Goal: Task Accomplishment & Management: Manage account settings

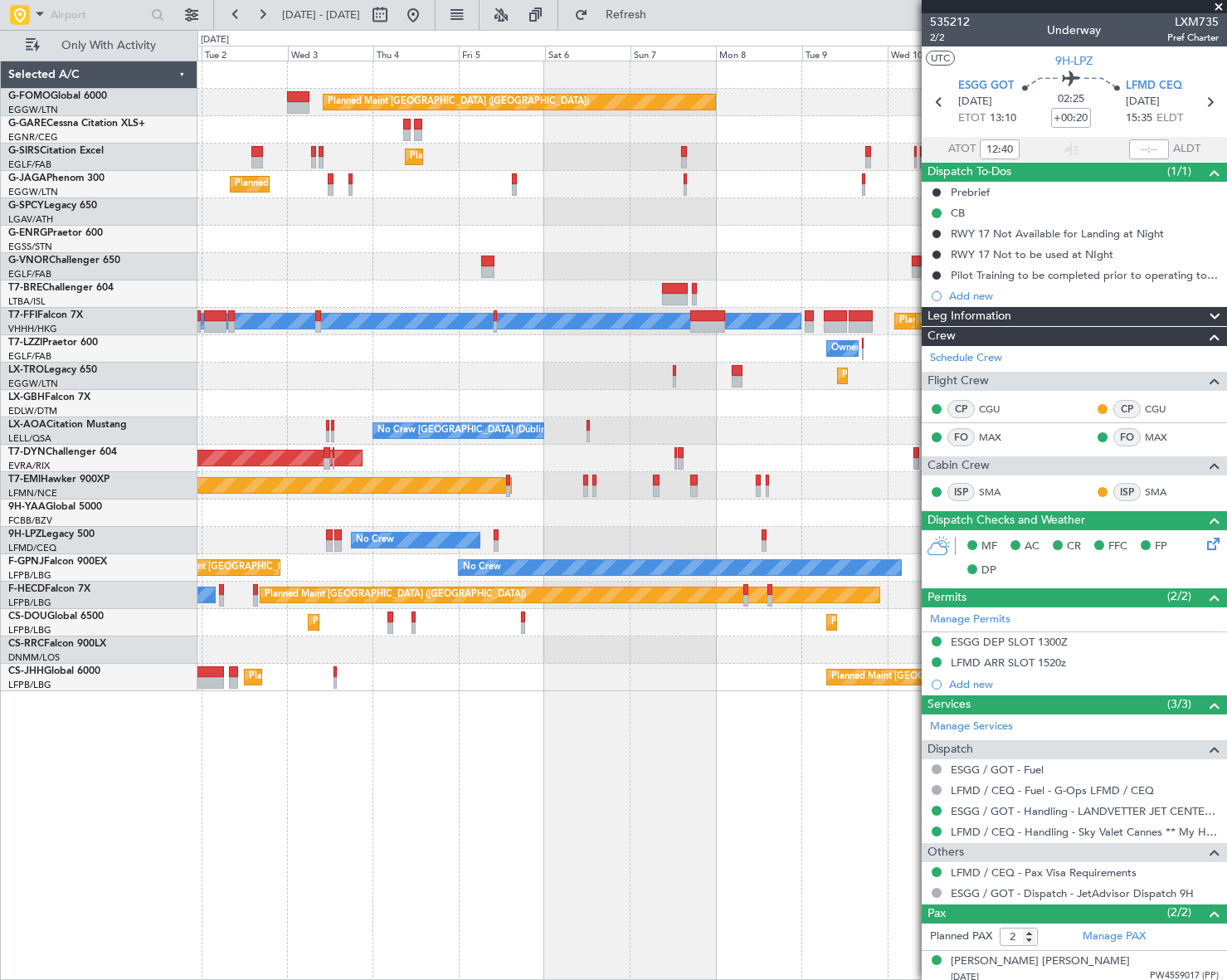
click at [649, 531] on div "Planned Maint [GEOGRAPHIC_DATA] ([GEOGRAPHIC_DATA]) Planned Maint [GEOGRAPHIC_D…" at bounding box center [711, 376] width 1028 height 629
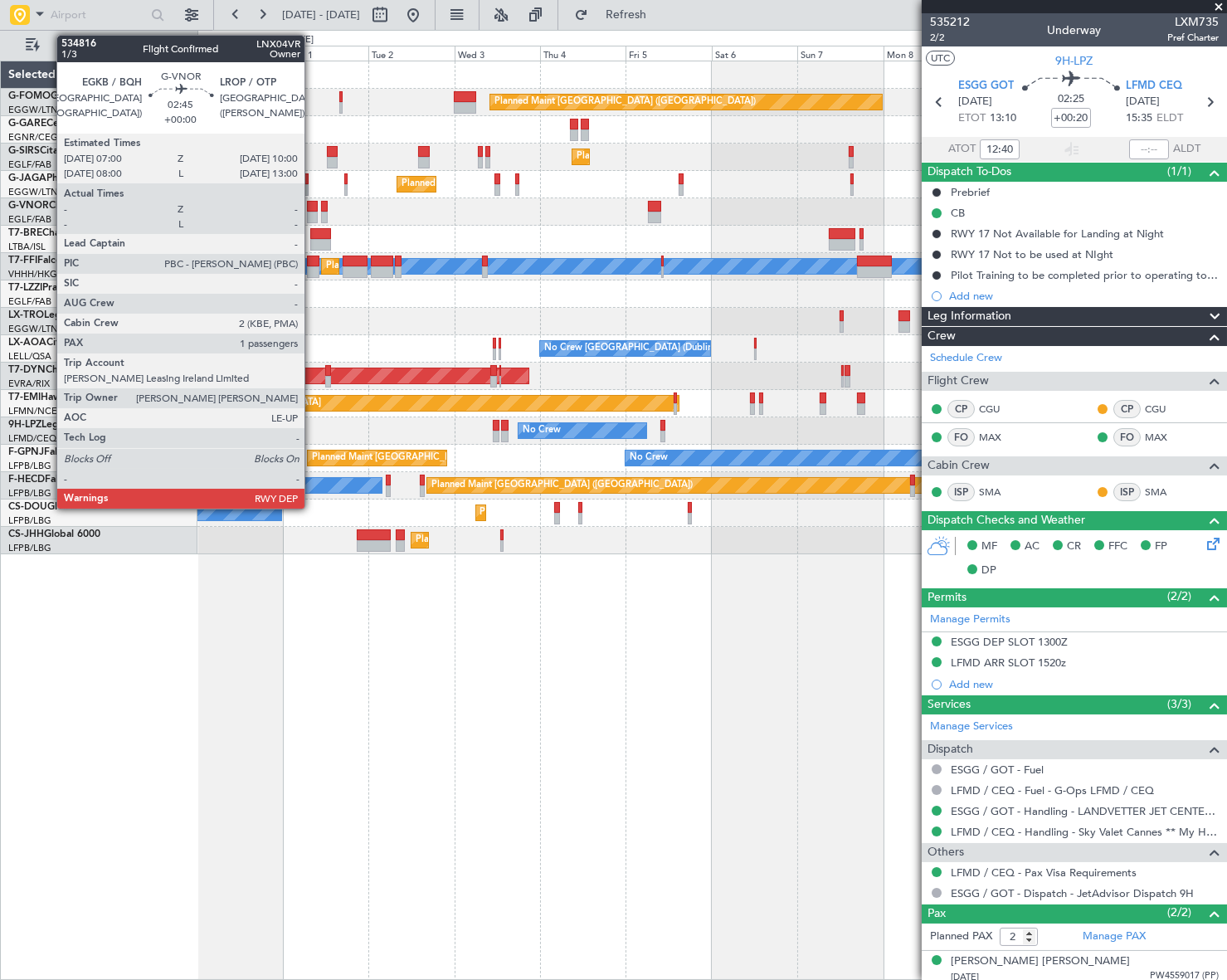
click at [312, 210] on div at bounding box center [312, 206] width 11 height 11
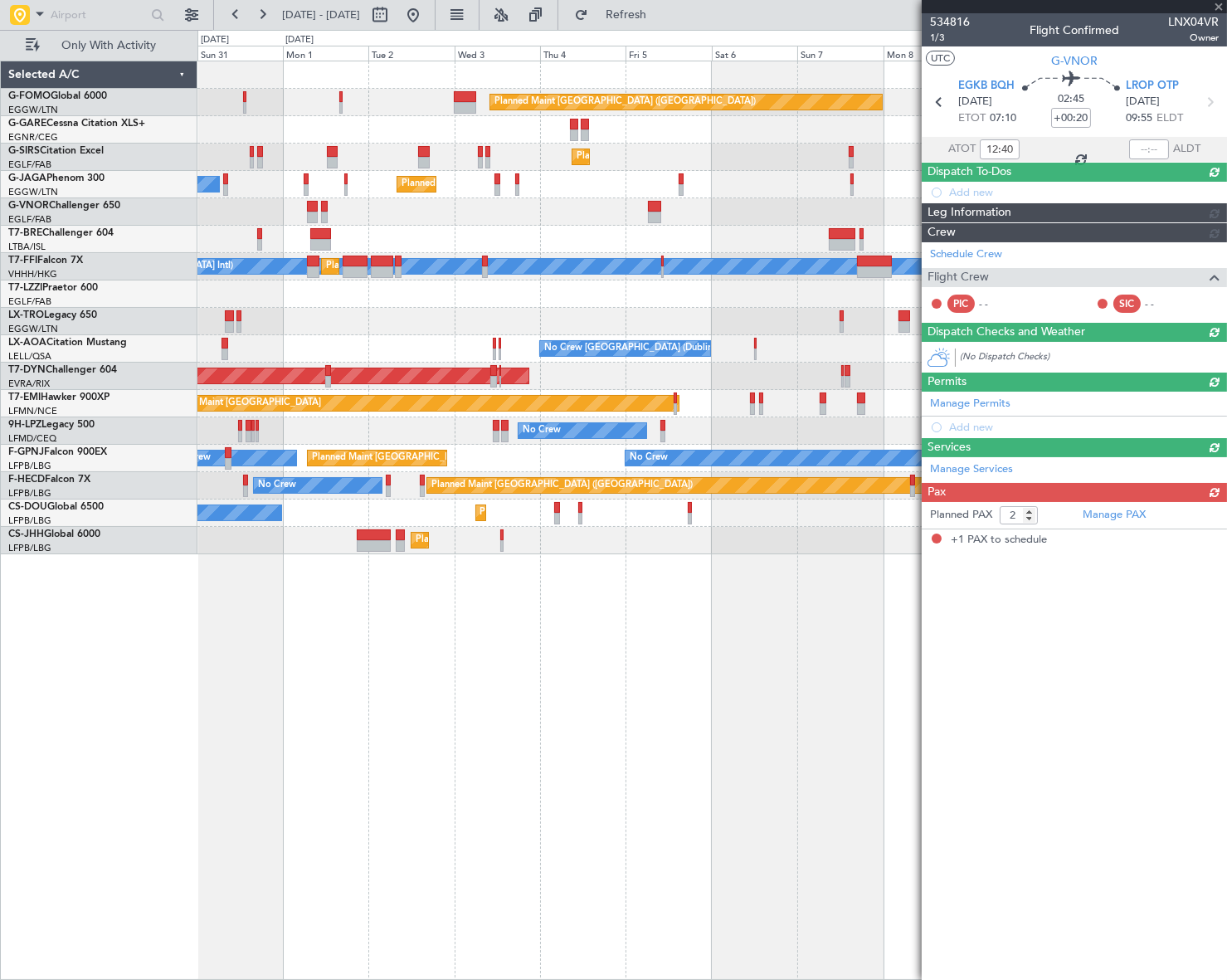
type input "1"
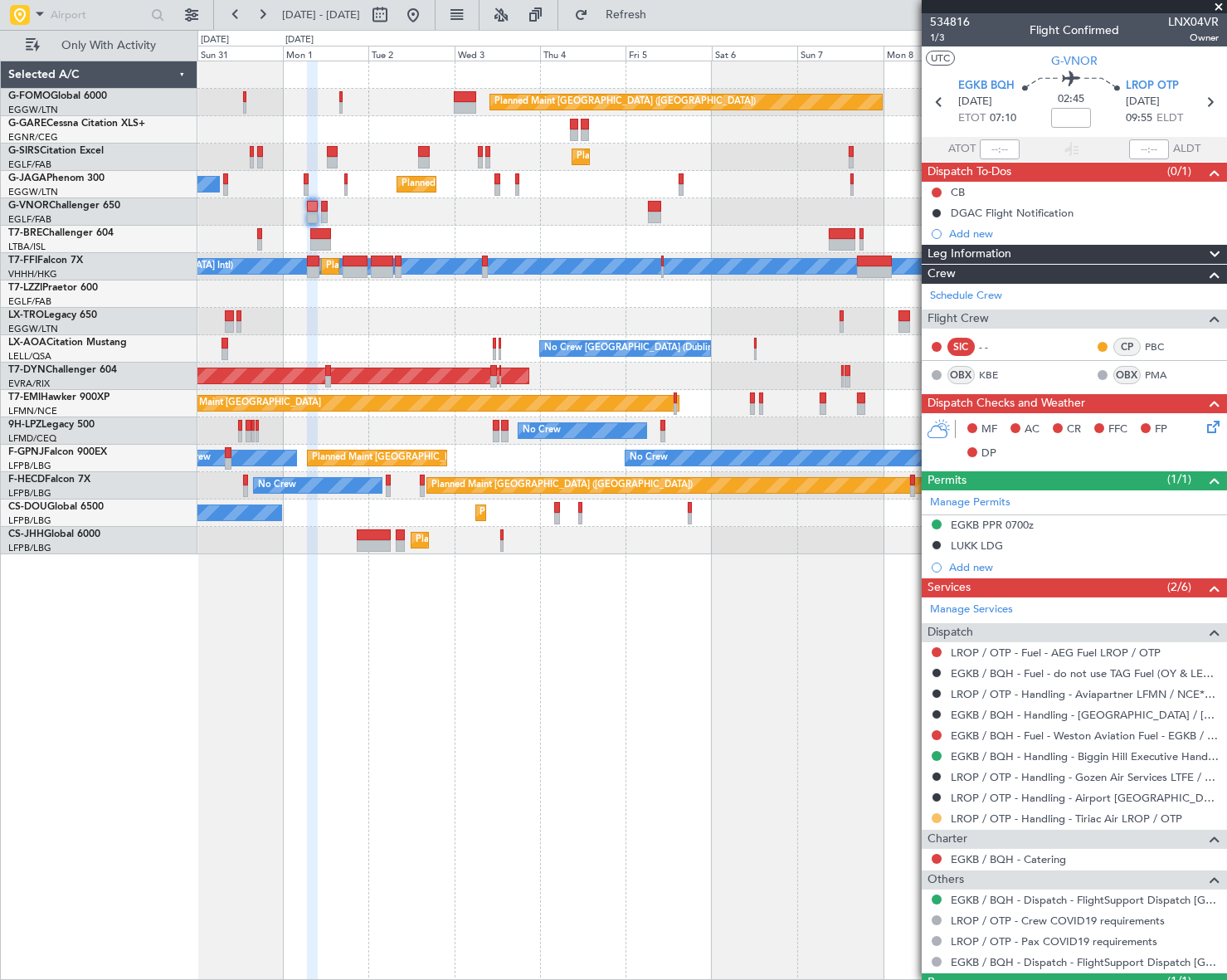
click at [931, 819] on button at bounding box center [936, 818] width 10 height 10
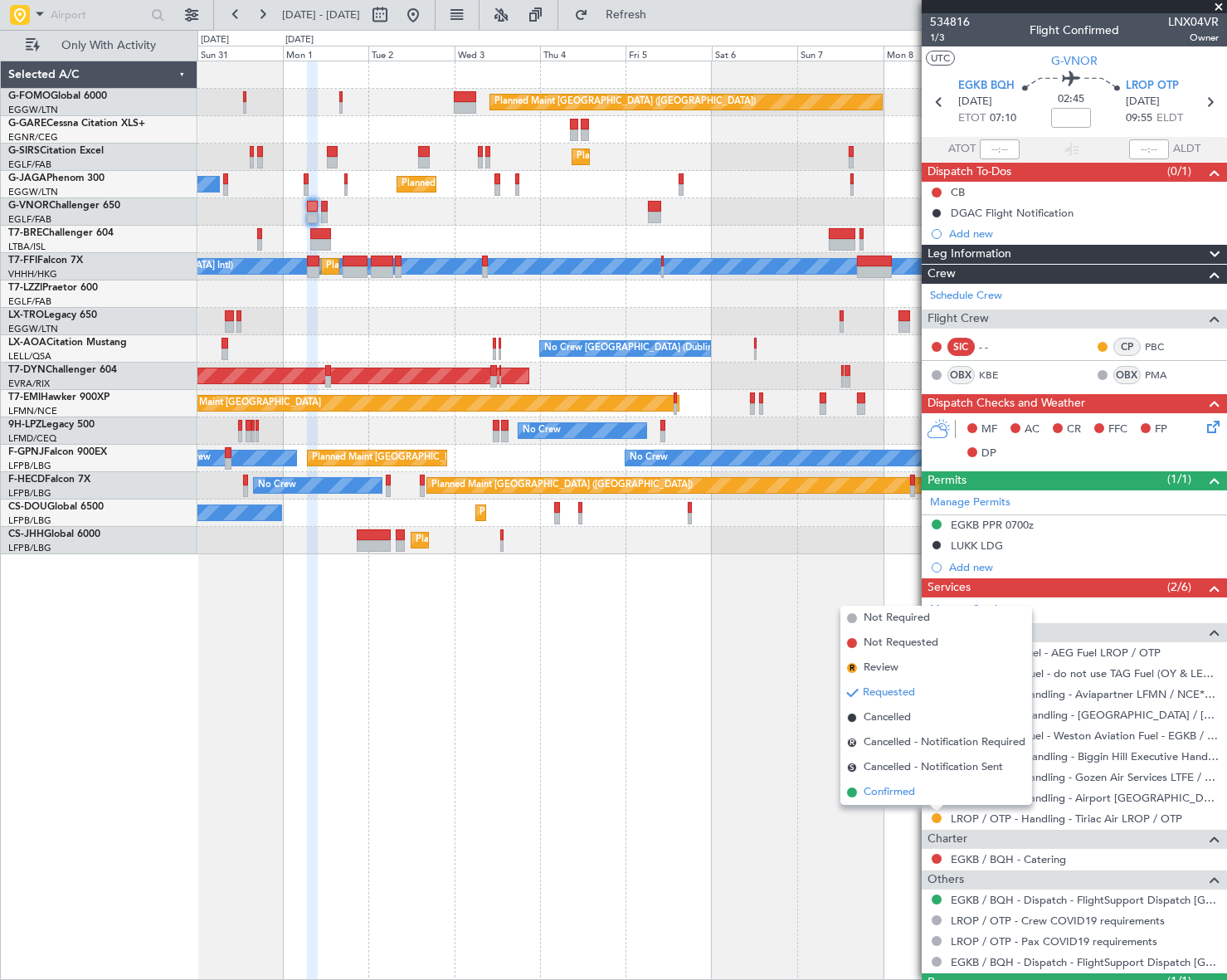
click at [890, 795] on span "Confirmed" at bounding box center [889, 792] width 51 height 17
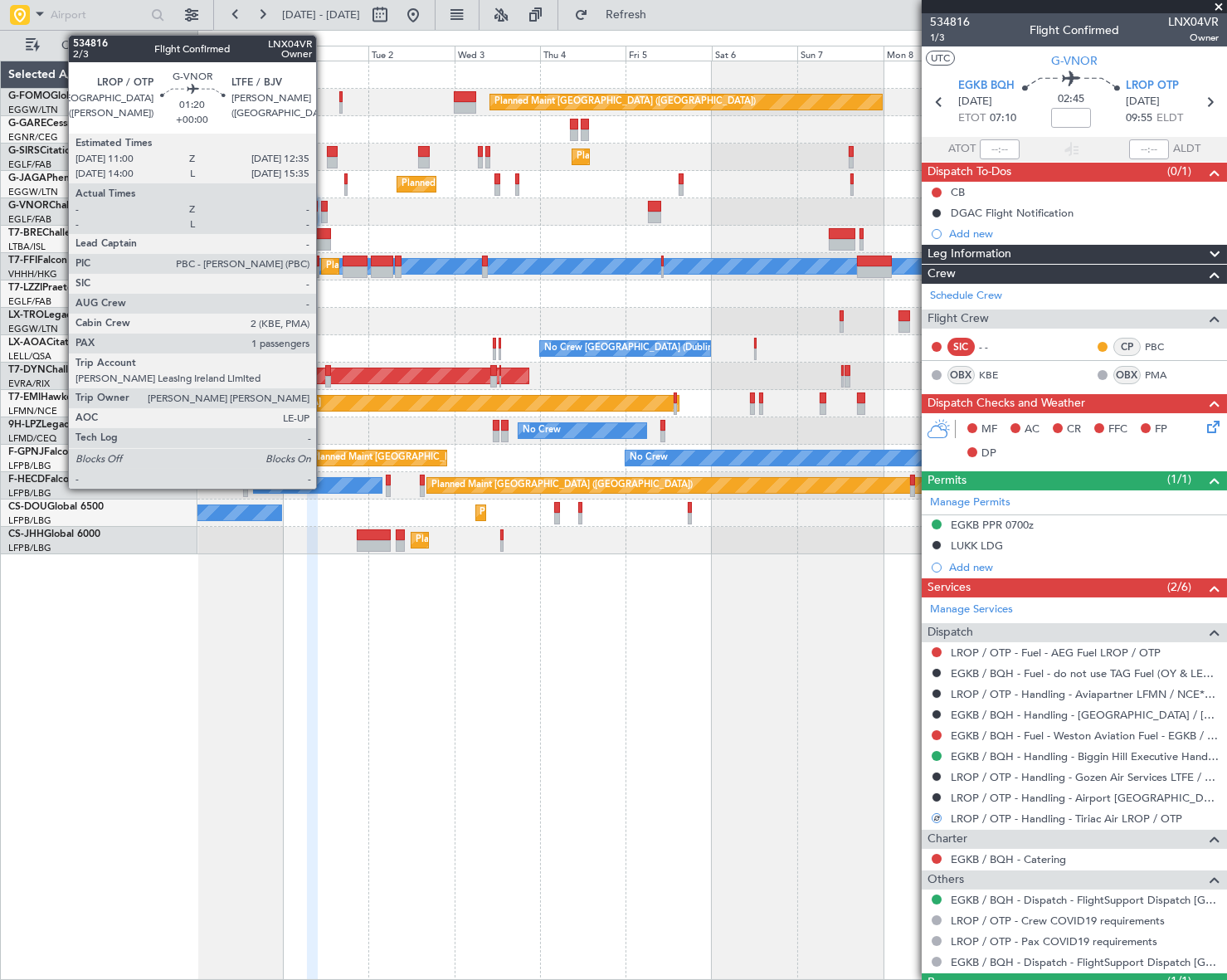
click at [324, 203] on div at bounding box center [324, 206] width 6 height 11
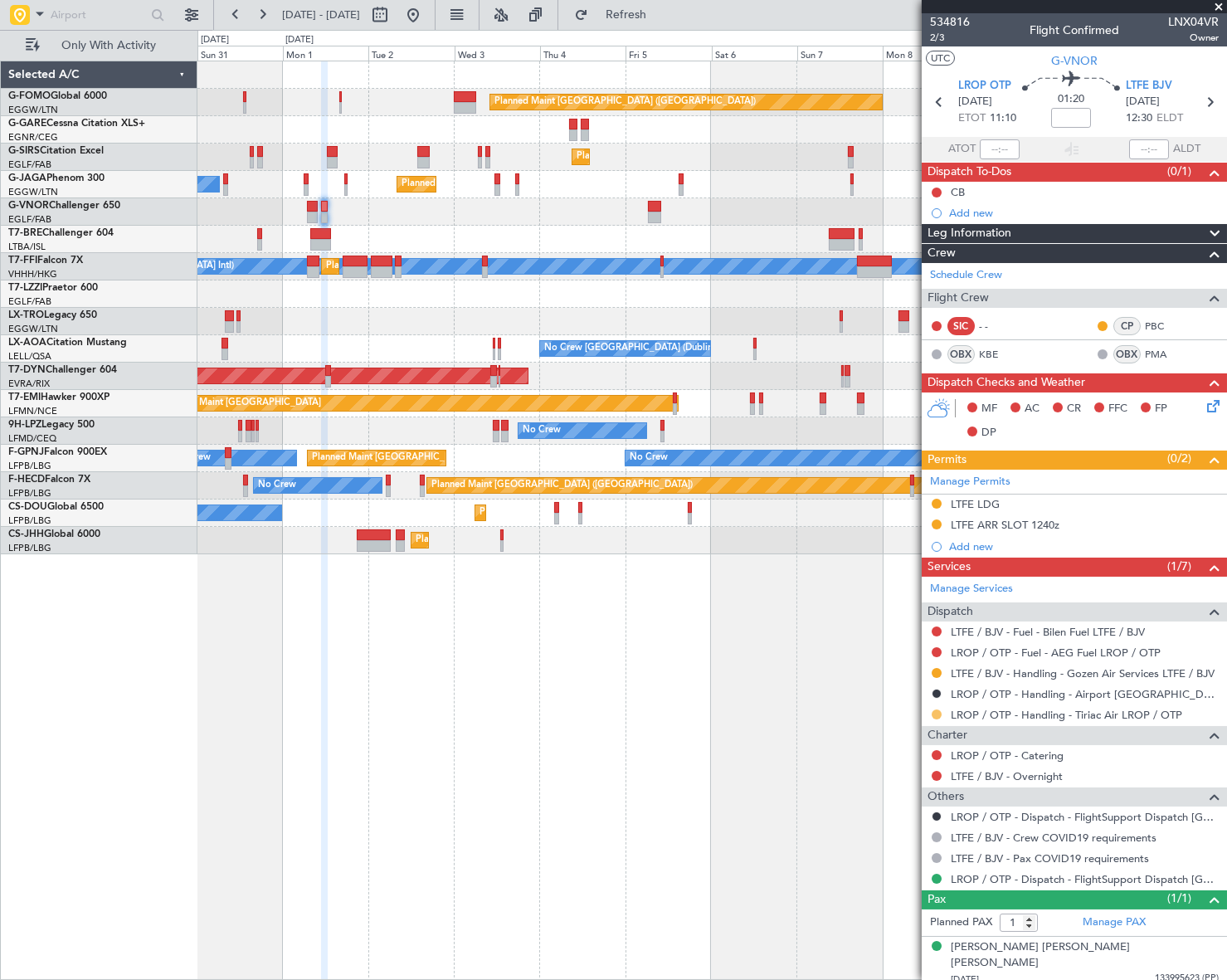
click at [937, 713] on button at bounding box center [936, 713] width 10 height 10
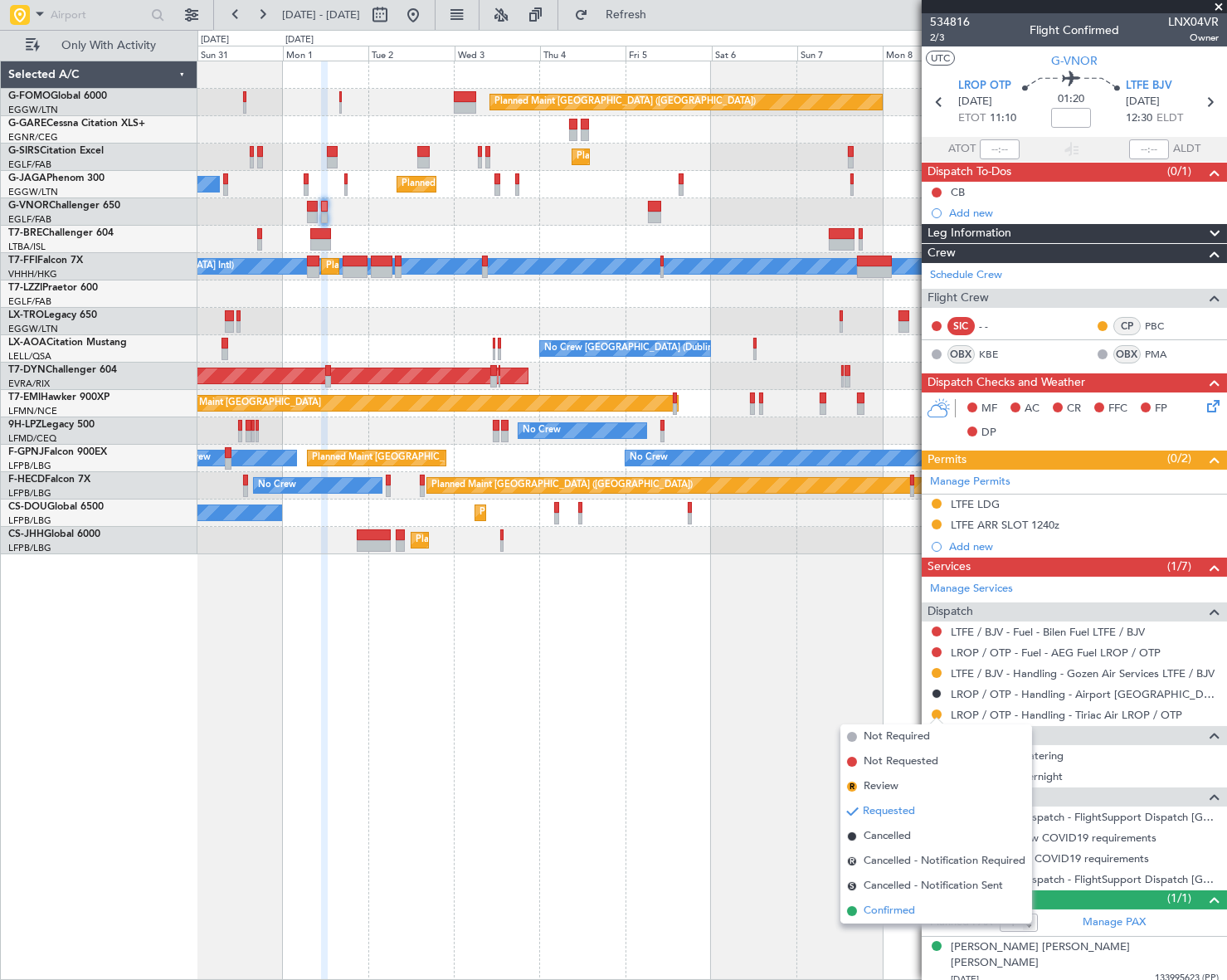
click at [887, 910] on span "Confirmed" at bounding box center [889, 910] width 51 height 17
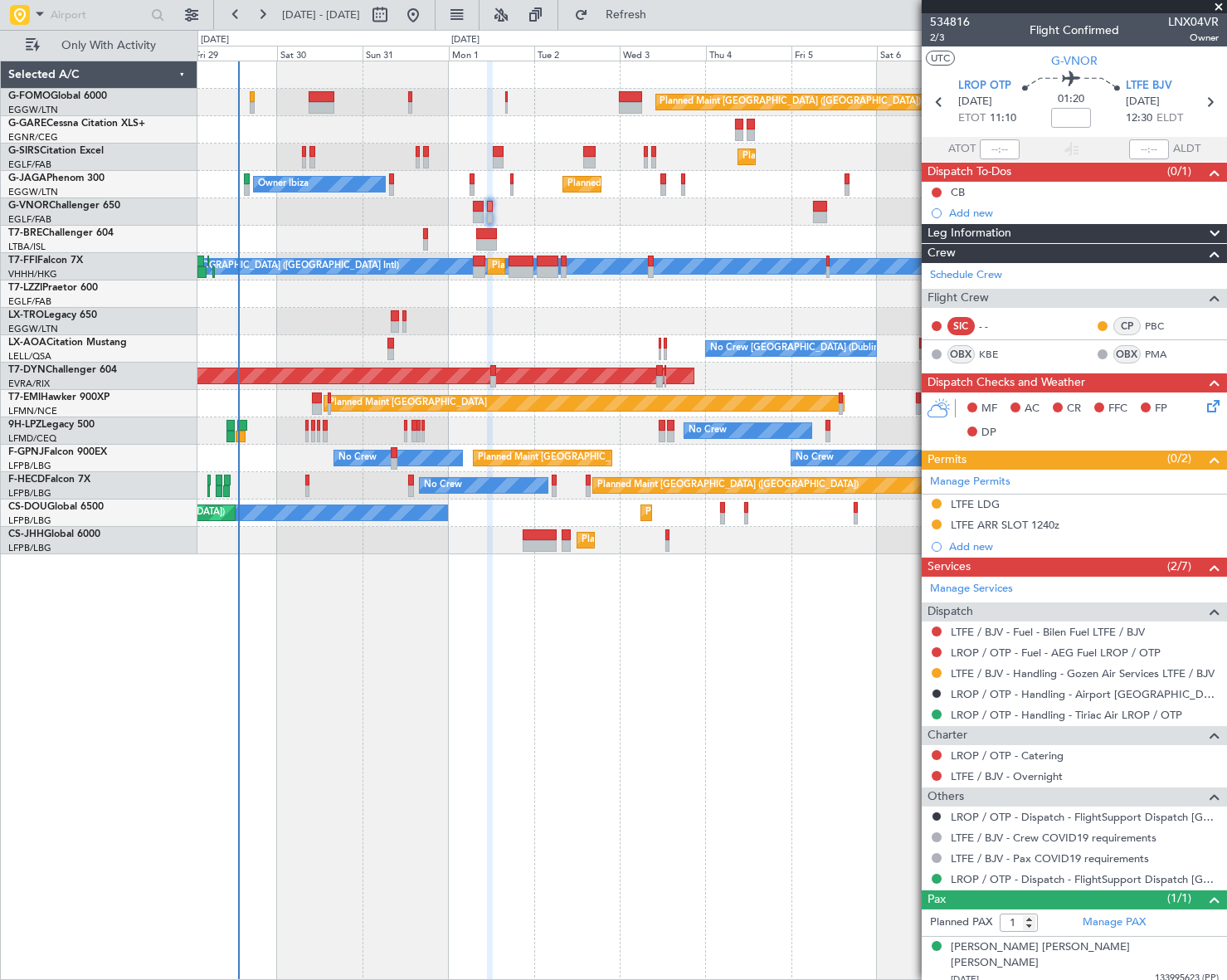
click at [529, 737] on div "Planned Maint [GEOGRAPHIC_DATA] ([GEOGRAPHIC_DATA]) Planned Maint [GEOGRAPHIC_D…" at bounding box center [711, 520] width 1028 height 919
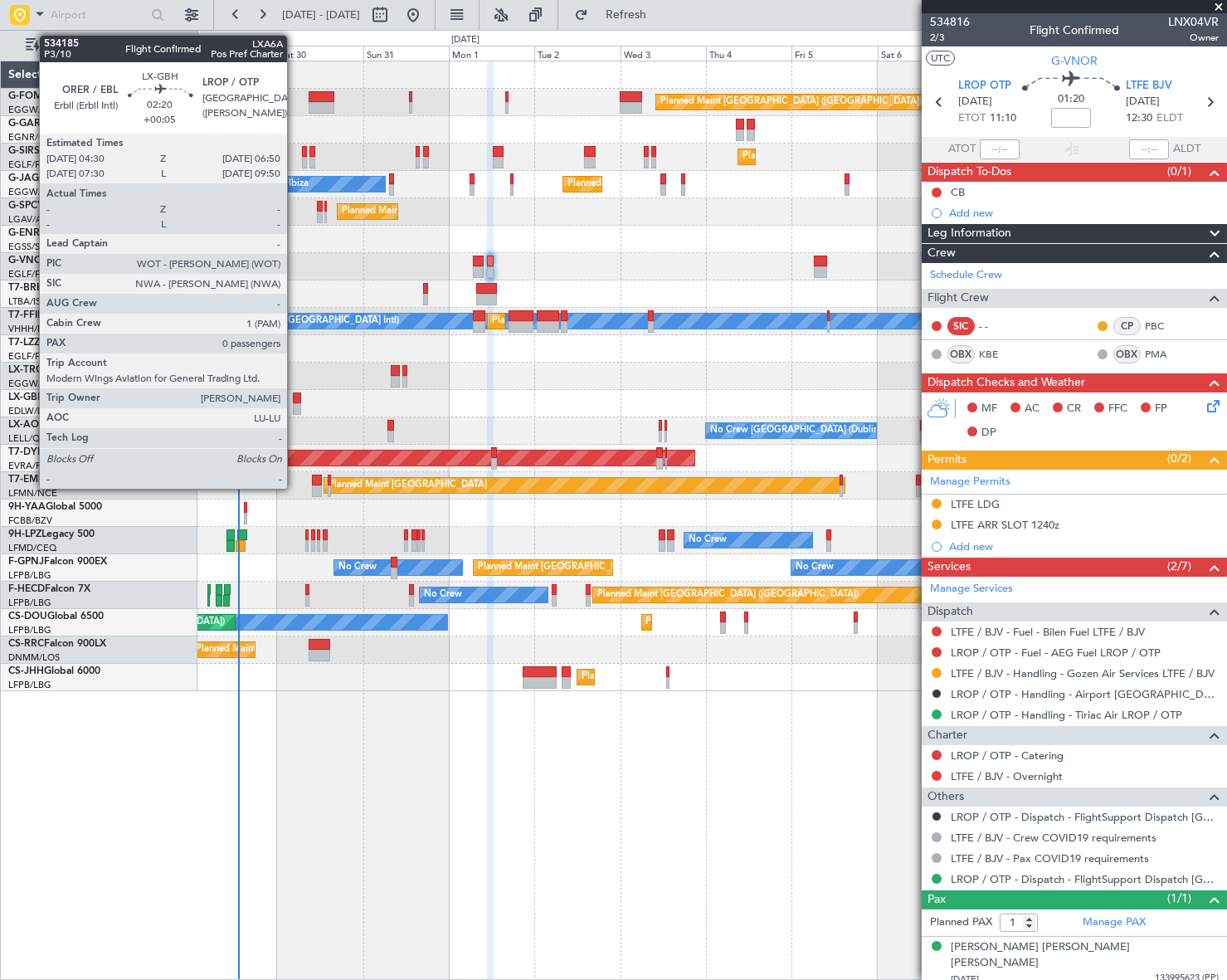
click at [295, 406] on div at bounding box center [297, 409] width 9 height 11
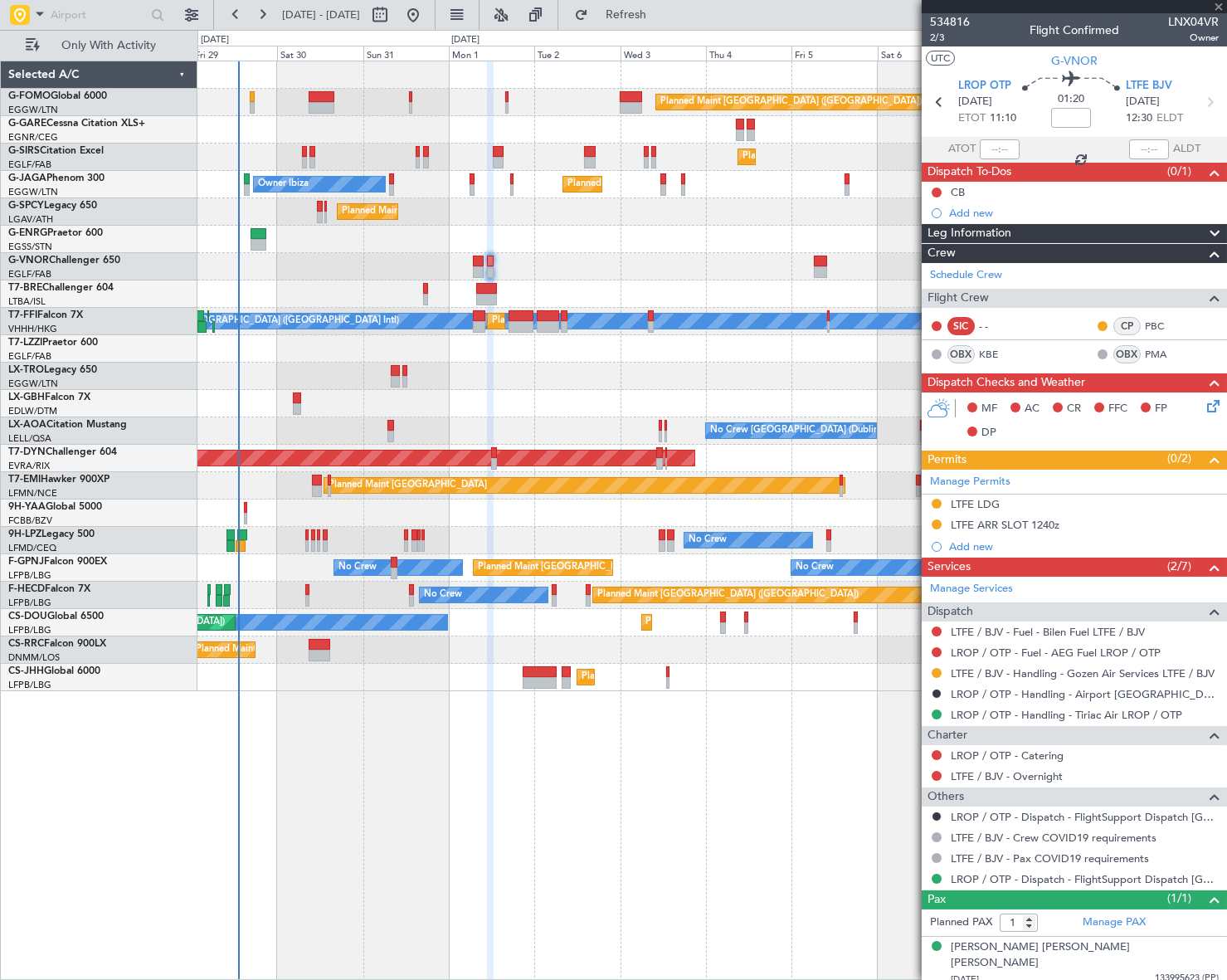
type input "+00:05"
type input "0"
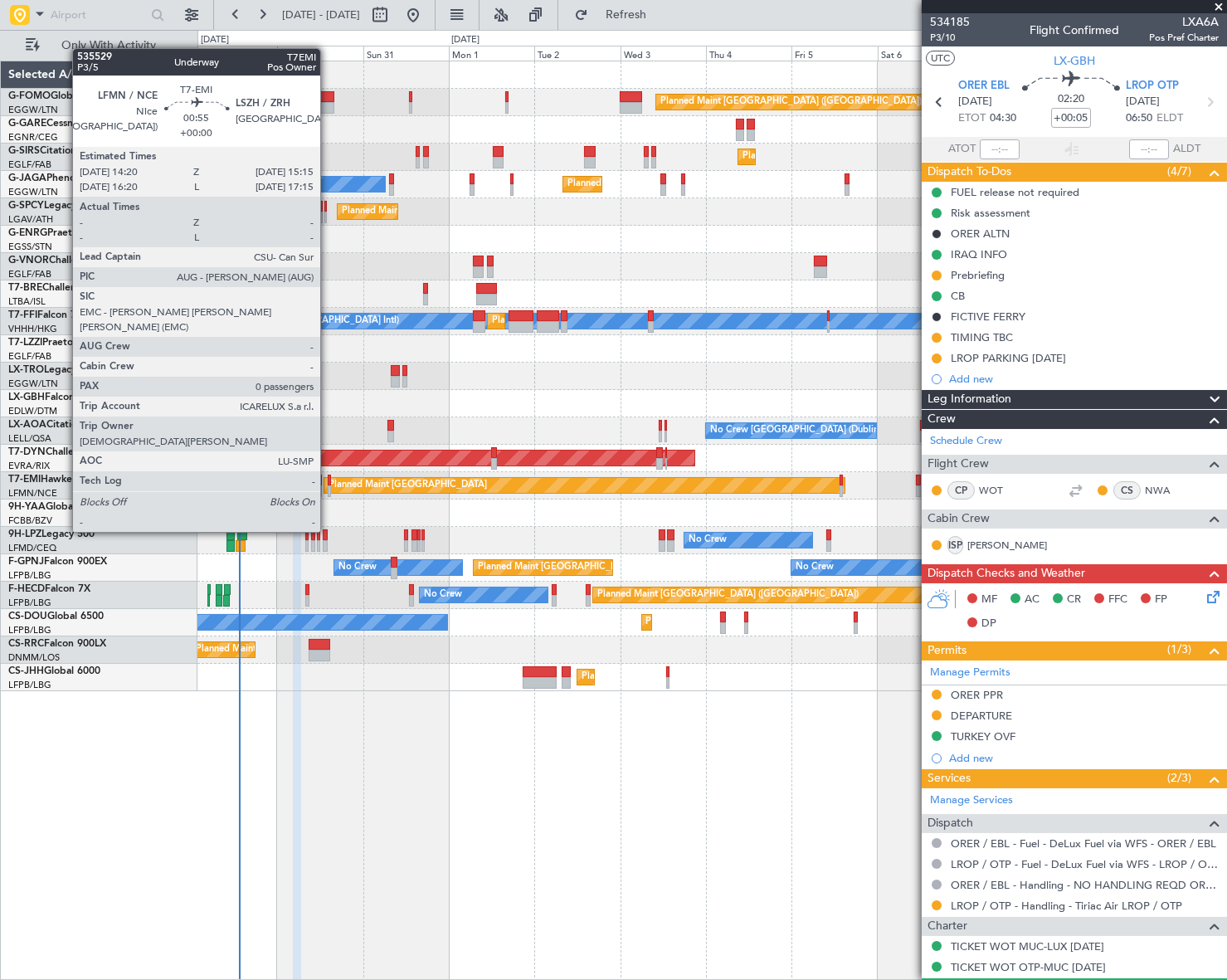
click at [327, 486] on div at bounding box center [329, 491] width 4 height 11
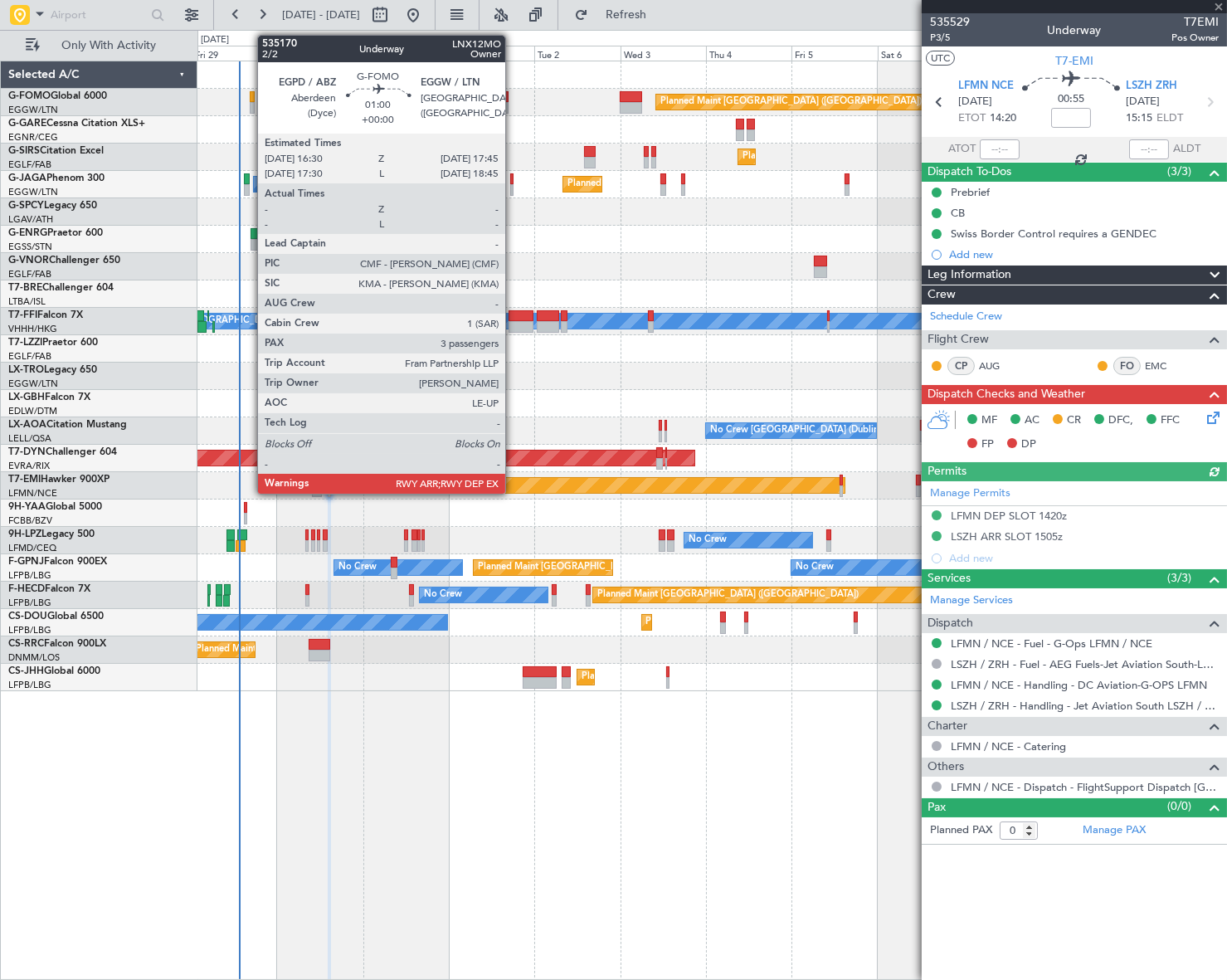
click at [250, 107] on div at bounding box center [252, 108] width 5 height 11
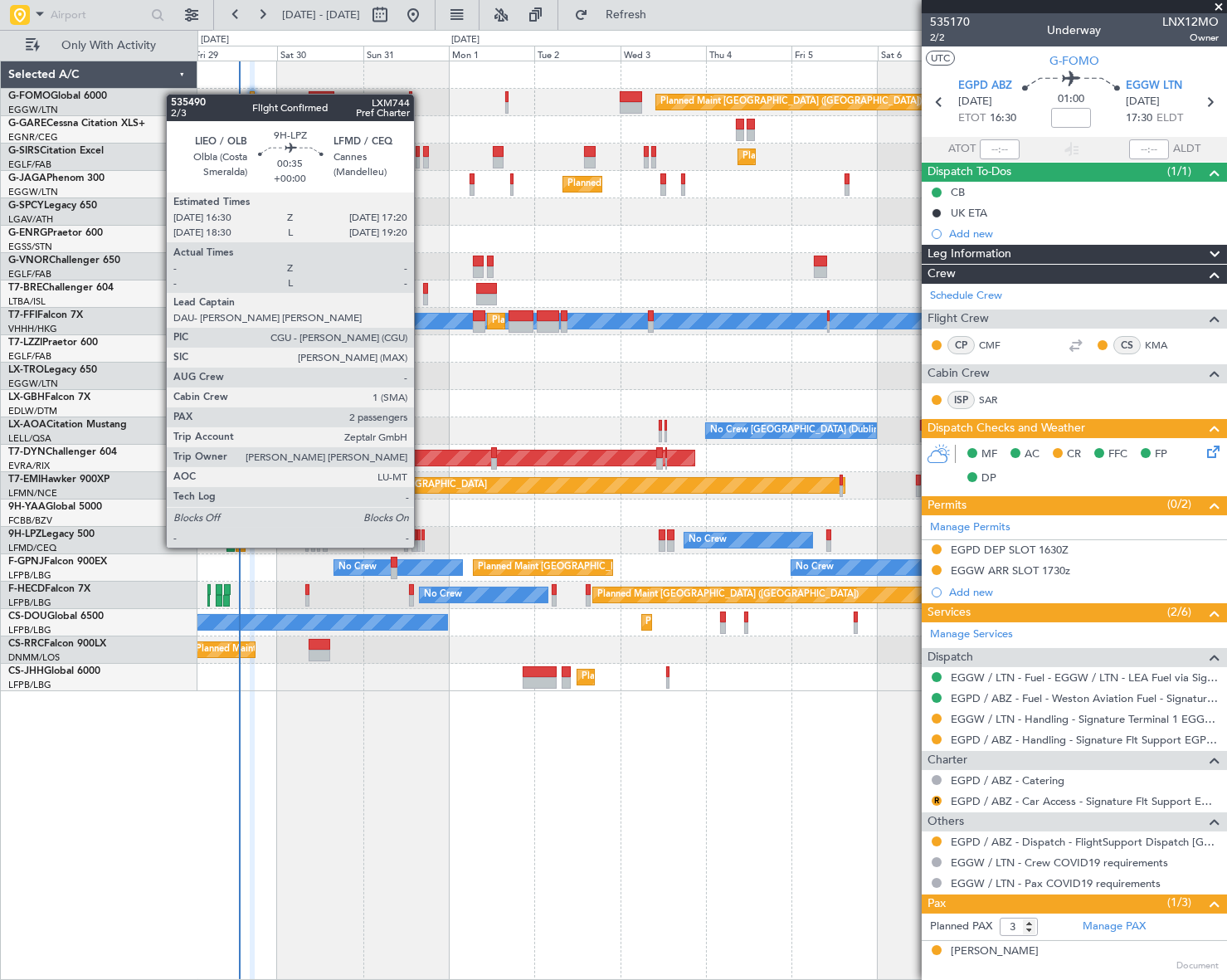
click at [421, 531] on div at bounding box center [423, 535] width 4 height 11
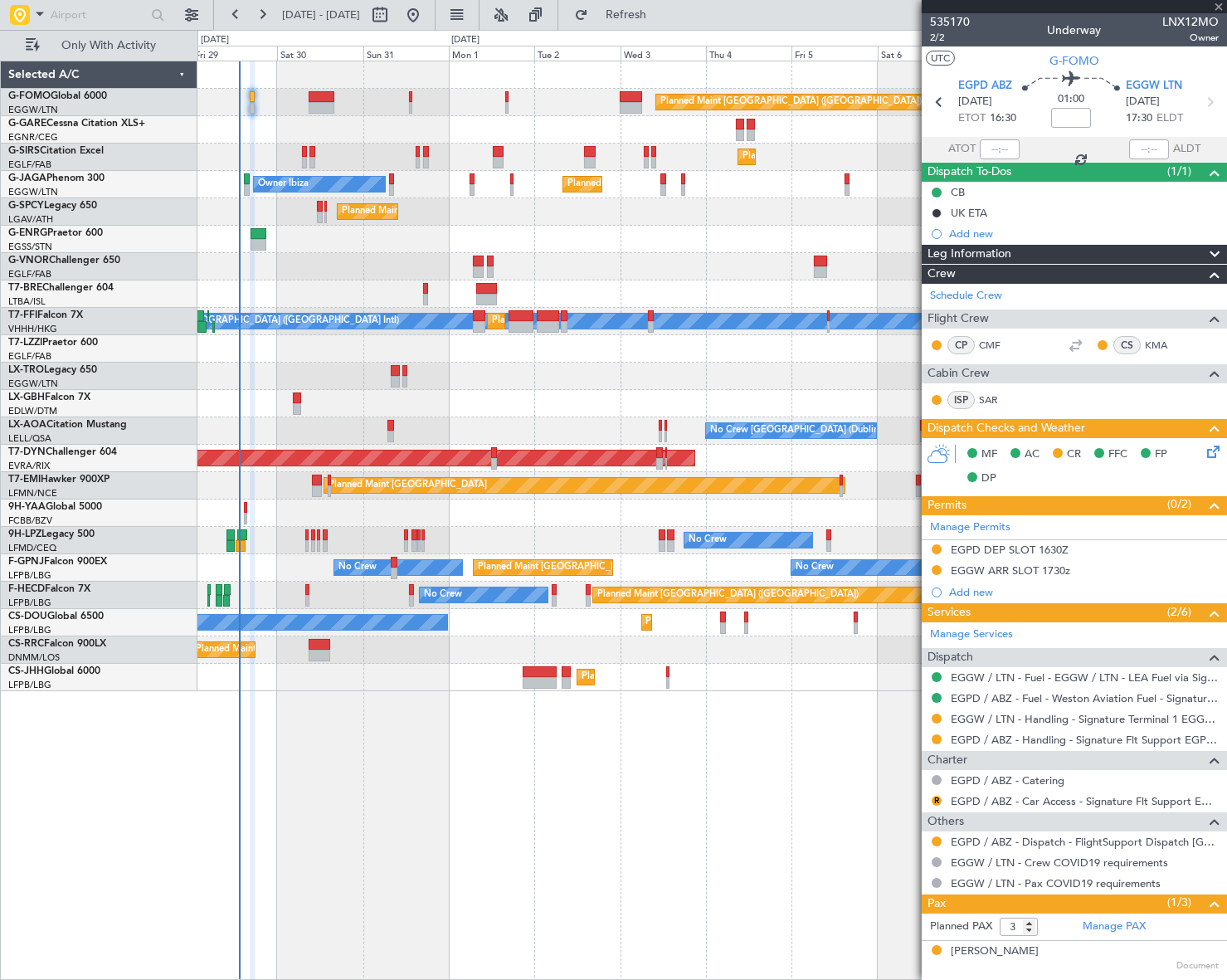
type input "2"
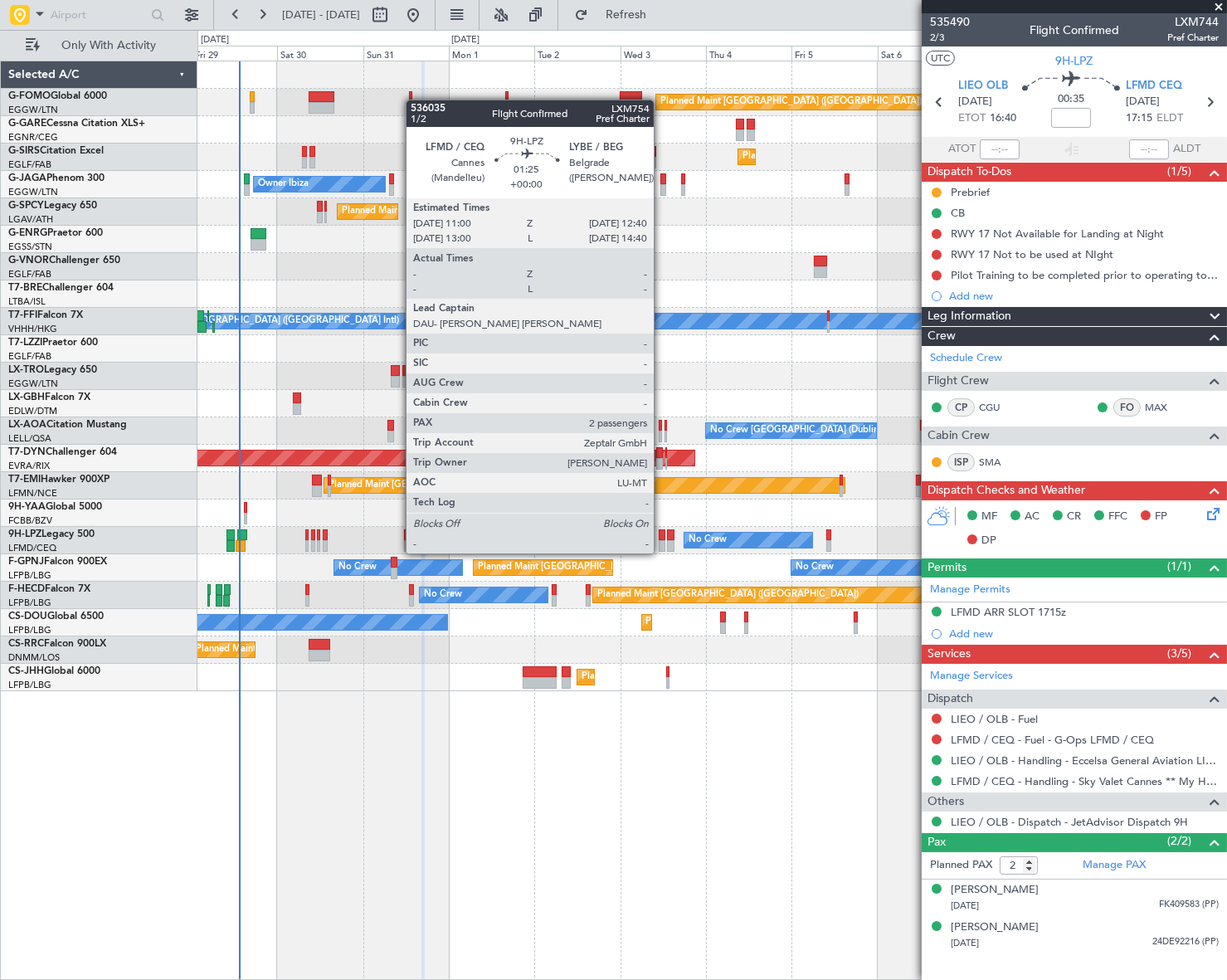
click at [661, 537] on div at bounding box center [662, 535] width 7 height 11
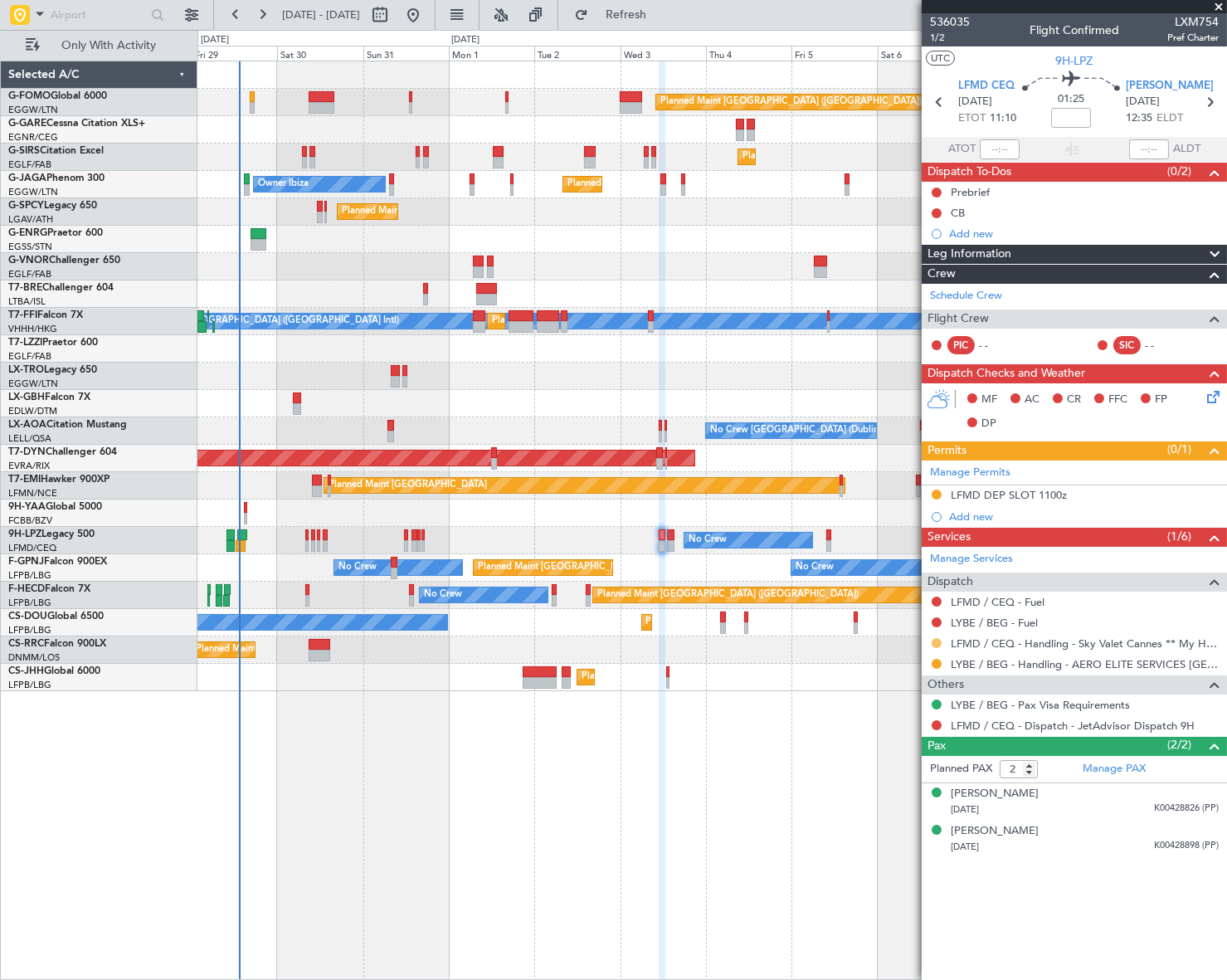
click at [937, 638] on button at bounding box center [936, 643] width 10 height 10
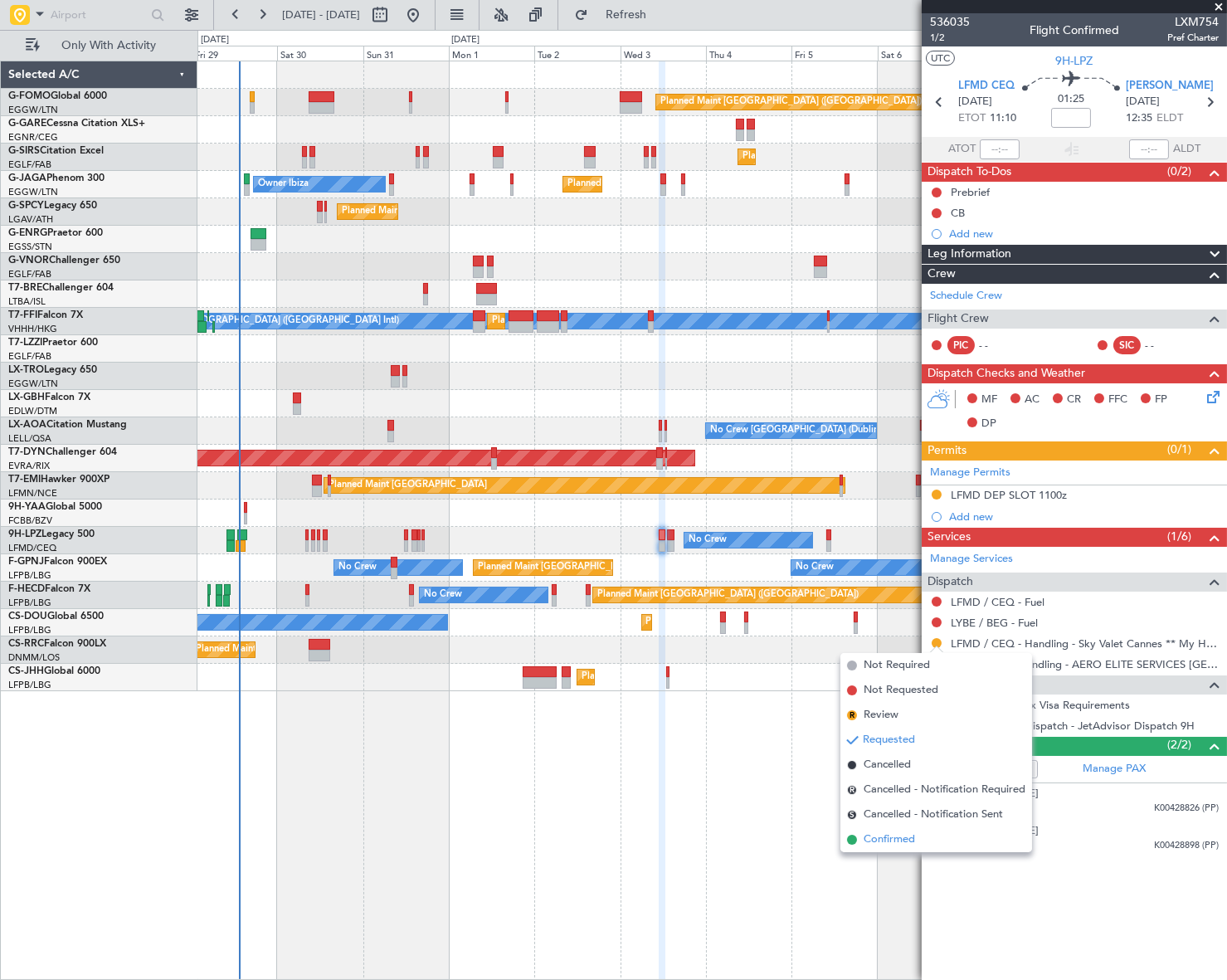
click at [892, 837] on span "Confirmed" at bounding box center [889, 840] width 51 height 17
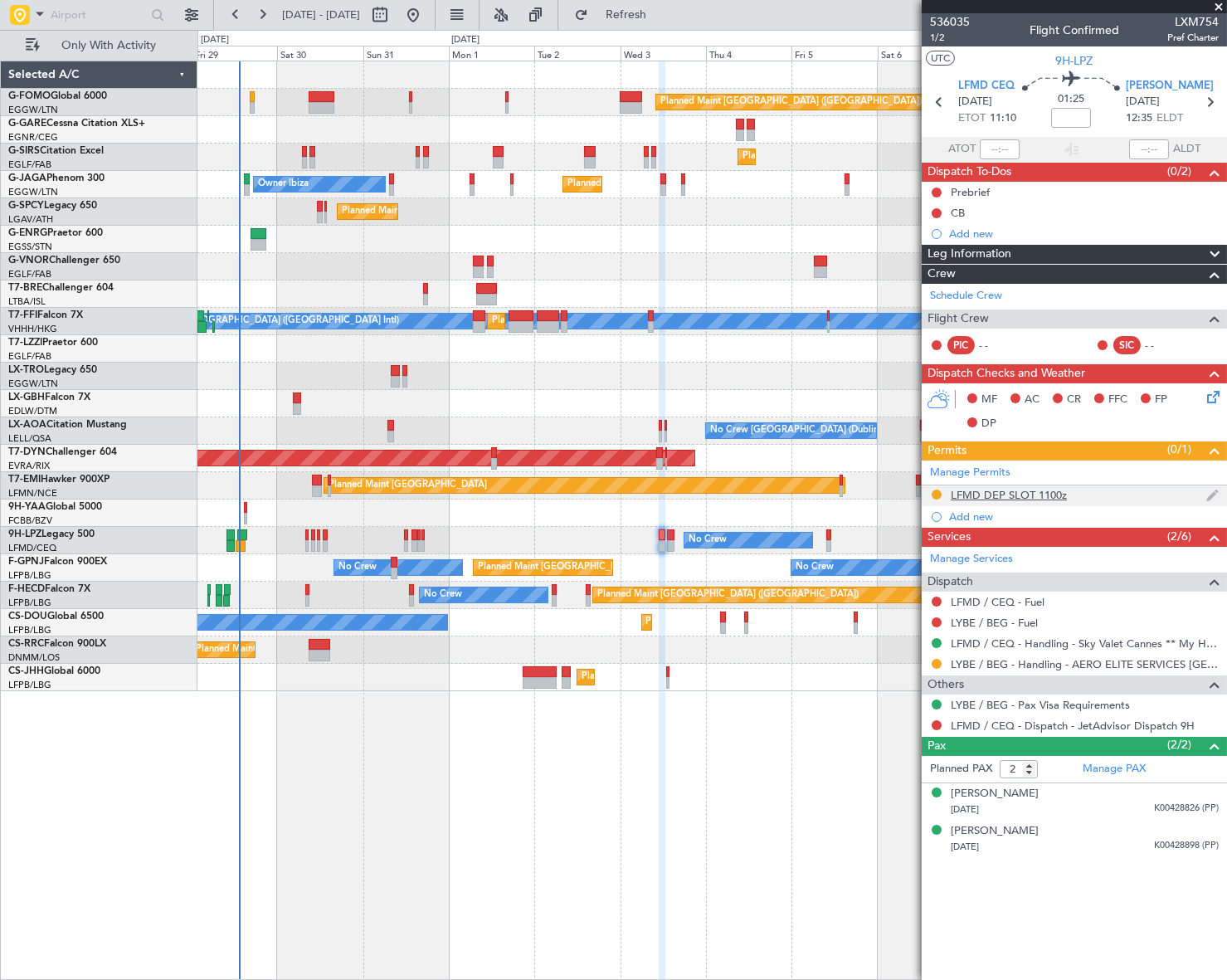
click at [1026, 493] on div "LFMD DEP SLOT 1100z" at bounding box center [1009, 495] width 117 height 14
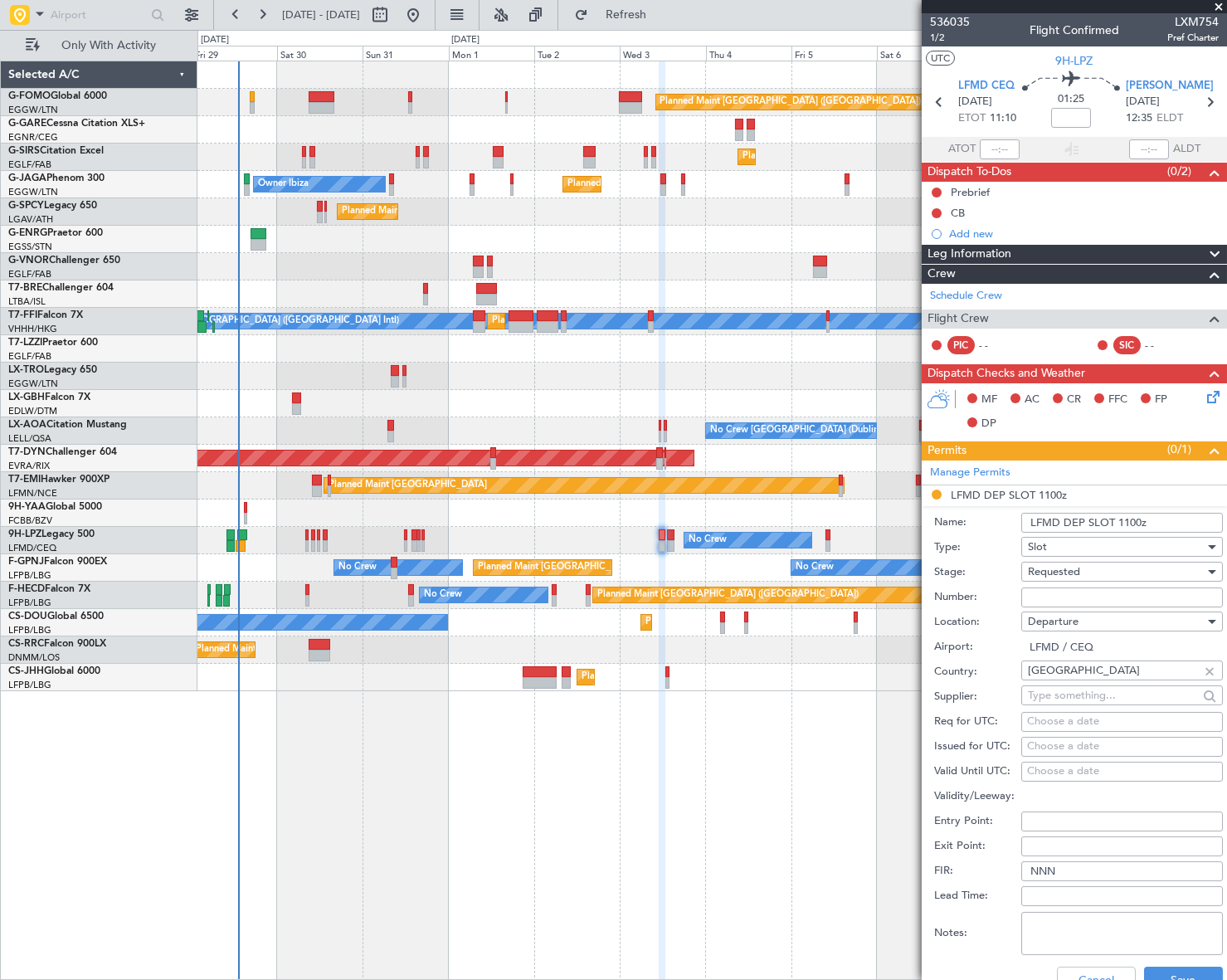
drag, startPoint x: 1140, startPoint y: 518, endPoint x: 1118, endPoint y: 520, distance: 22.1
click at [1118, 520] on input "LFMD DEP SLOT 1100z" at bounding box center [1122, 523] width 201 height 20
drag, startPoint x: 1138, startPoint y: 518, endPoint x: 1151, endPoint y: 524, distance: 14.3
click at [1138, 518] on input "LFMD DEP SLOT 1100z" at bounding box center [1122, 523] width 201 height 20
type input "LFMD DEP SLOT 1055z"
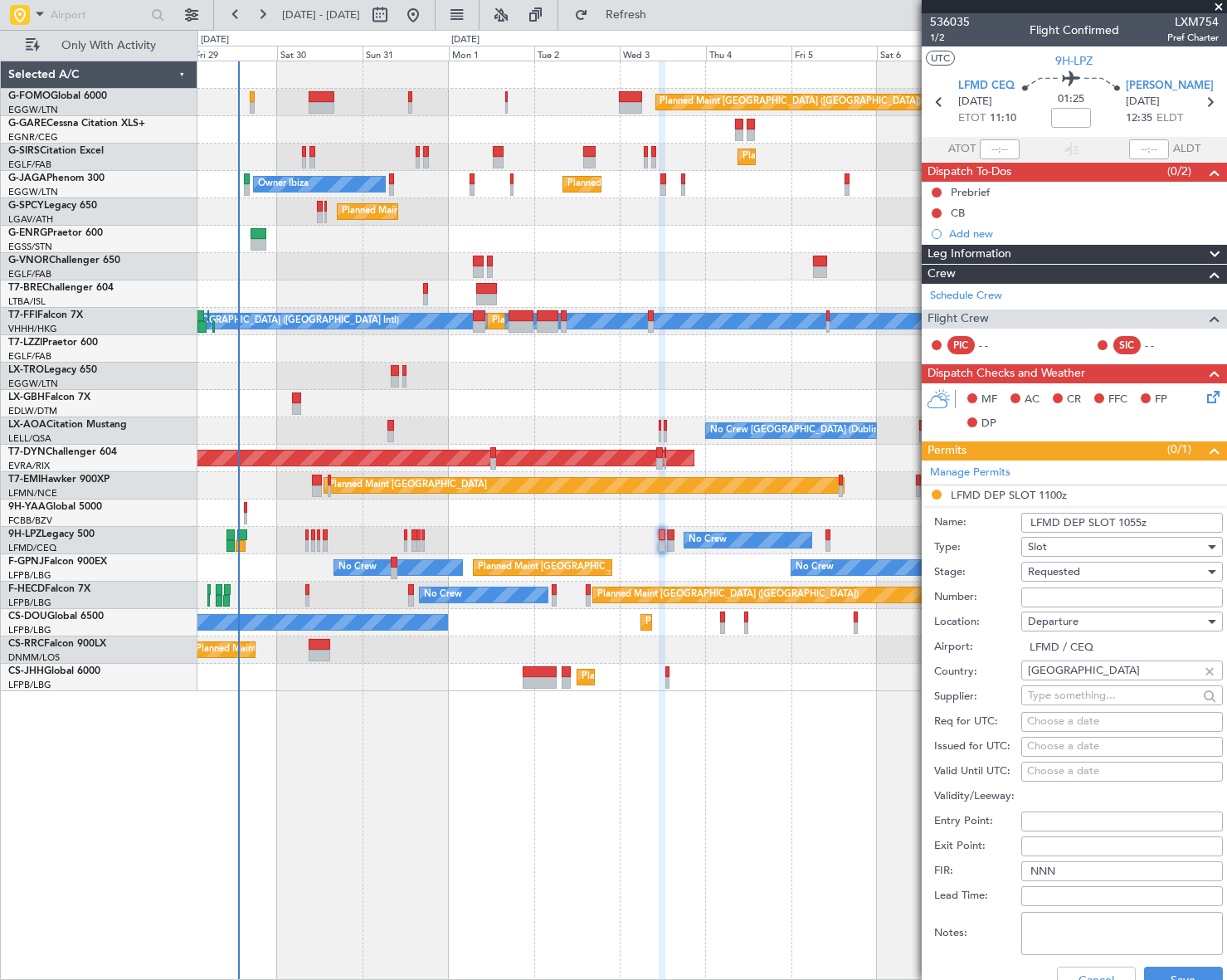
click at [1149, 571] on div "Requested" at bounding box center [1116, 571] width 177 height 25
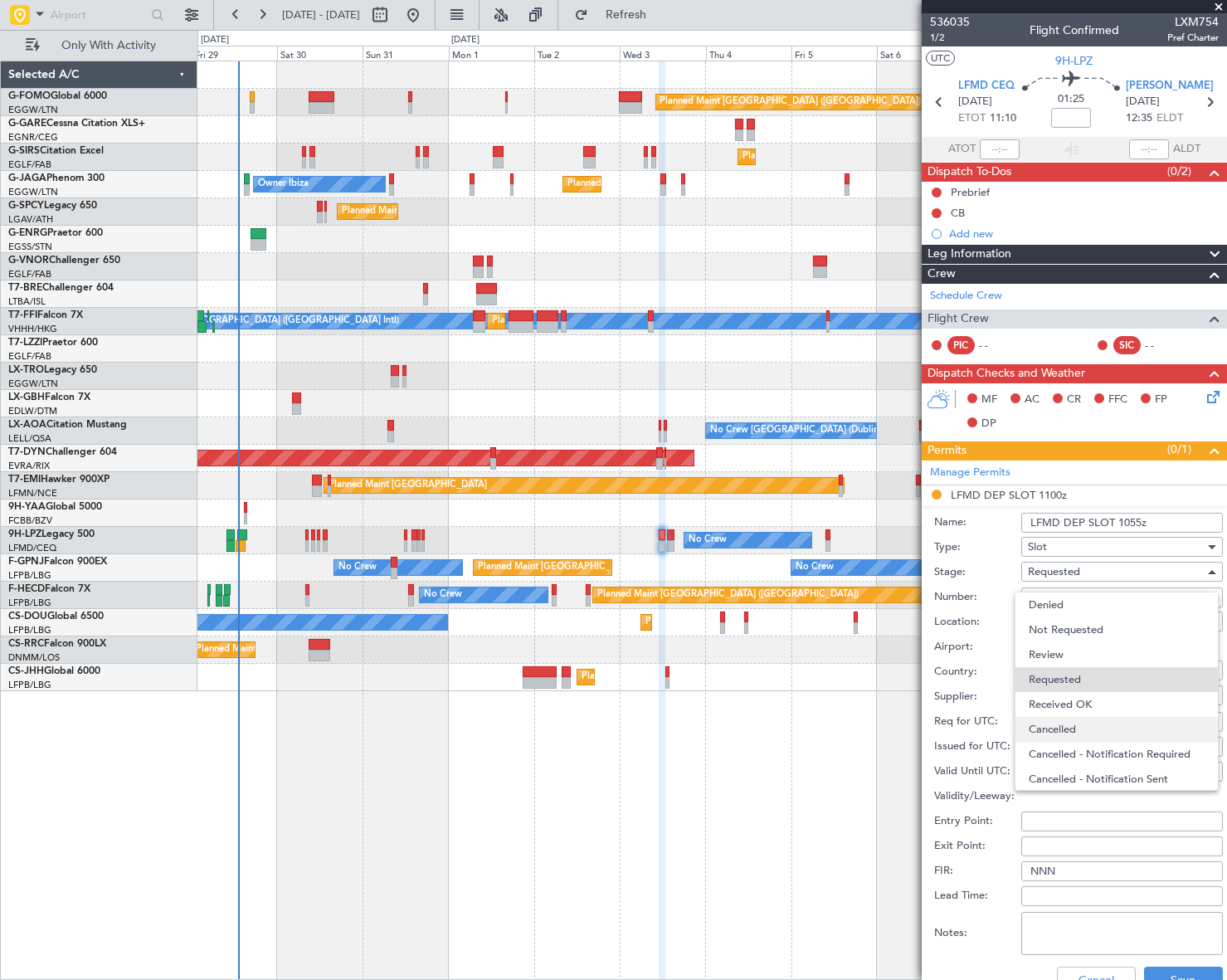
scroll to position [7, 0]
click at [1094, 705] on span "Received OK" at bounding box center [1116, 697] width 176 height 25
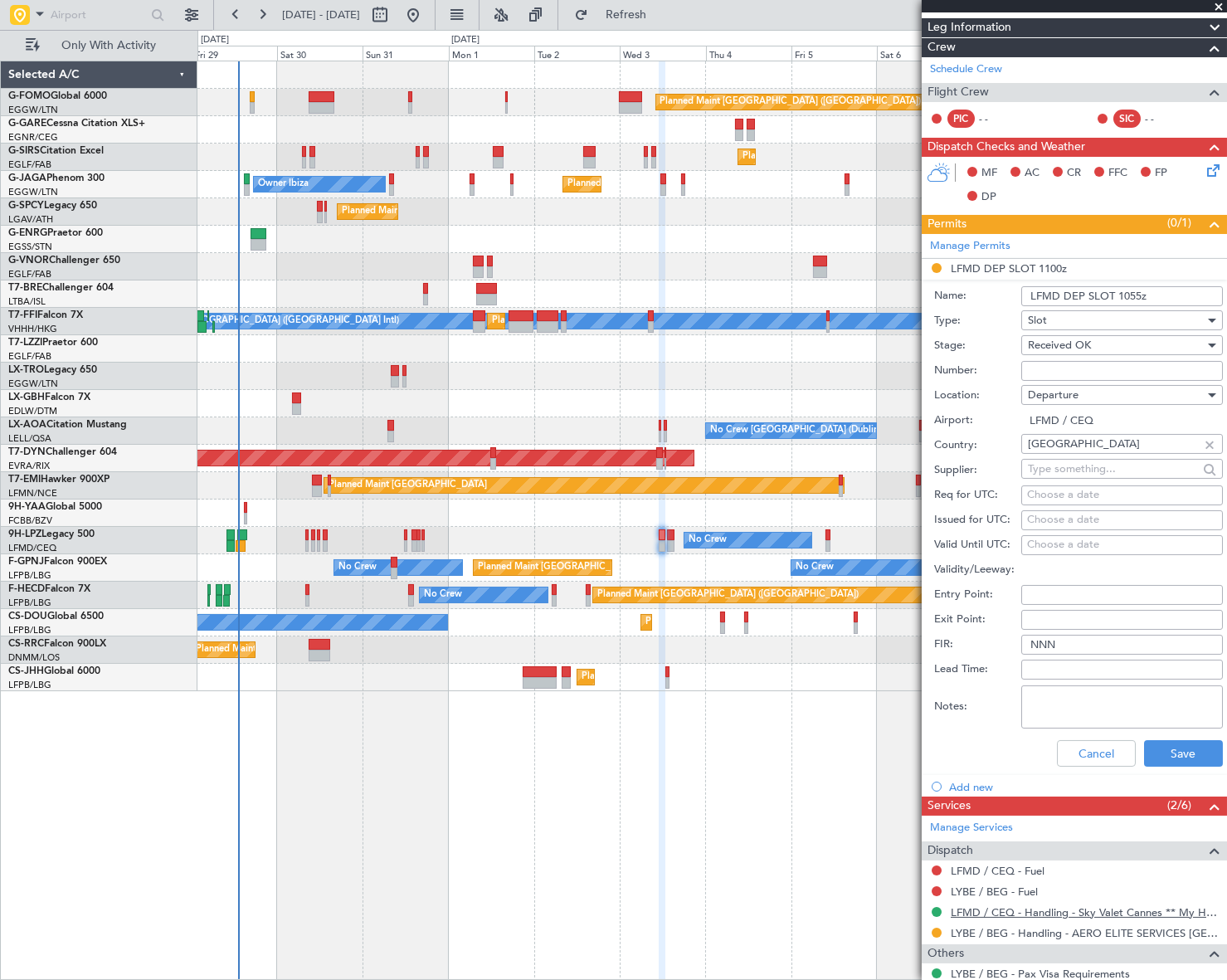
scroll to position [371, 0]
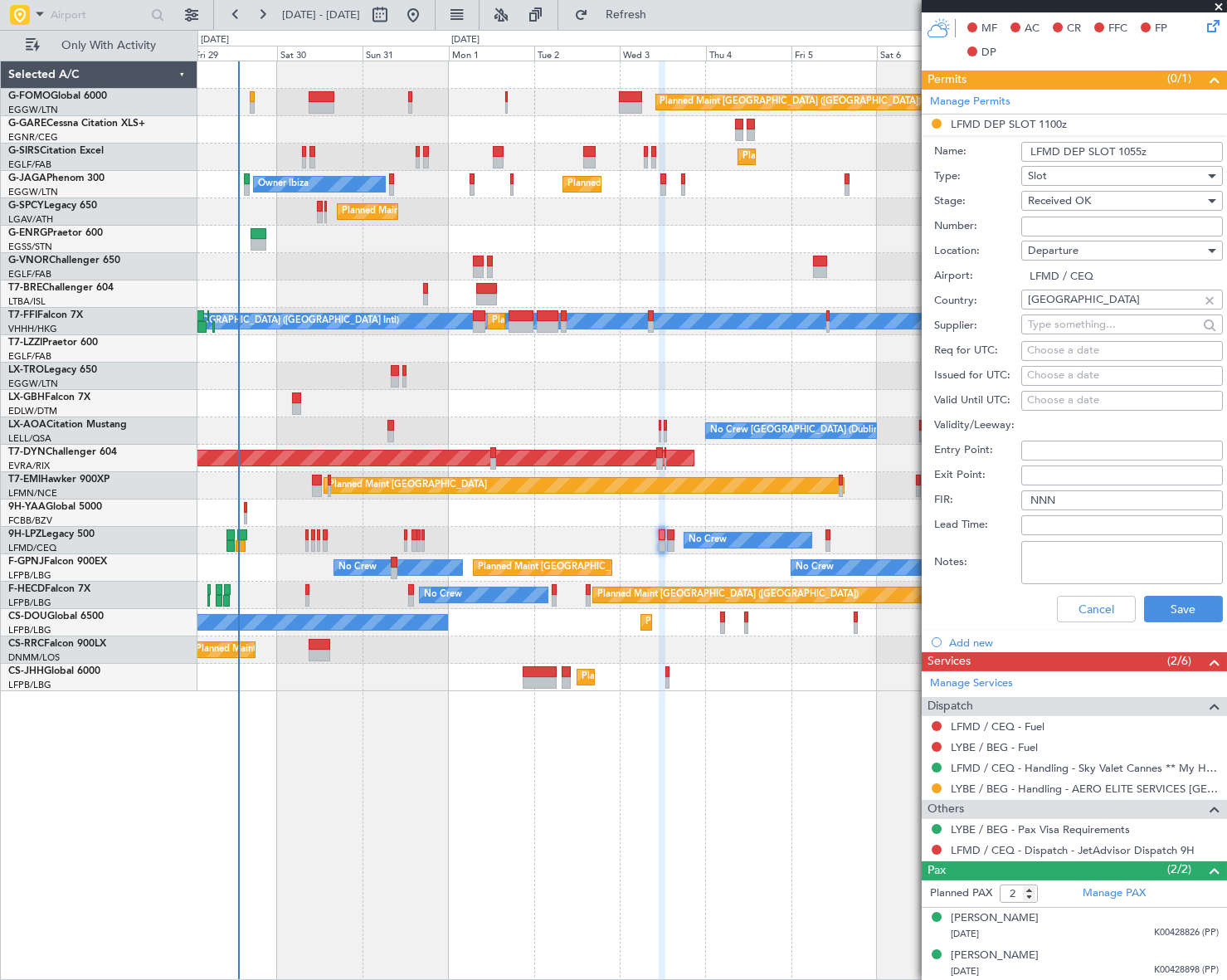
click at [1178, 625] on div "Cancel Save" at bounding box center [1078, 608] width 289 height 43
click at [1176, 610] on button "Save" at bounding box center [1183, 609] width 79 height 26
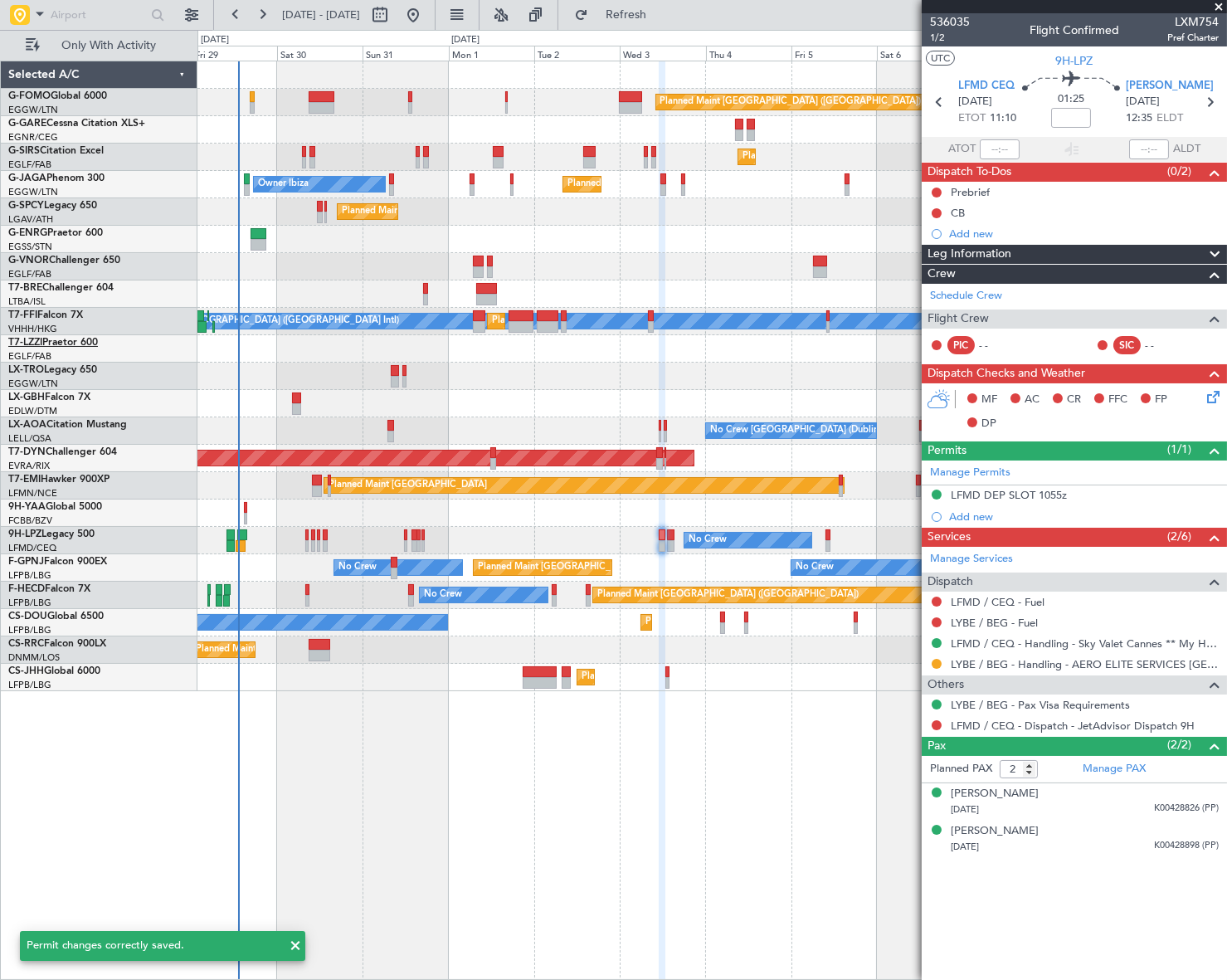
scroll to position [0, 0]
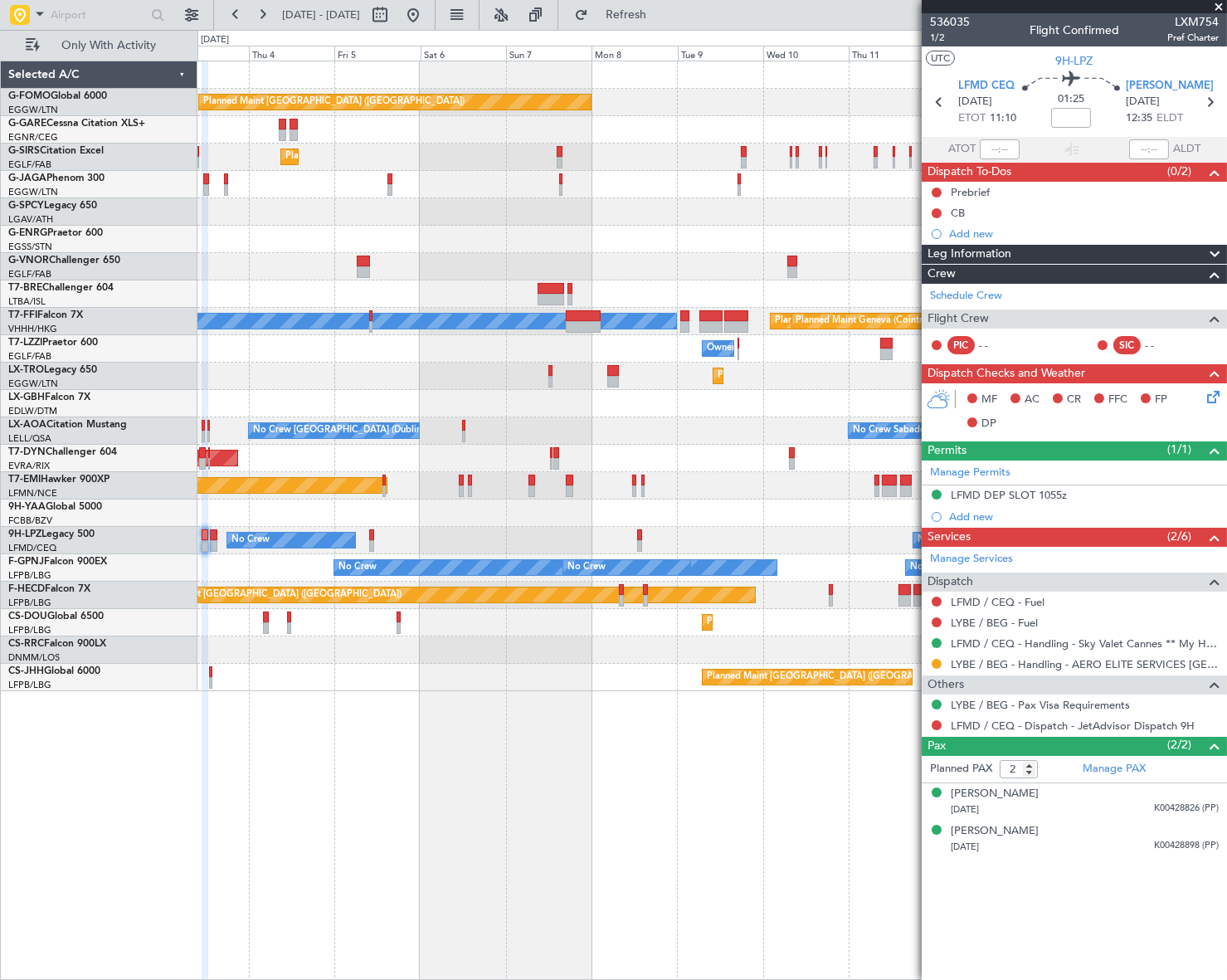
click at [226, 879] on div "Planned Maint [GEOGRAPHIC_DATA] ([GEOGRAPHIC_DATA]) Planned Maint [GEOGRAPHIC_D…" at bounding box center [711, 520] width 1028 height 919
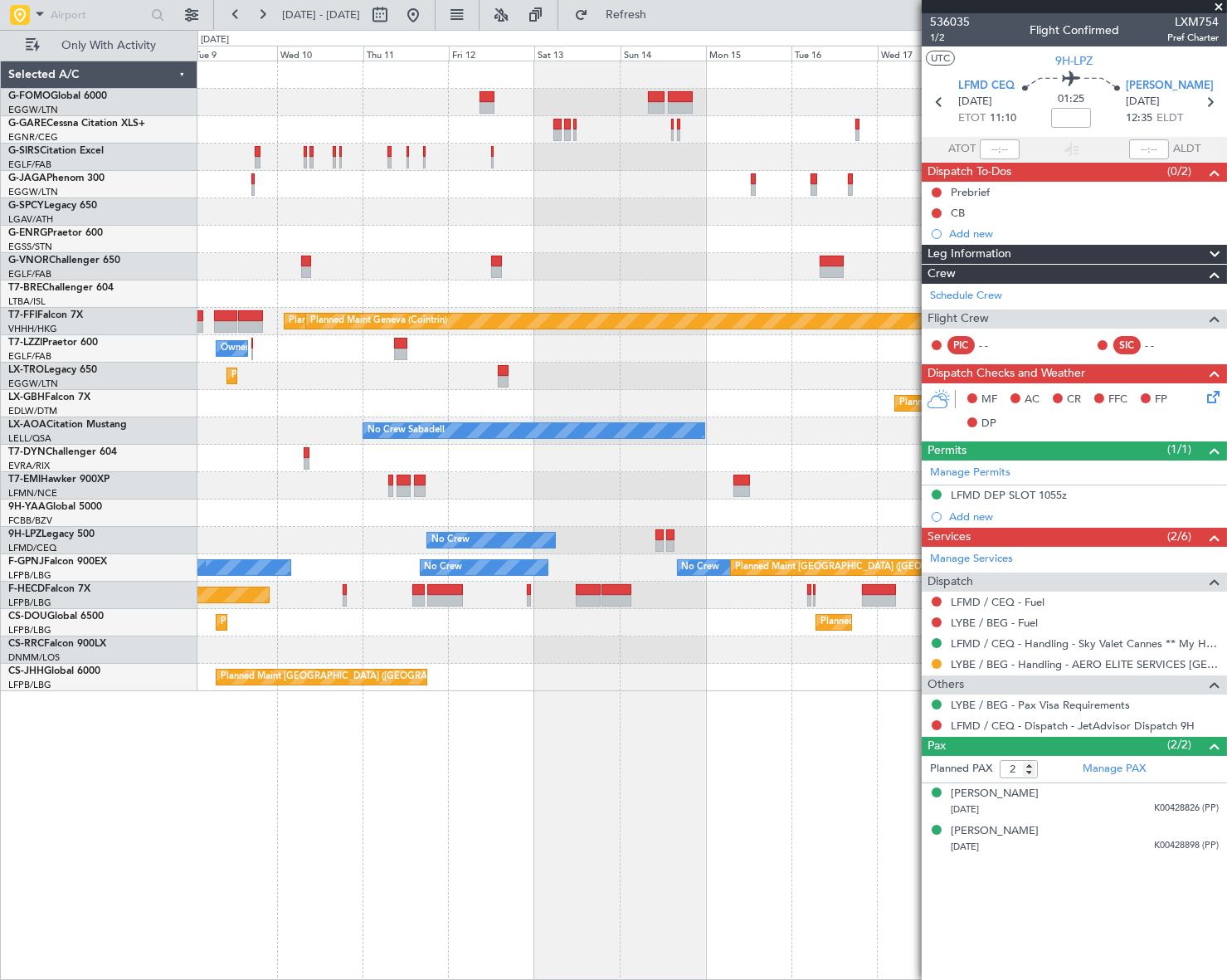
click at [7, 979] on html "[DATE] - [DATE] Refresh Quick Links Only With Activity Planned Maint [GEOGRAPHI…" at bounding box center [614, 490] width 1227 height 980
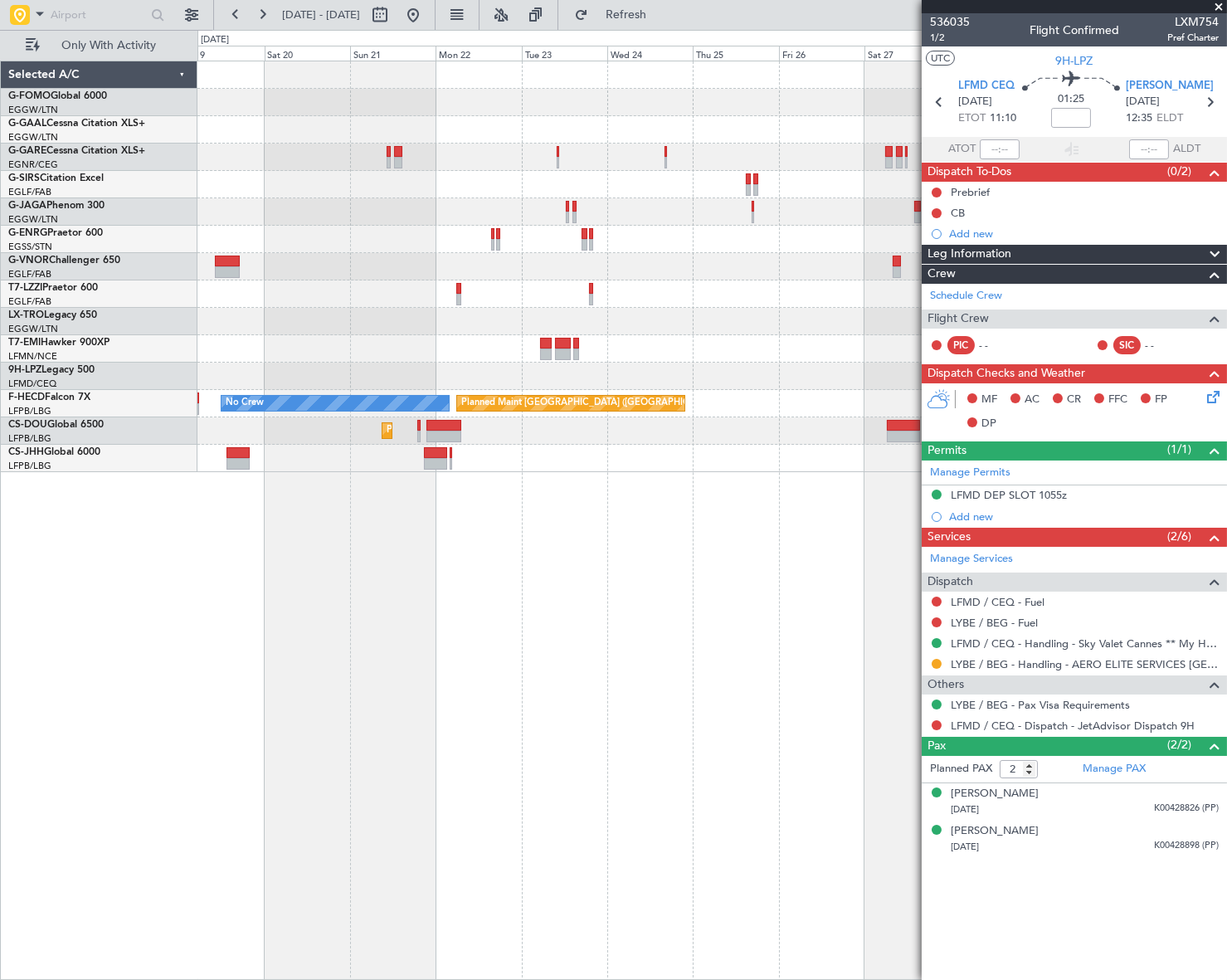
click at [46, 743] on div "Planned Maint Dusseldorf No Crew Planned Maint [GEOGRAPHIC_DATA] ([GEOGRAPHIC_D…" at bounding box center [614, 505] width 1227 height 950
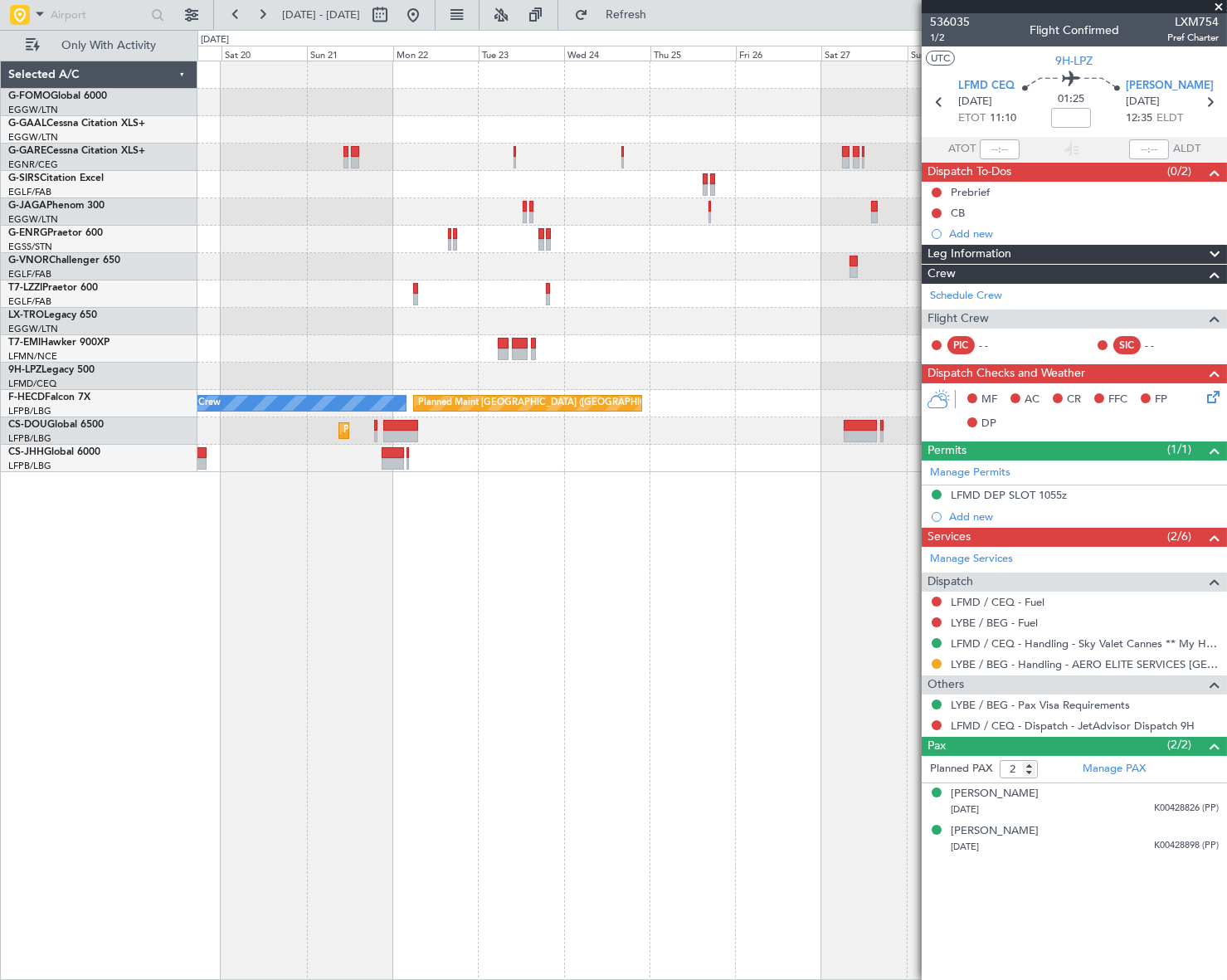
click at [545, 725] on div "Planned Maint Dusseldorf No Crew Planned Maint [GEOGRAPHIC_DATA] ([GEOGRAPHIC_D…" at bounding box center [711, 520] width 1028 height 919
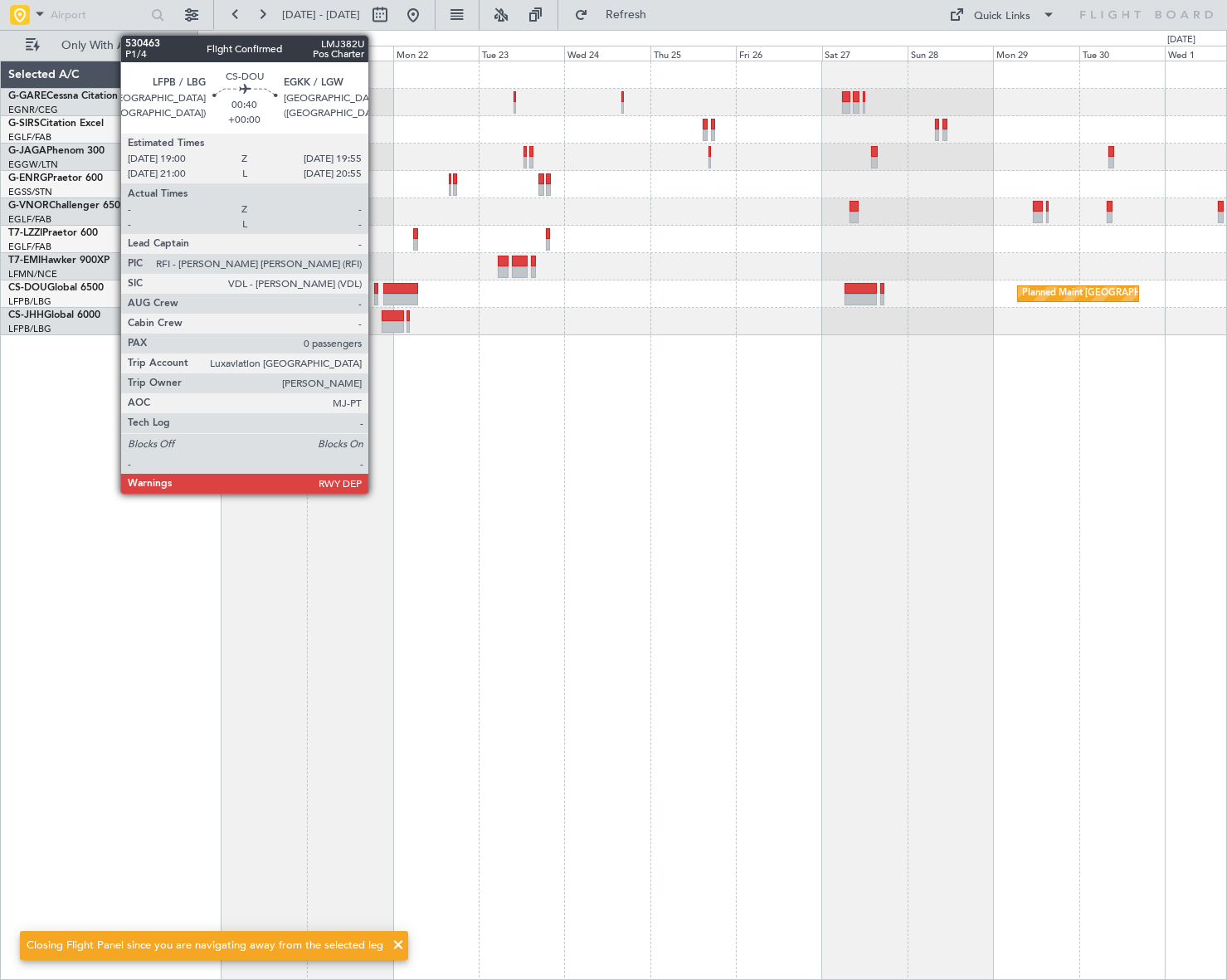
click at [376, 290] on div at bounding box center [376, 288] width 4 height 11
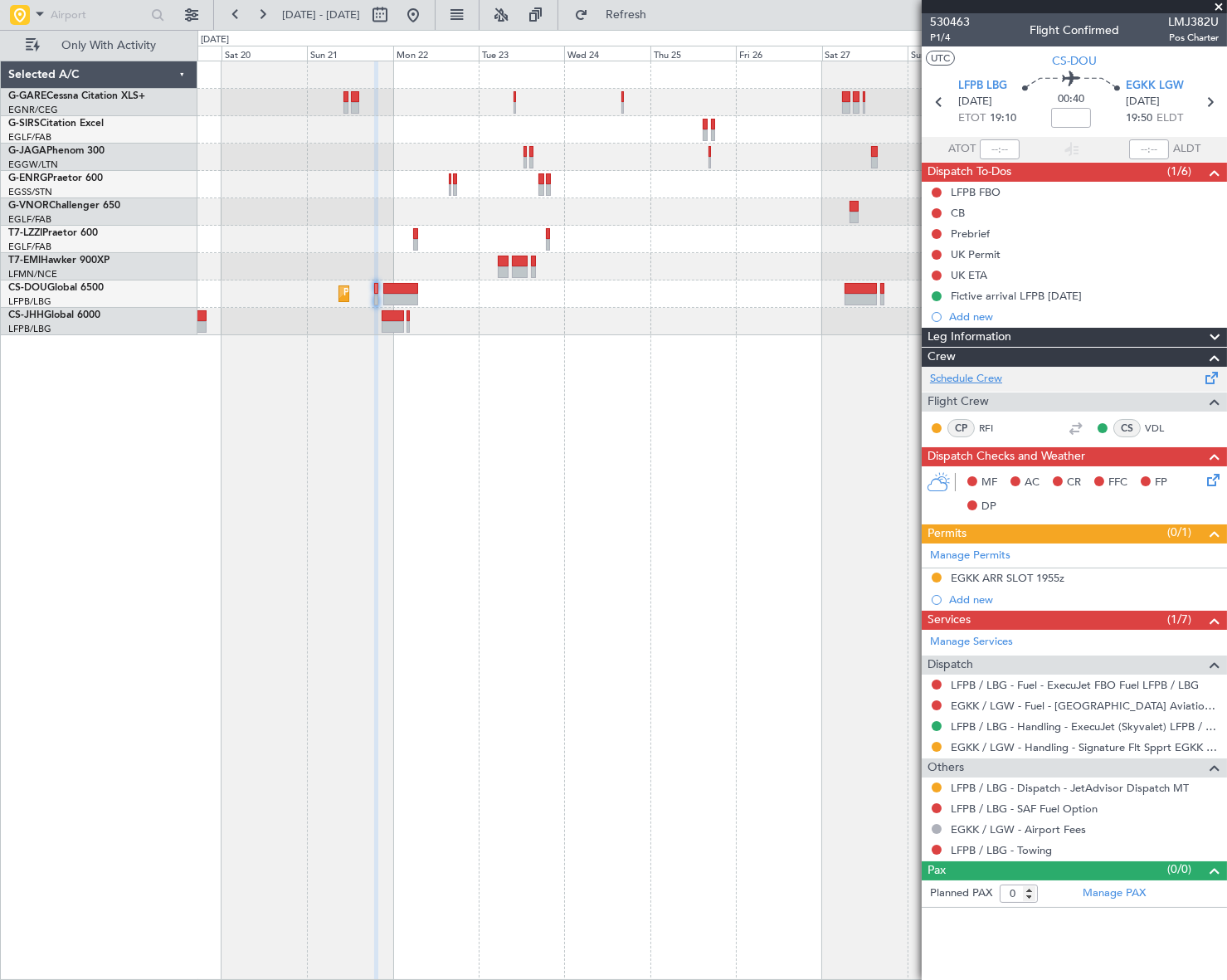
click at [968, 380] on link "Schedule Crew" at bounding box center [966, 379] width 72 height 17
click at [426, 4] on button at bounding box center [413, 15] width 26 height 26
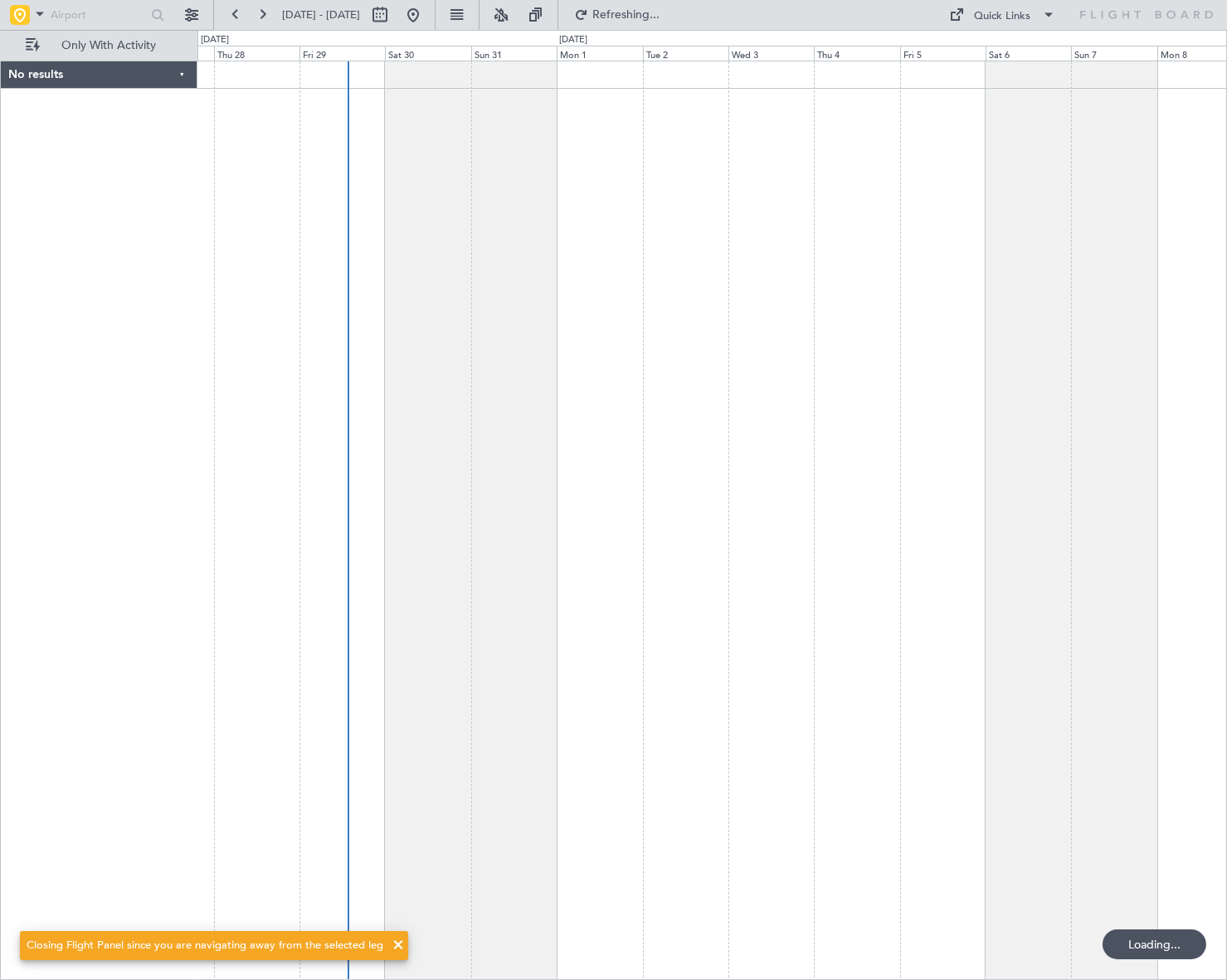
click at [361, 571] on div at bounding box center [712, 520] width 1029 height 919
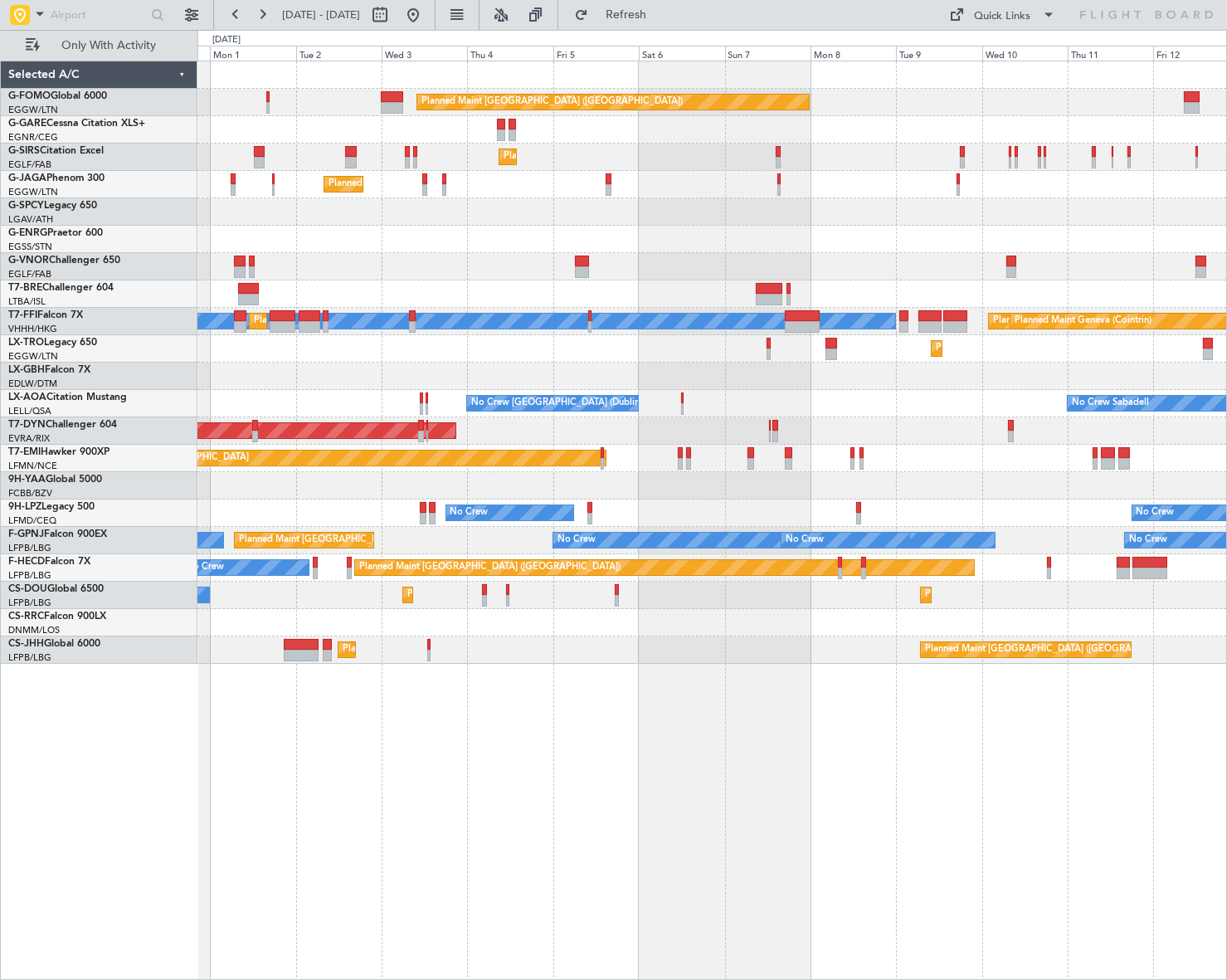
click at [453, 758] on div "Planned Maint [GEOGRAPHIC_DATA] ([GEOGRAPHIC_DATA]) Planned Maint [GEOGRAPHIC_D…" at bounding box center [712, 520] width 1029 height 919
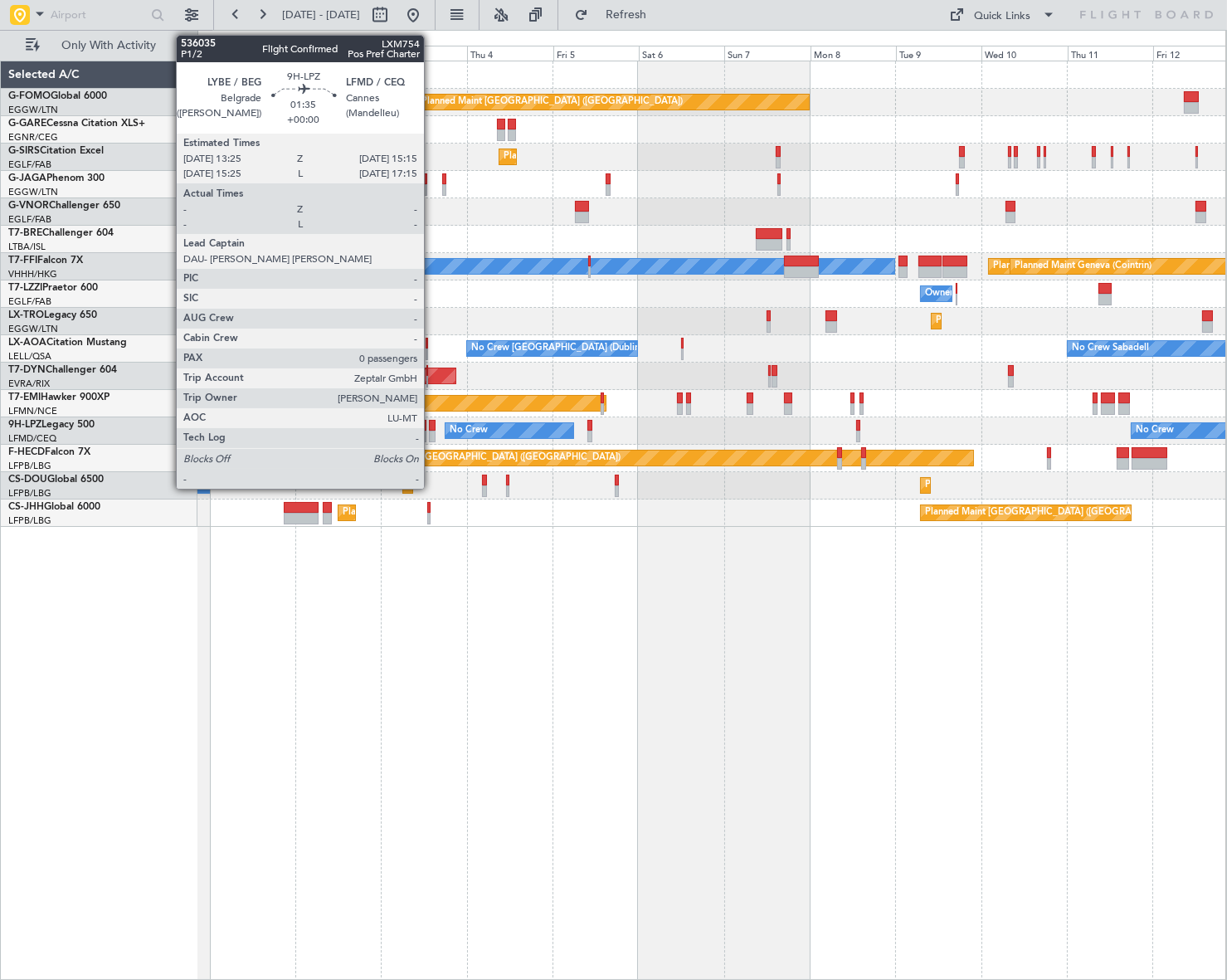
click at [432, 426] on div at bounding box center [433, 426] width 7 height 11
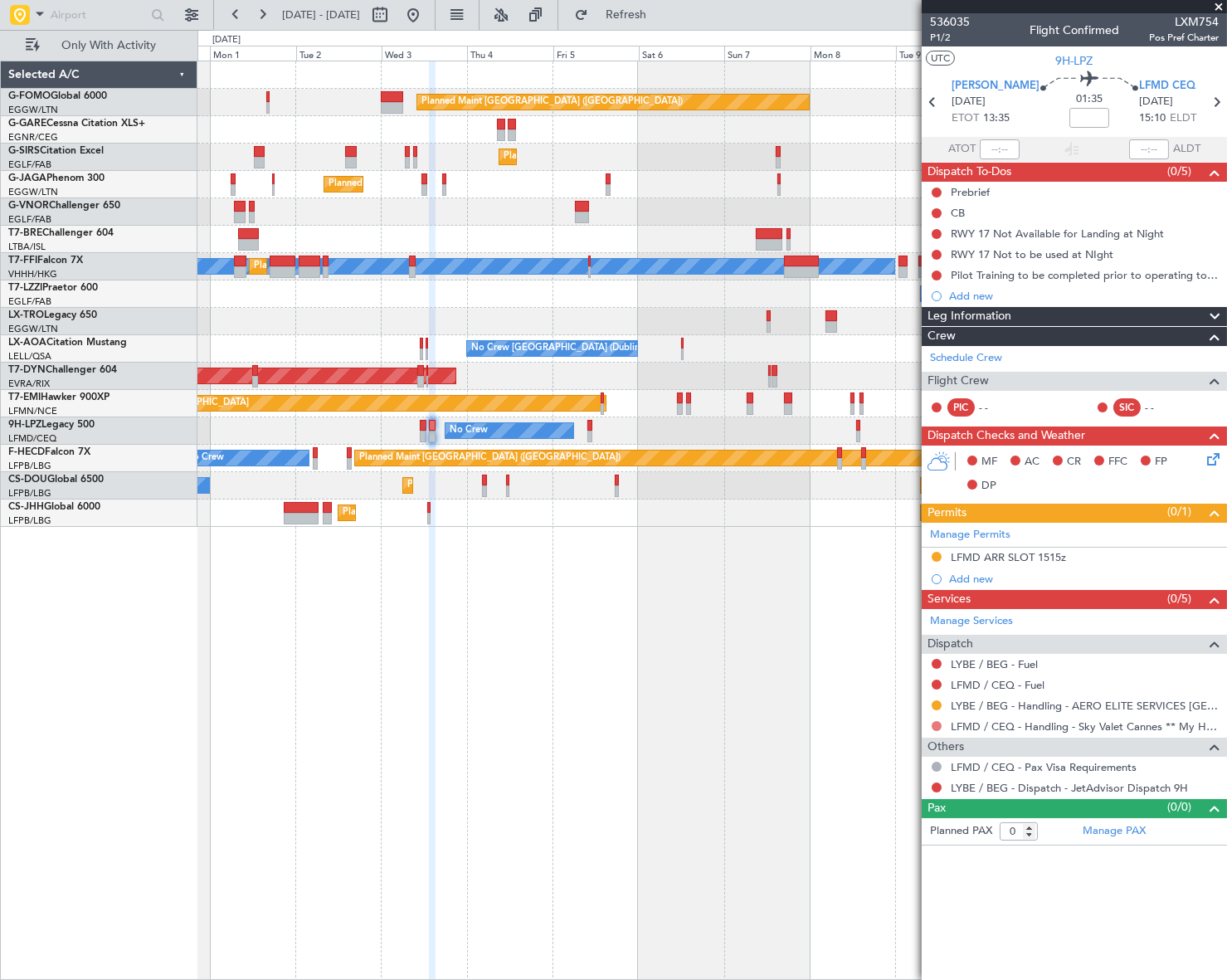
click at [937, 723] on button at bounding box center [936, 726] width 10 height 10
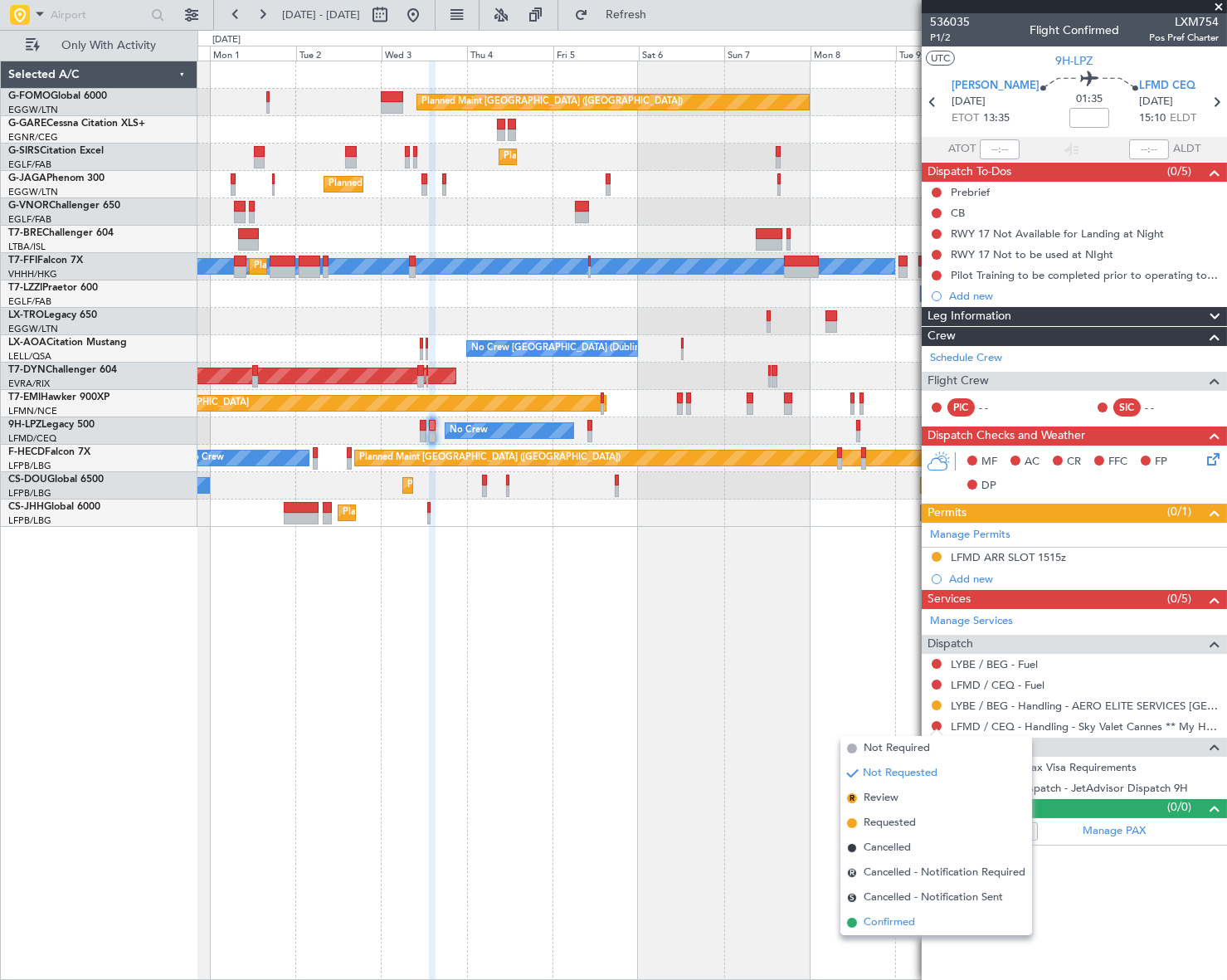
click at [880, 921] on span "Confirmed" at bounding box center [889, 923] width 51 height 17
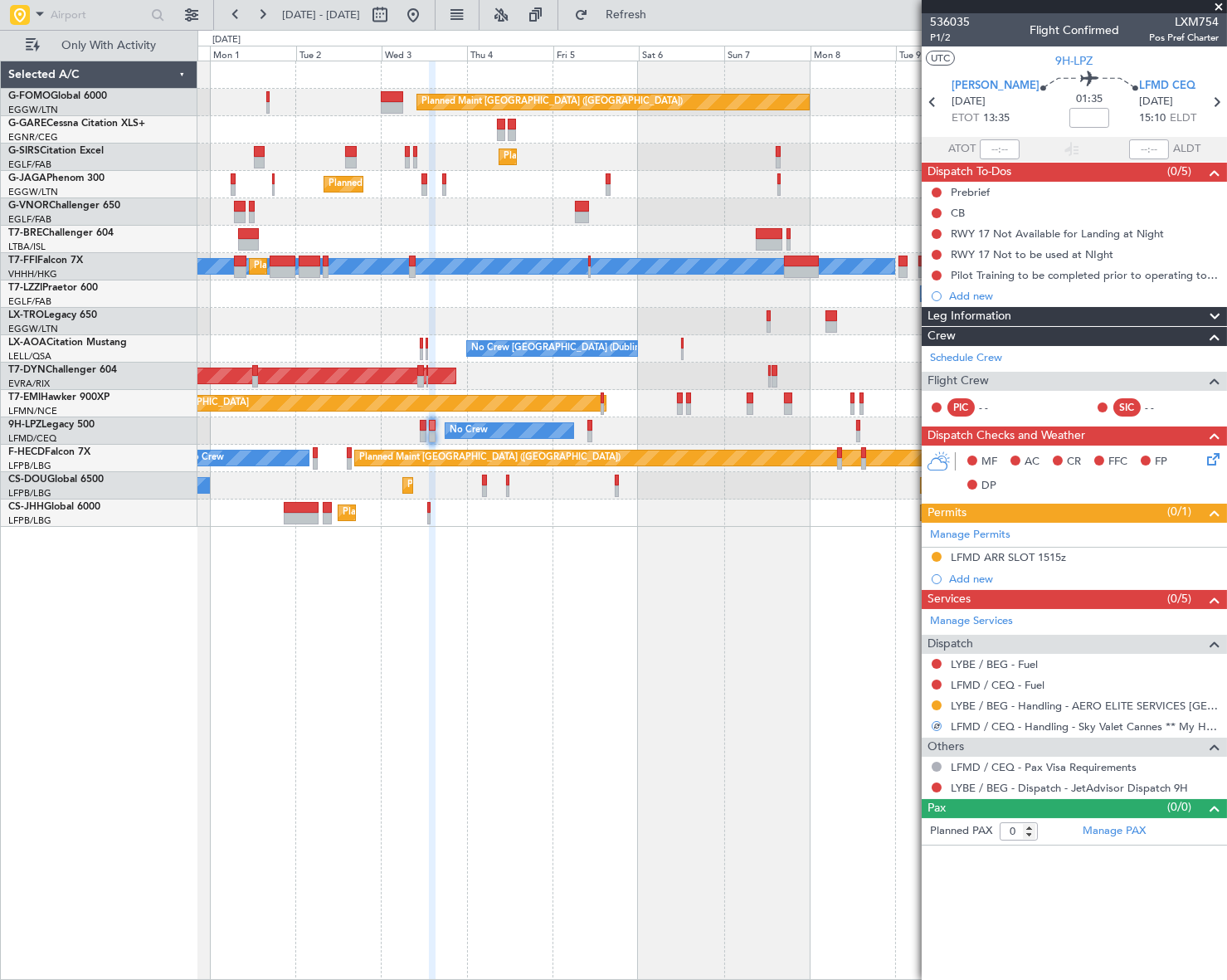
click at [1014, 557] on div "LFMD ARR SLOT 1515z" at bounding box center [1008, 557] width 116 height 14
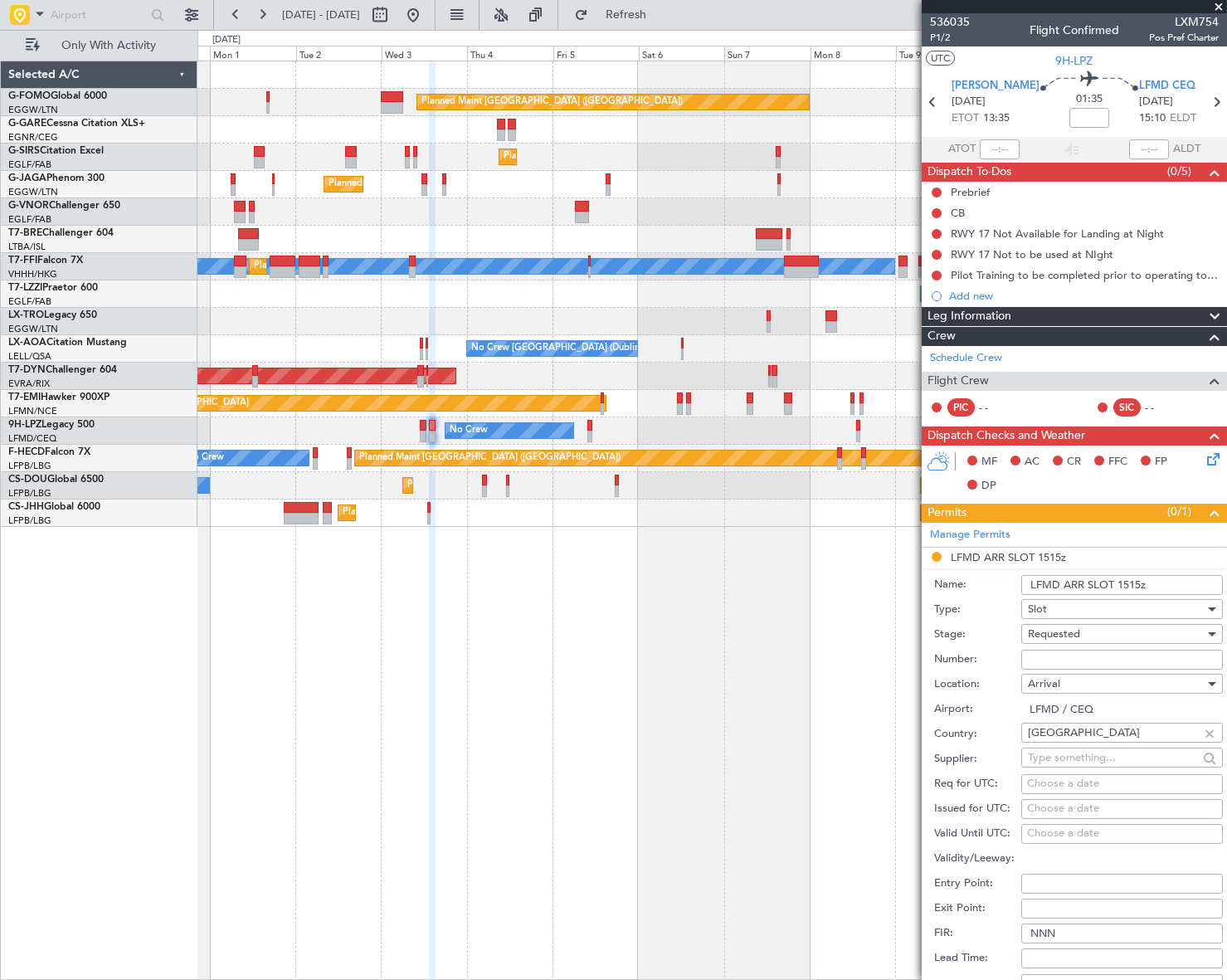
click at [1103, 655] on input "Number:" at bounding box center [1122, 660] width 201 height 20
paste input "LFMDA000013712"
type input "LFMDA000013712"
click at [1095, 633] on div "Requested" at bounding box center [1116, 634] width 177 height 25
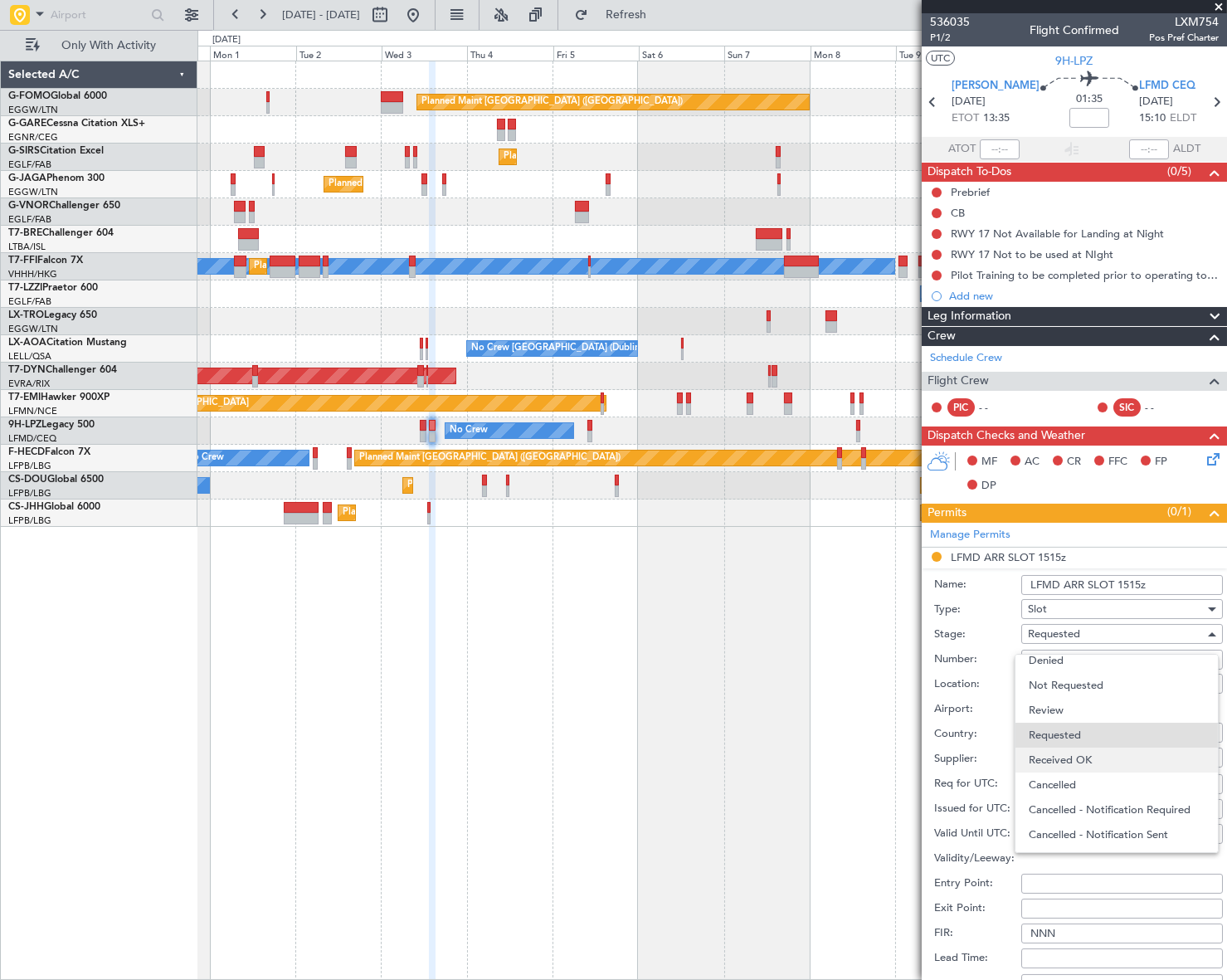
click at [1090, 765] on span "Received OK" at bounding box center [1116, 760] width 176 height 25
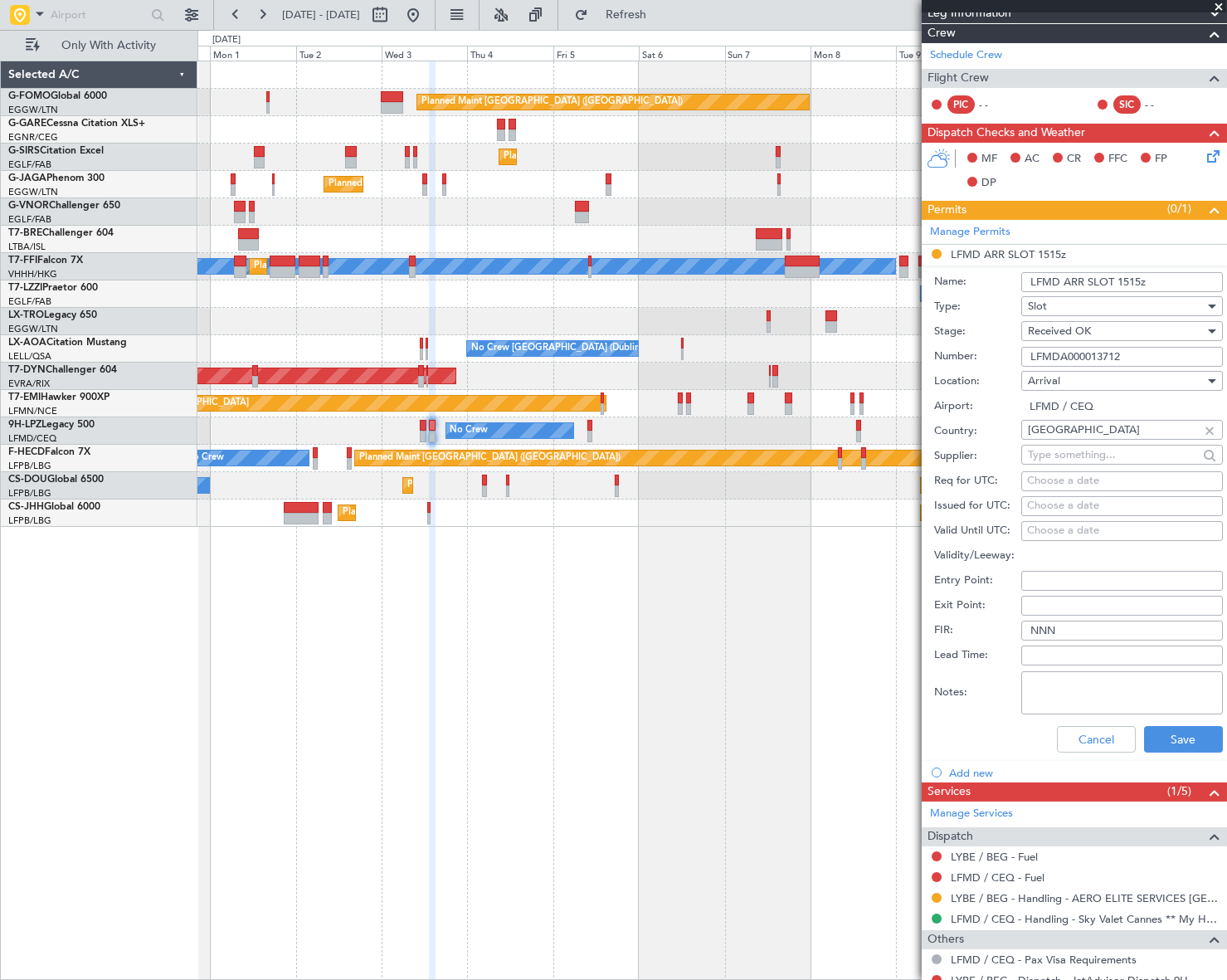
scroll to position [358, 0]
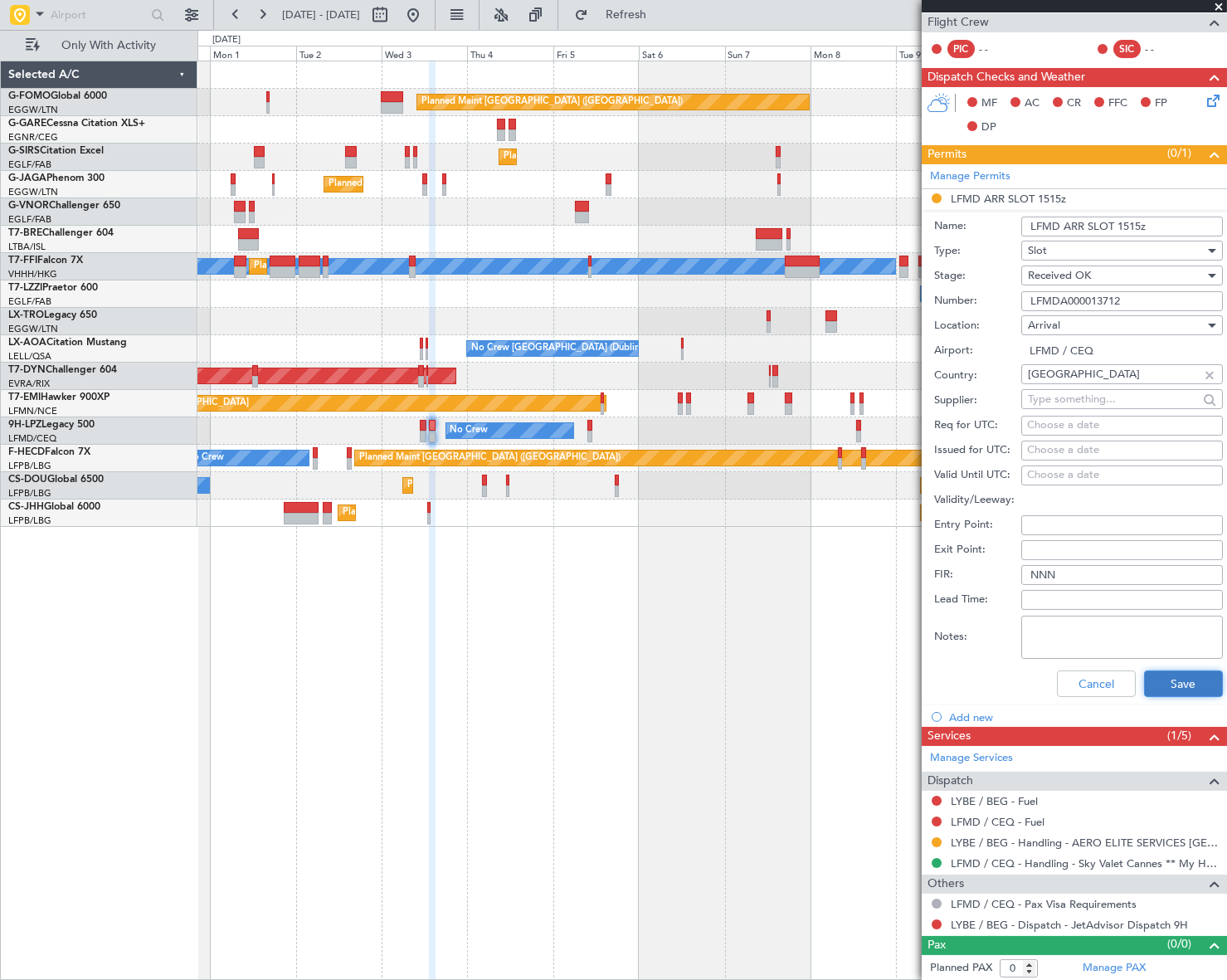
click at [1164, 681] on button "Save" at bounding box center [1183, 683] width 79 height 26
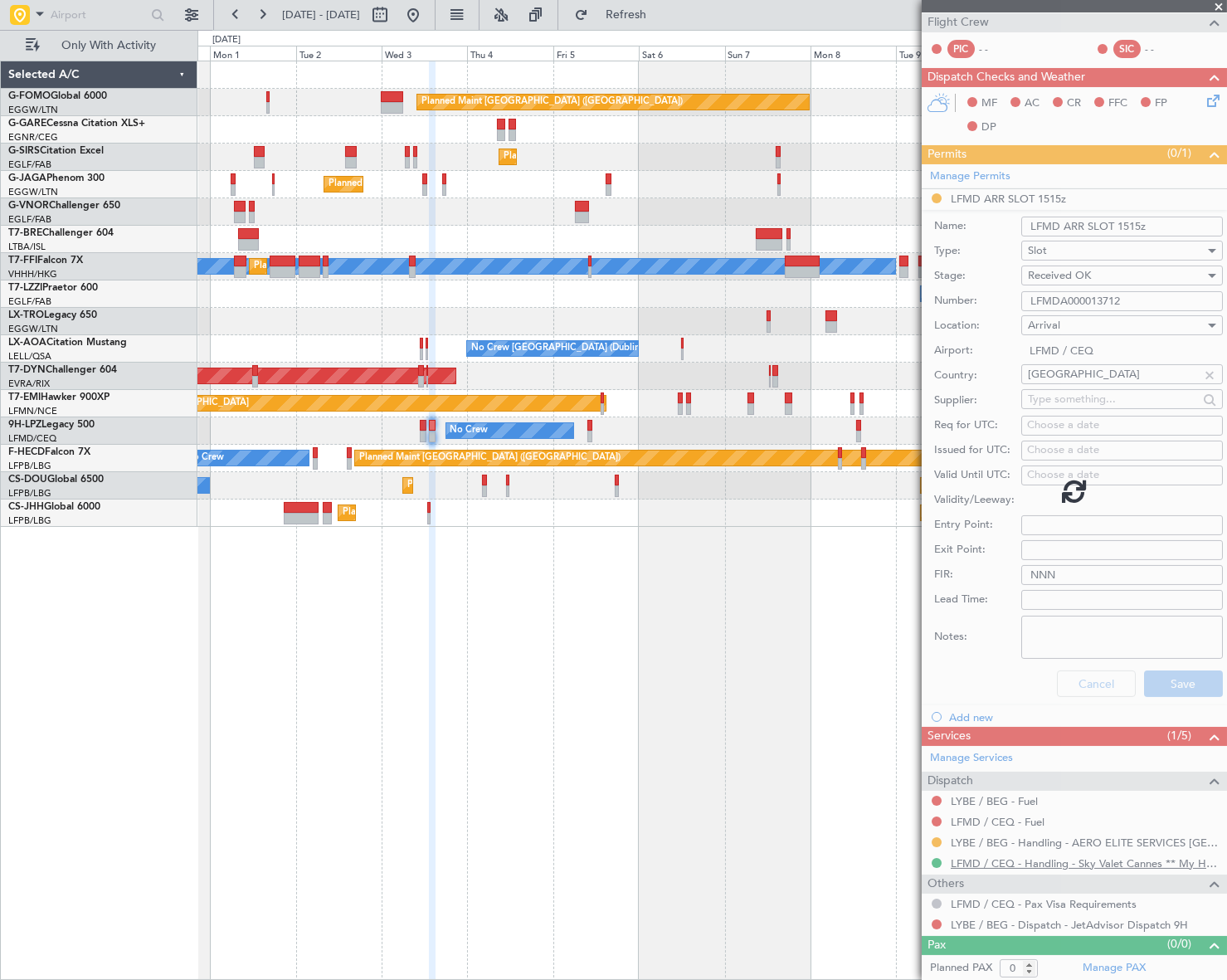
scroll to position [0, 0]
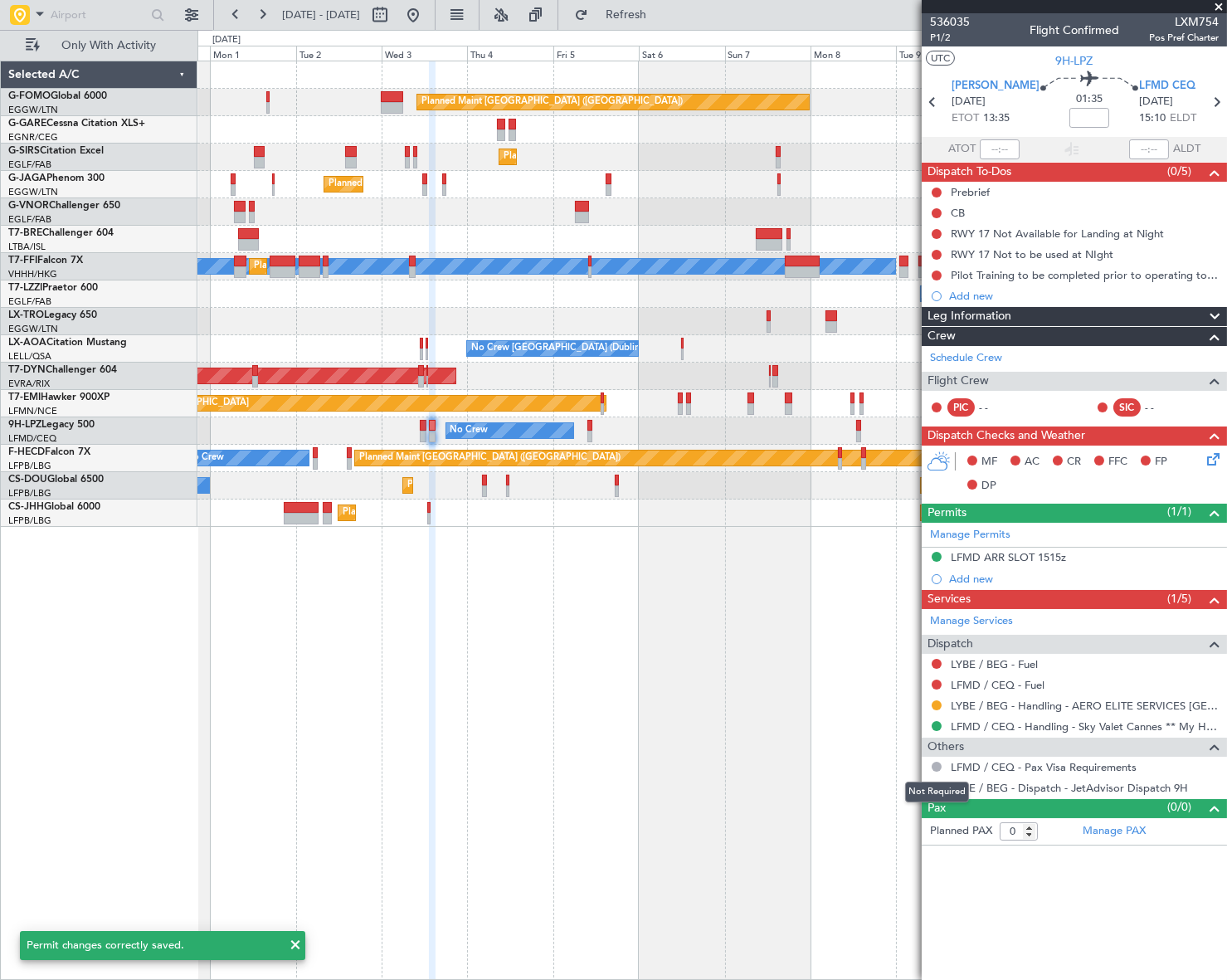
click at [937, 785] on div "Not Required" at bounding box center [937, 791] width 64 height 20
click at [937, 786] on button at bounding box center [936, 787] width 10 height 10
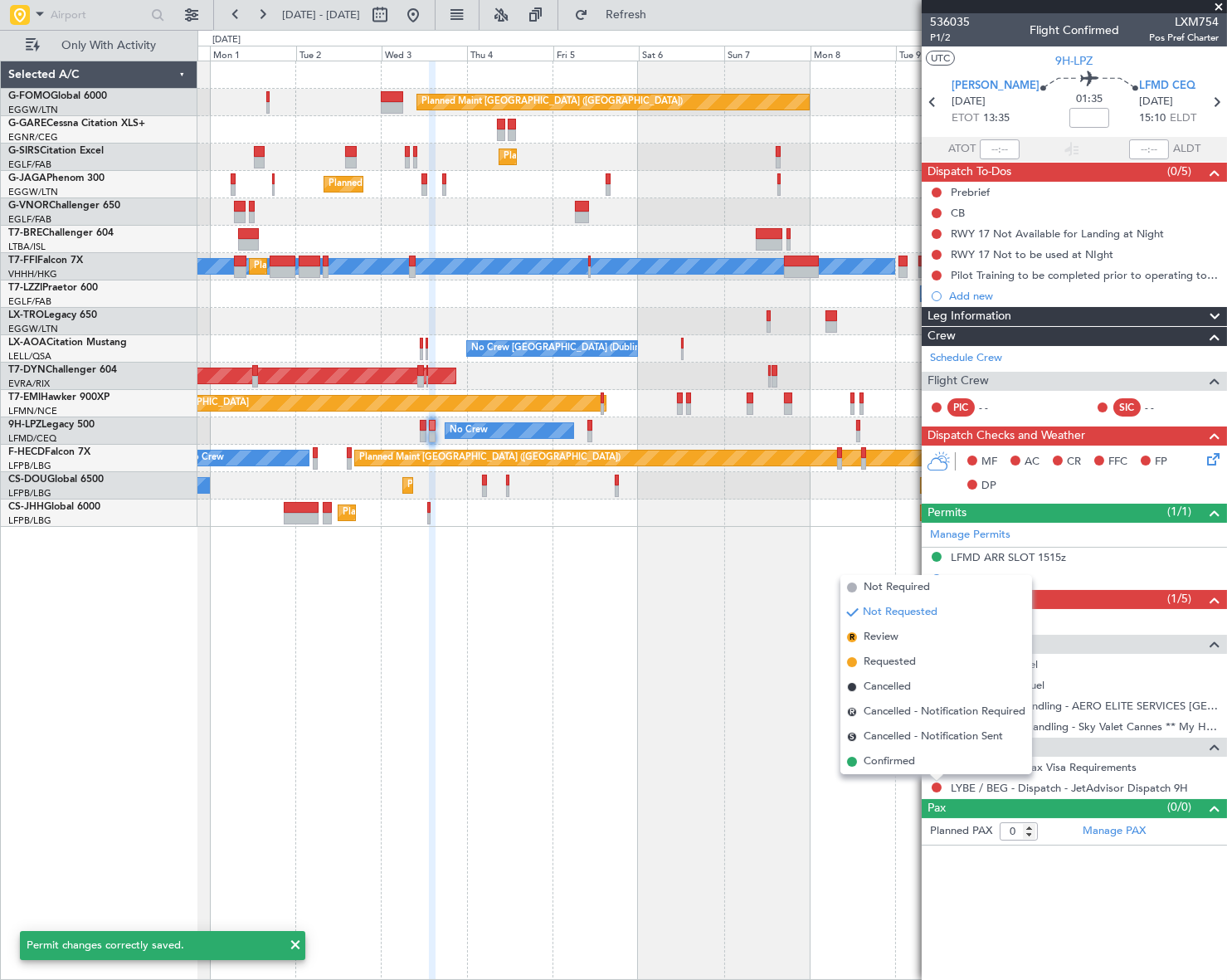
click at [885, 761] on span "Confirmed" at bounding box center [889, 761] width 51 height 17
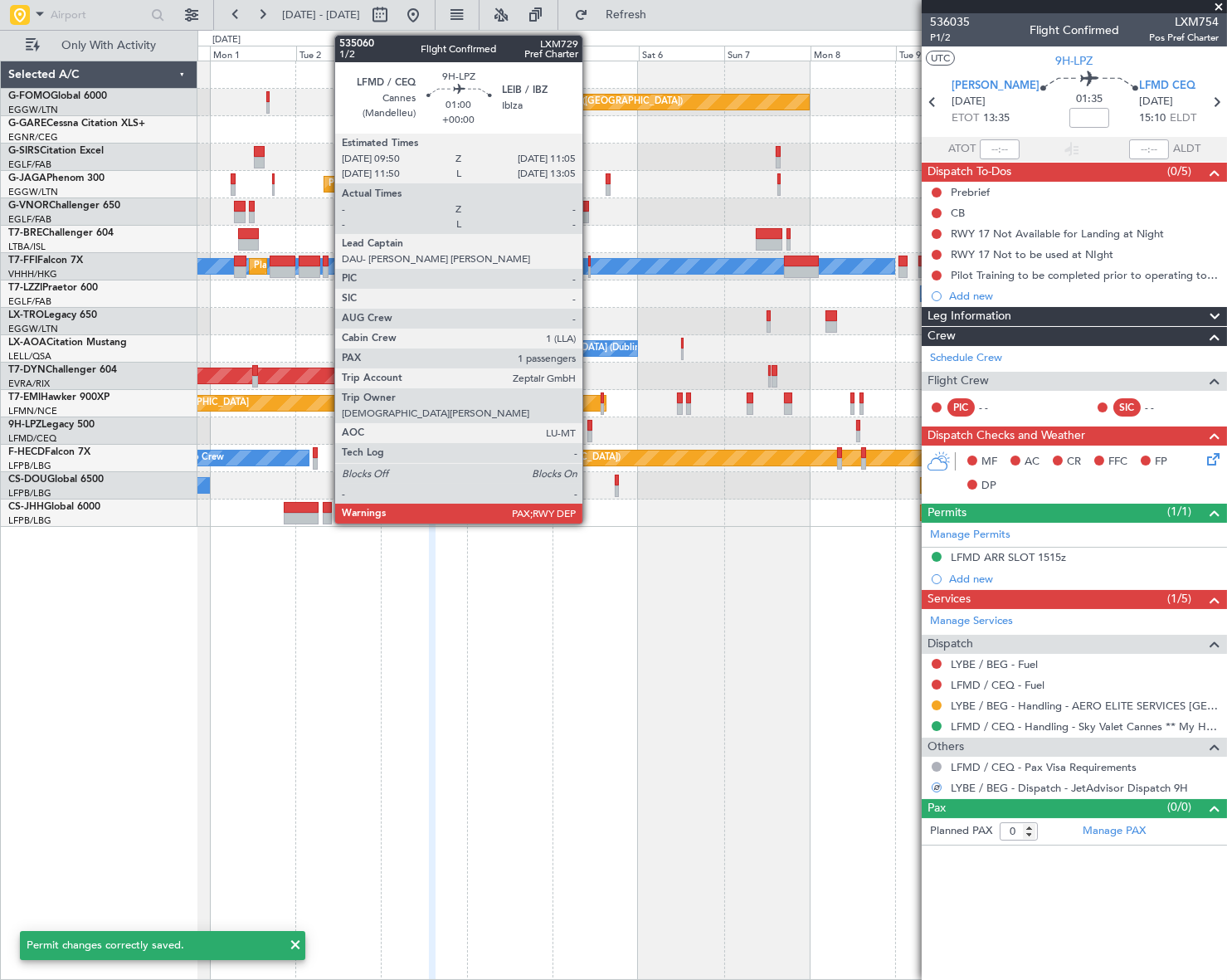
click at [590, 432] on div at bounding box center [590, 436] width 5 height 11
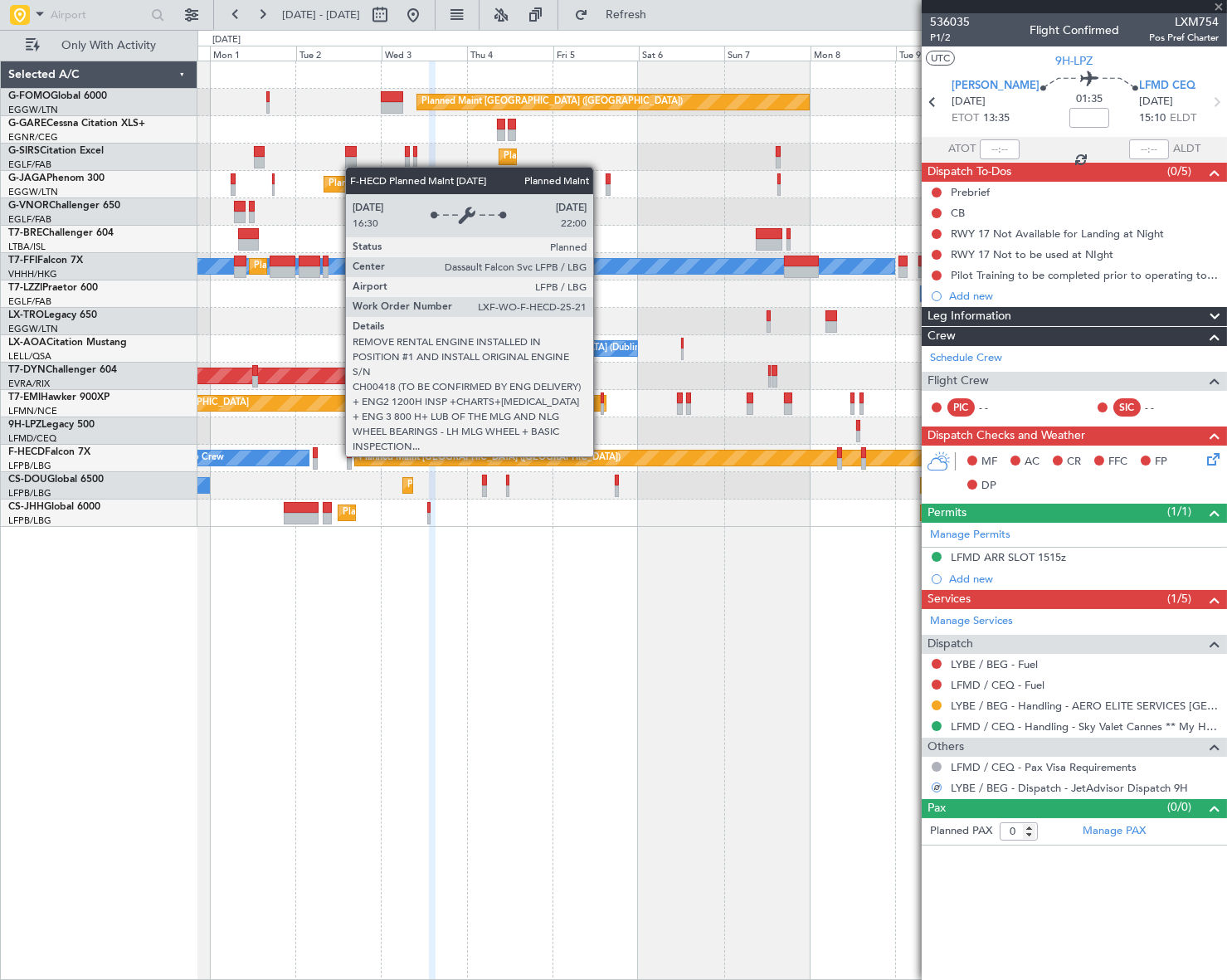
type input "1"
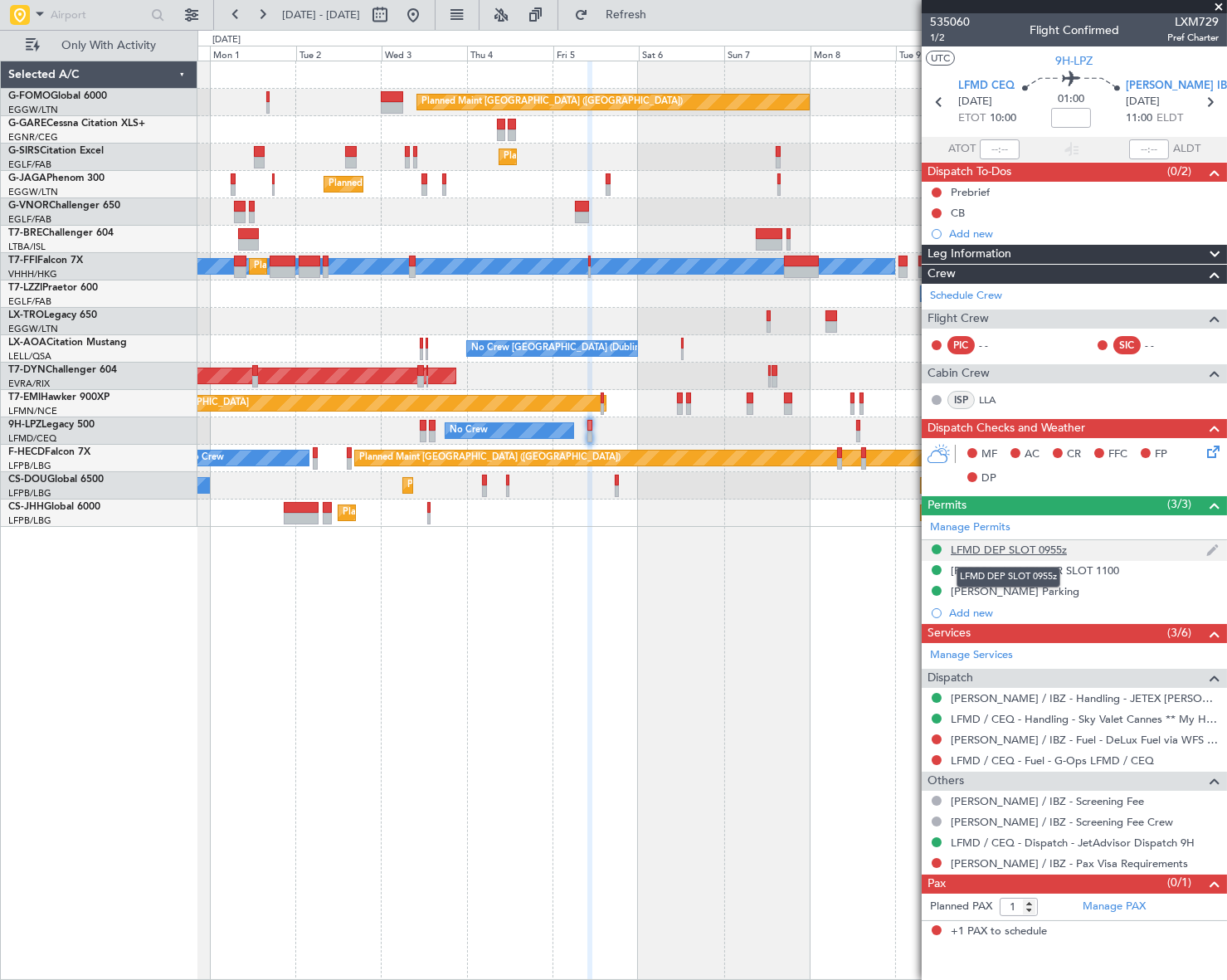
click at [1053, 549] on div "LFMD DEP SLOT 0955z" at bounding box center [1009, 550] width 117 height 14
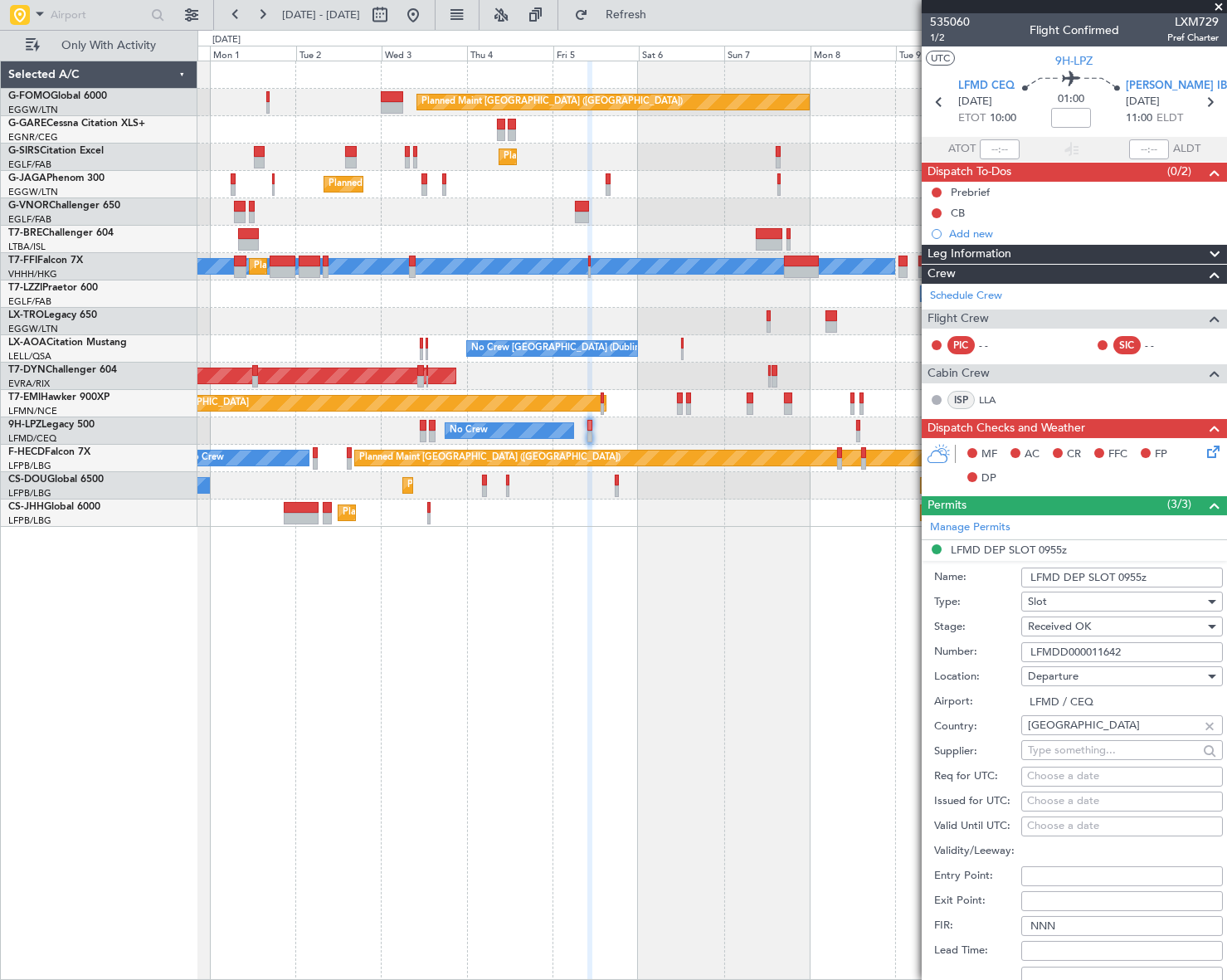
click at [664, 759] on div "Planned Maint [GEOGRAPHIC_DATA] ([GEOGRAPHIC_DATA]) Planned Maint [GEOGRAPHIC_D…" at bounding box center [711, 520] width 1028 height 919
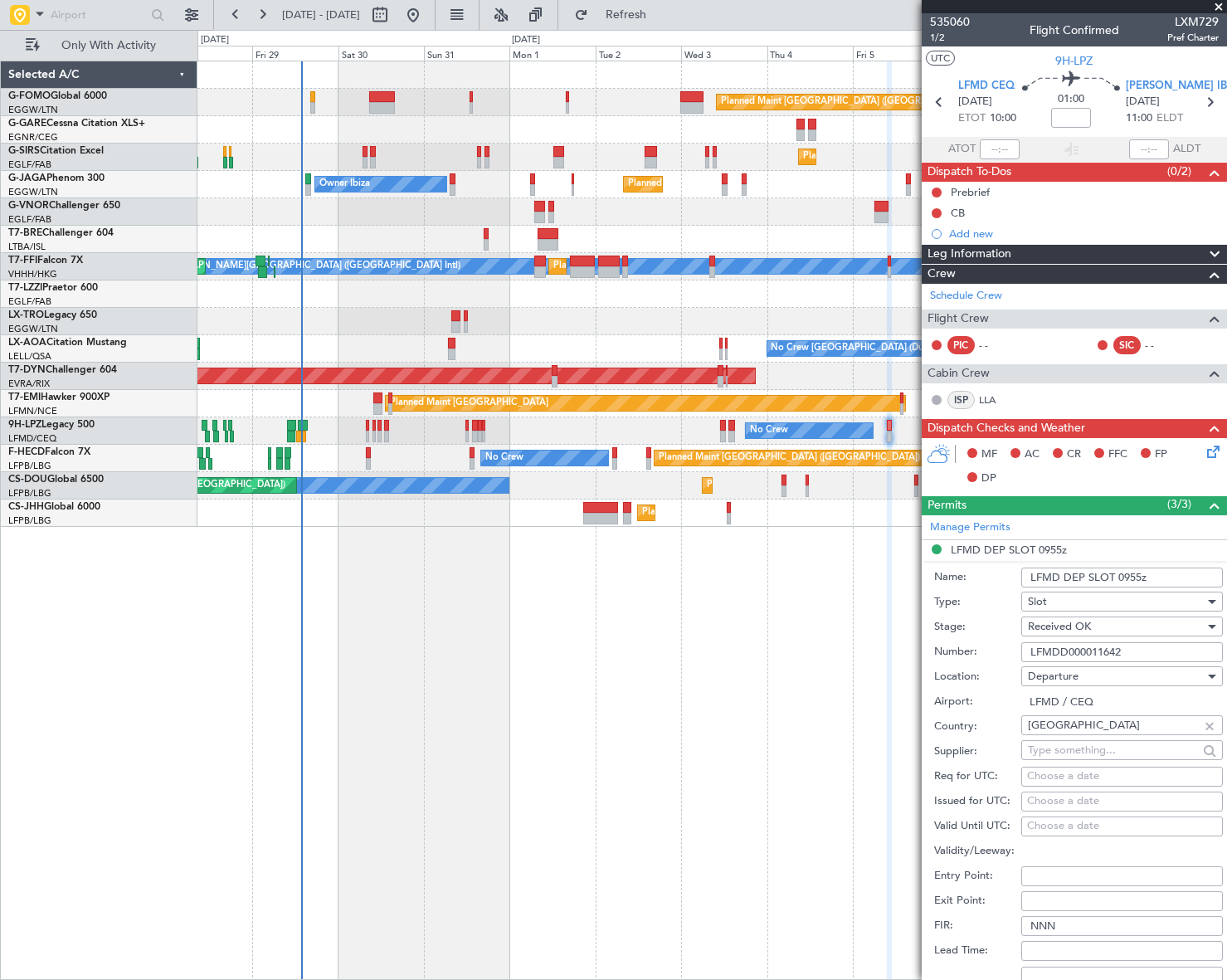
click at [659, 690] on div "Planned Maint [GEOGRAPHIC_DATA] ([GEOGRAPHIC_DATA]) Planned Maint [GEOGRAPHIC_D…" at bounding box center [712, 520] width 1029 height 919
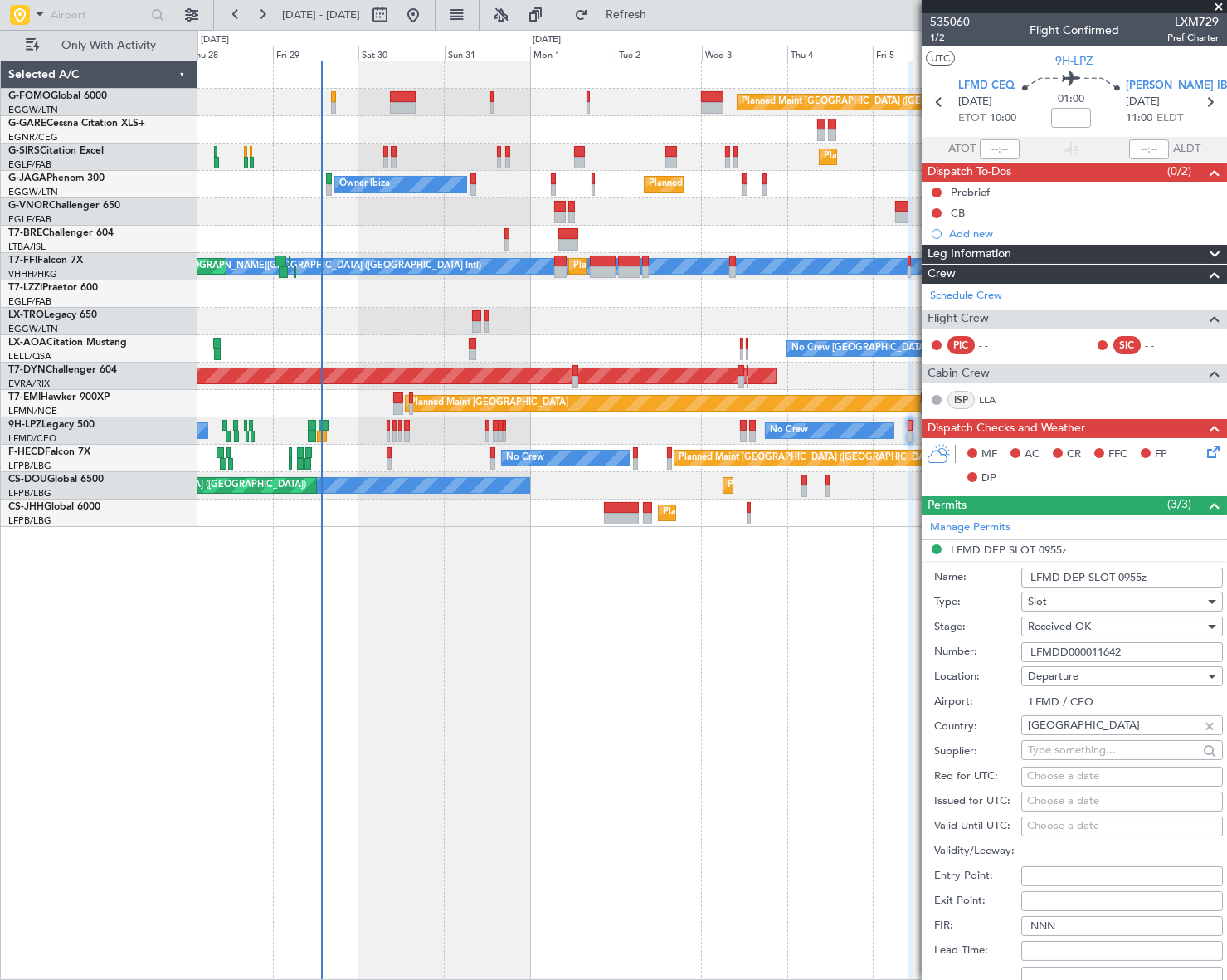
click at [534, 720] on div "Planned Maint [GEOGRAPHIC_DATA] ([GEOGRAPHIC_DATA]) Planned Maint [GEOGRAPHIC_D…" at bounding box center [711, 520] width 1028 height 919
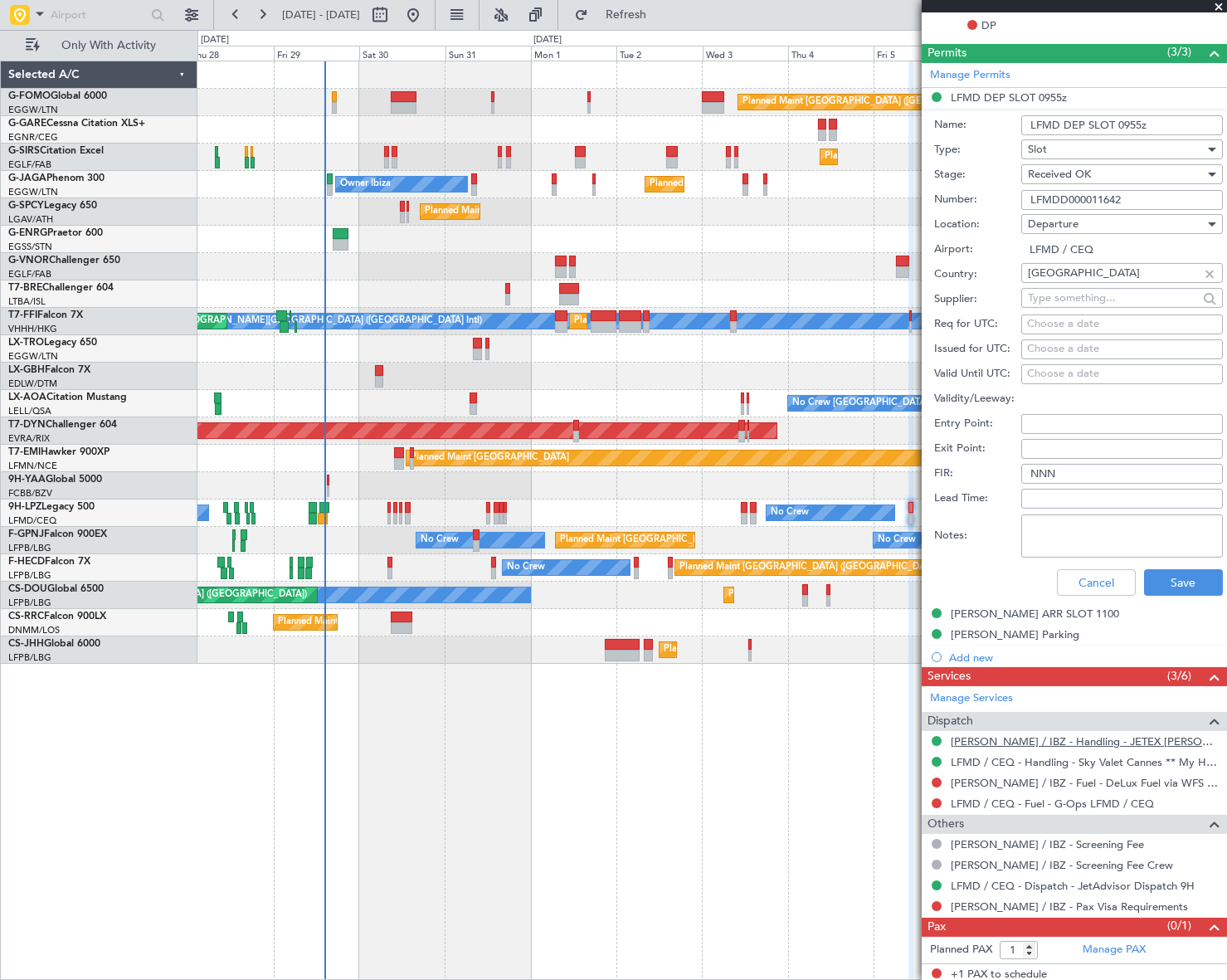
scroll to position [456, 0]
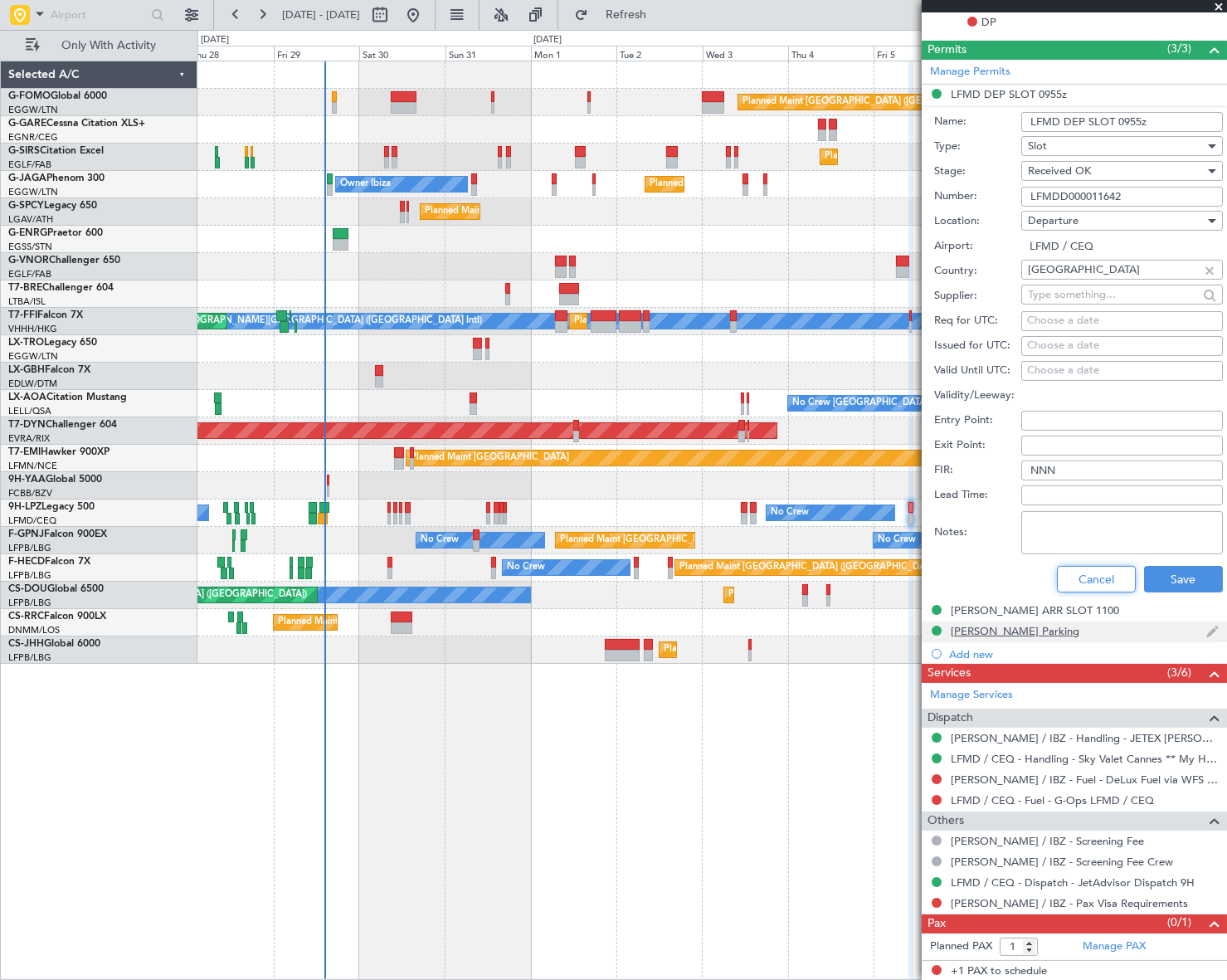
click at [1091, 584] on button "Cancel" at bounding box center [1095, 579] width 79 height 26
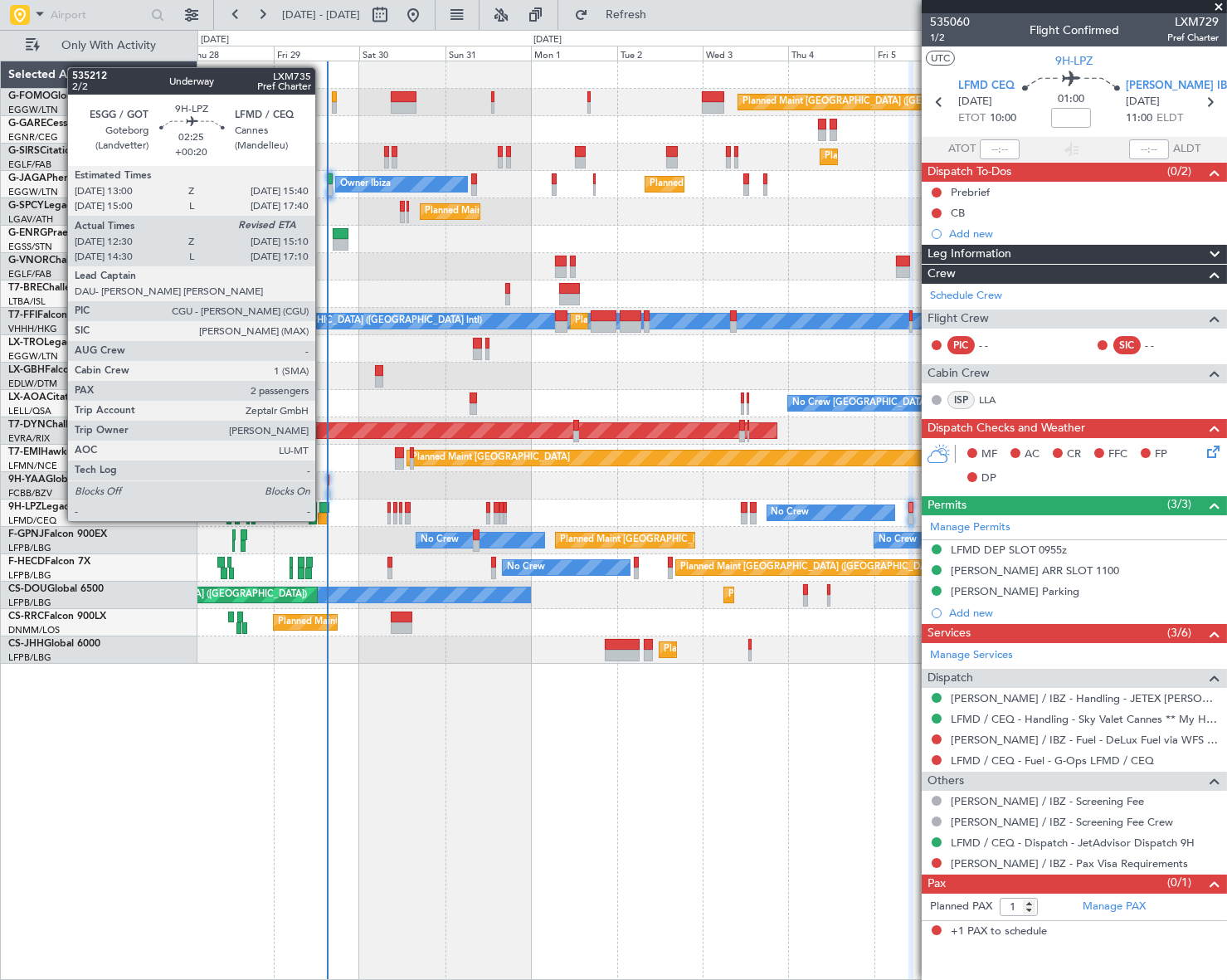
click at [323, 504] on div at bounding box center [324, 508] width 10 height 11
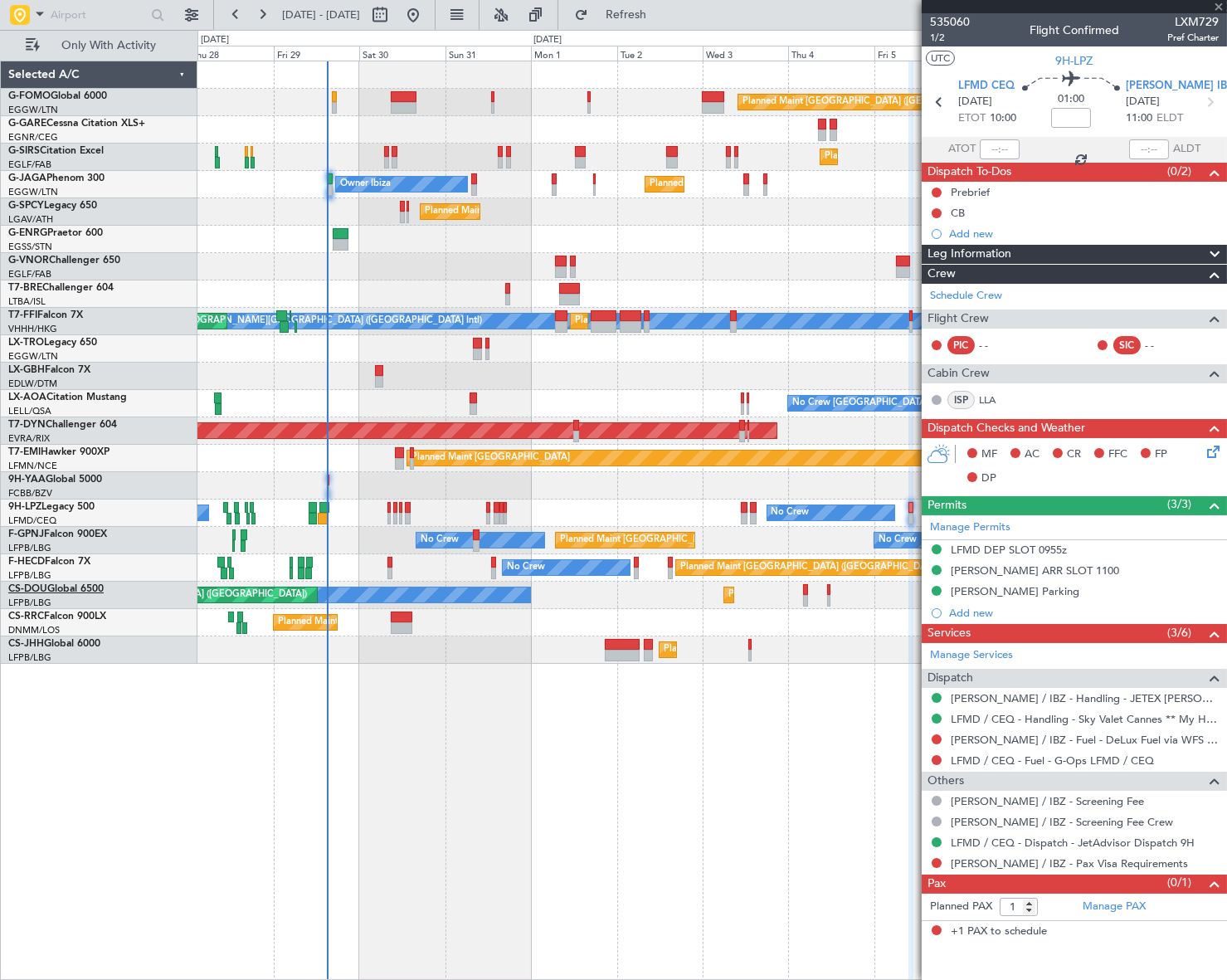
type input "+00:20"
type input "12:40"
type input "2"
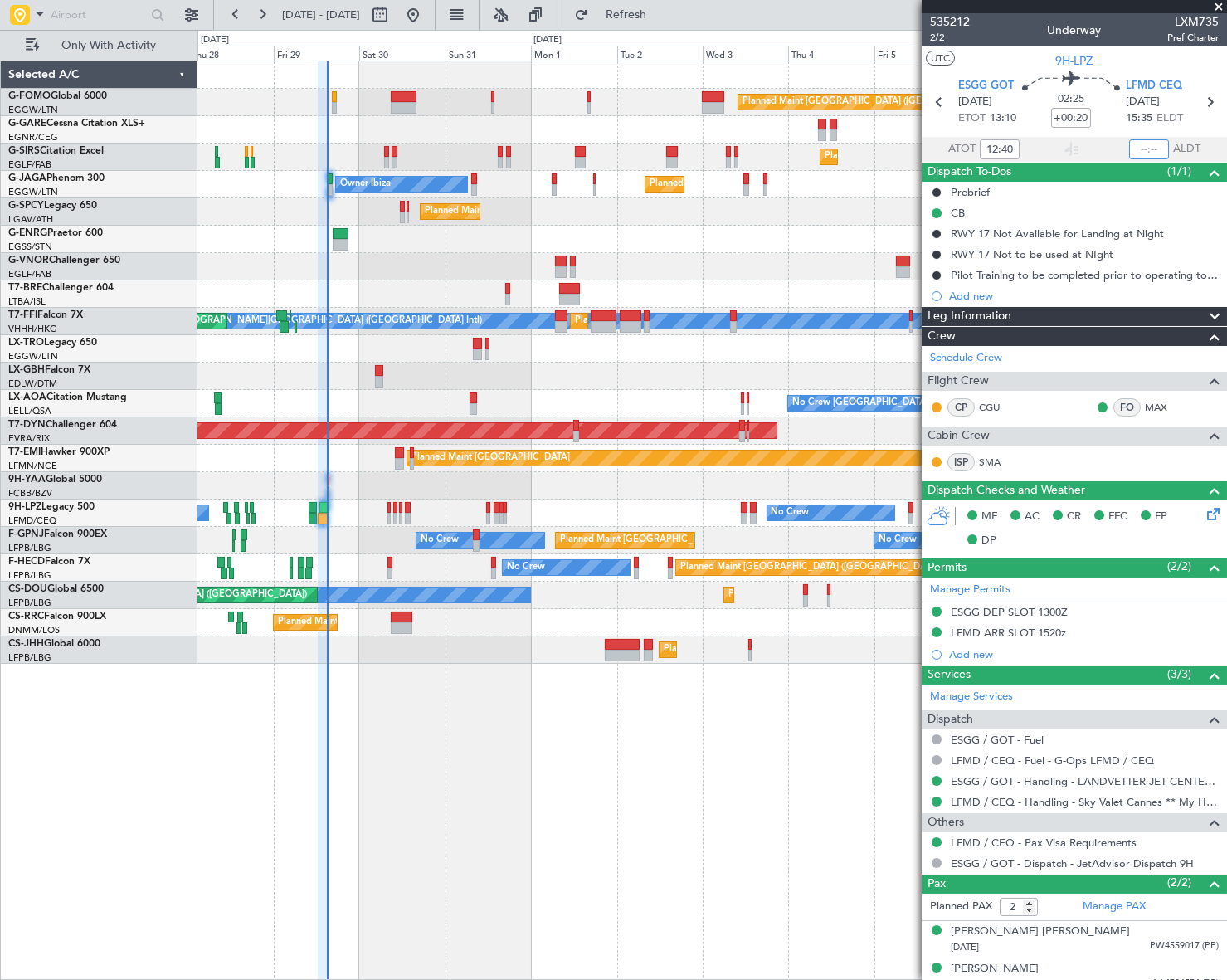
click at [1143, 148] on input "text" at bounding box center [1148, 149] width 40 height 20
click at [776, 765] on div "Planned Maint [GEOGRAPHIC_DATA] ([GEOGRAPHIC_DATA]) Planned Maint [GEOGRAPHIC_D…" at bounding box center [712, 520] width 1029 height 919
type input "14:53"
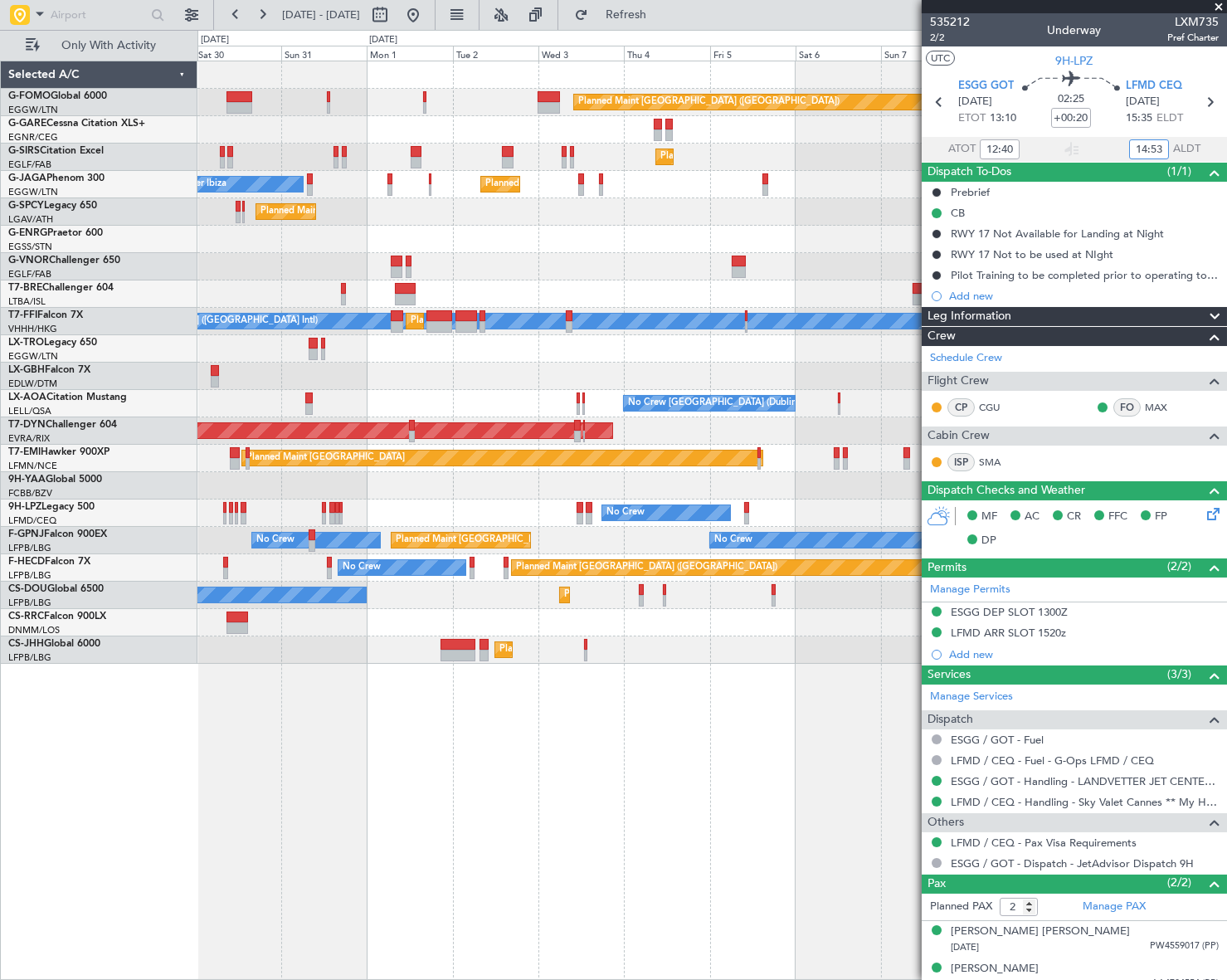
click at [478, 397] on div "Planned Maint [GEOGRAPHIC_DATA] ([GEOGRAPHIC_DATA]) Planned Maint [GEOGRAPHIC_D…" at bounding box center [711, 363] width 1028 height 602
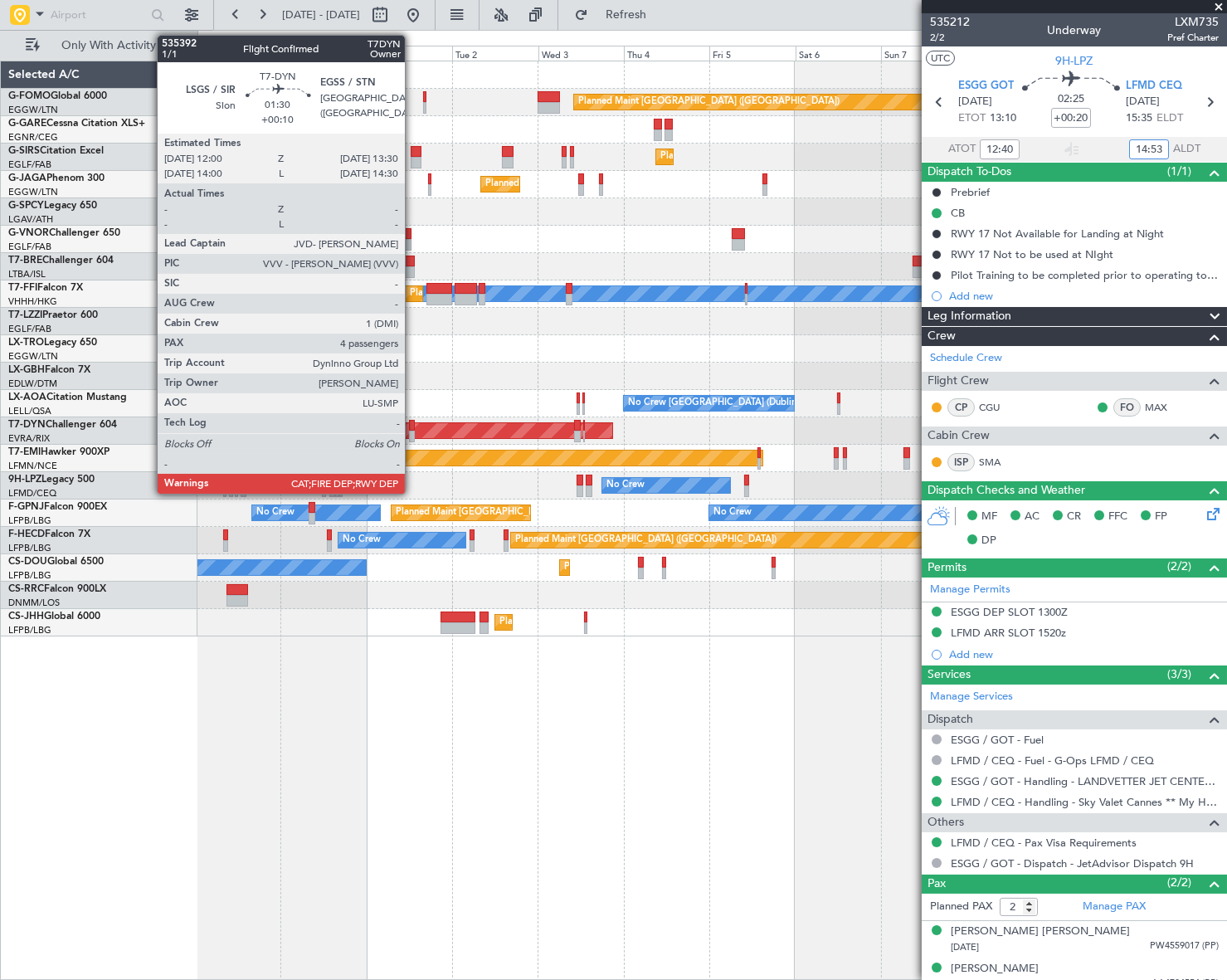
click at [412, 432] on div at bounding box center [411, 436] width 6 height 11
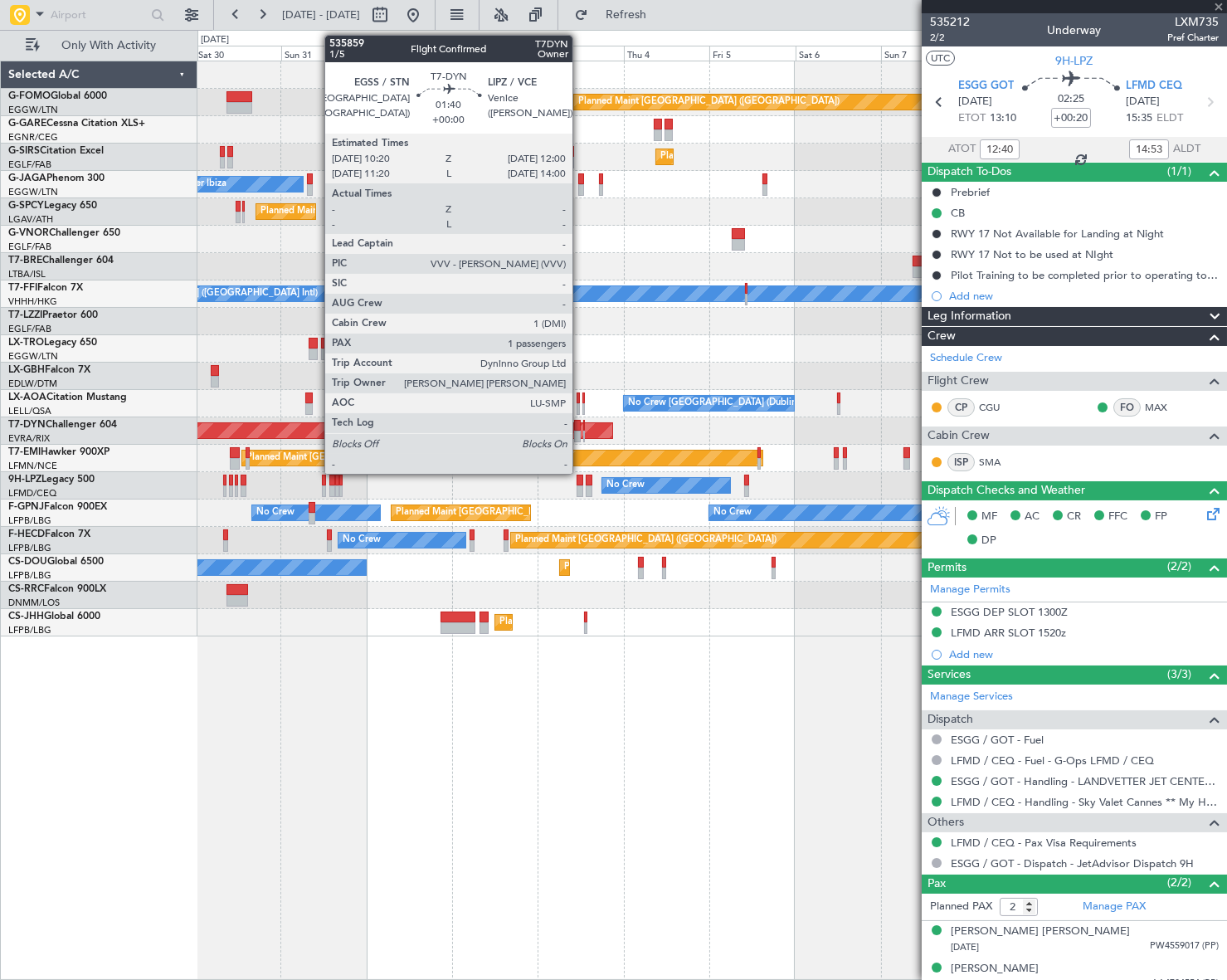
type input "+00:10"
type input "4"
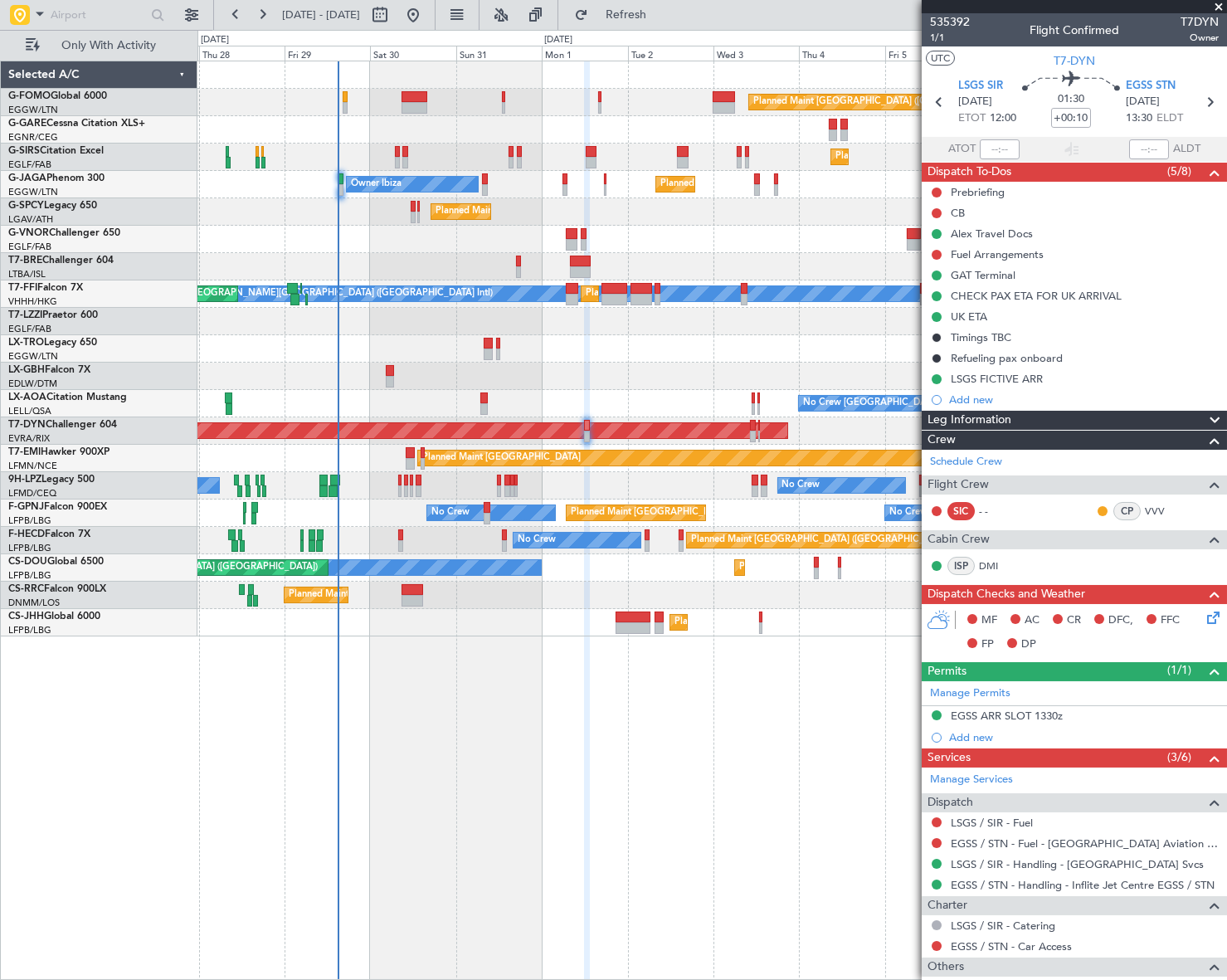
click at [628, 772] on div "Planned Maint [GEOGRAPHIC_DATA] ([GEOGRAPHIC_DATA]) Planned Maint [GEOGRAPHIC_D…" at bounding box center [712, 520] width 1029 height 919
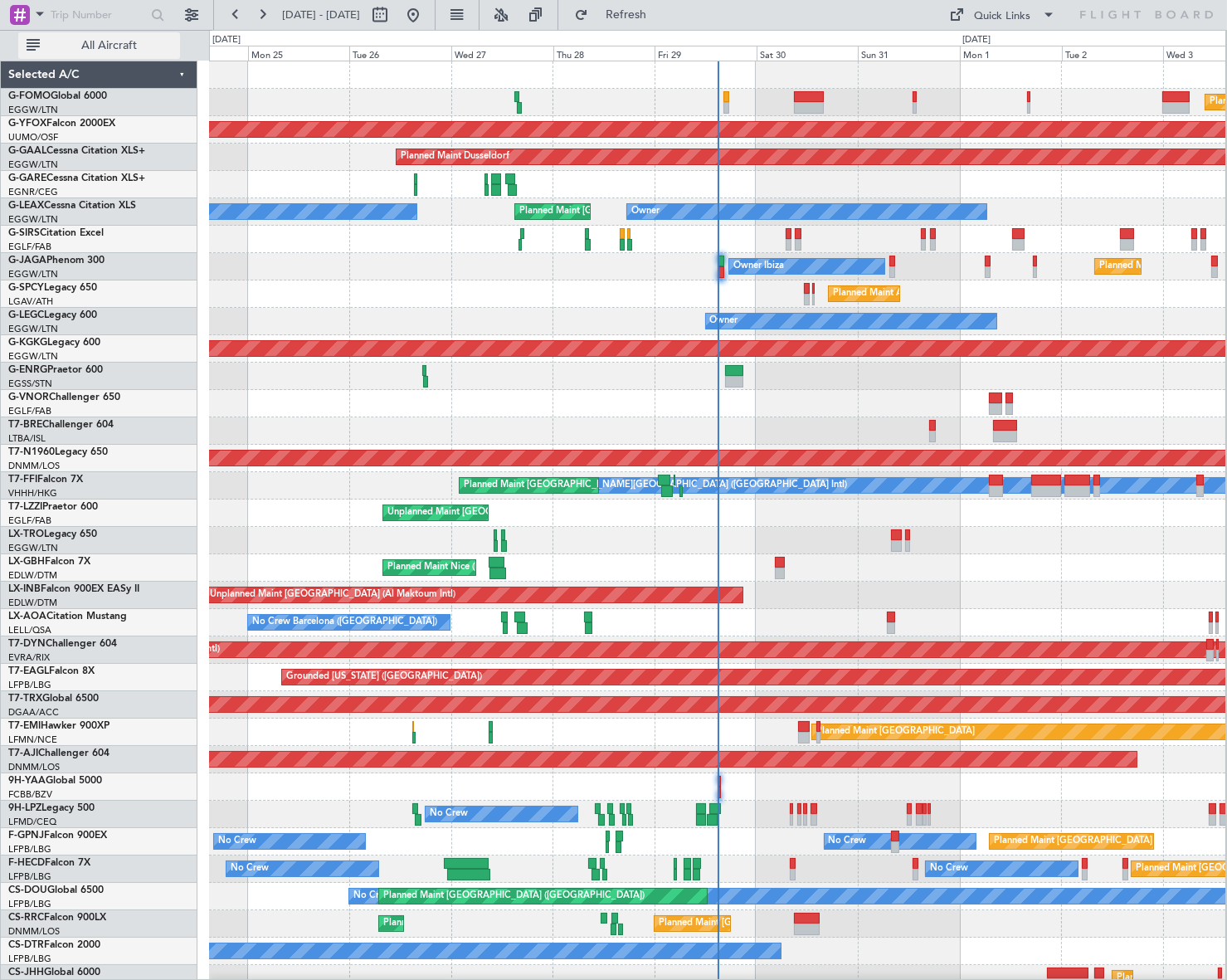
click at [91, 49] on span "All Aircraft" at bounding box center [109, 45] width 132 height 11
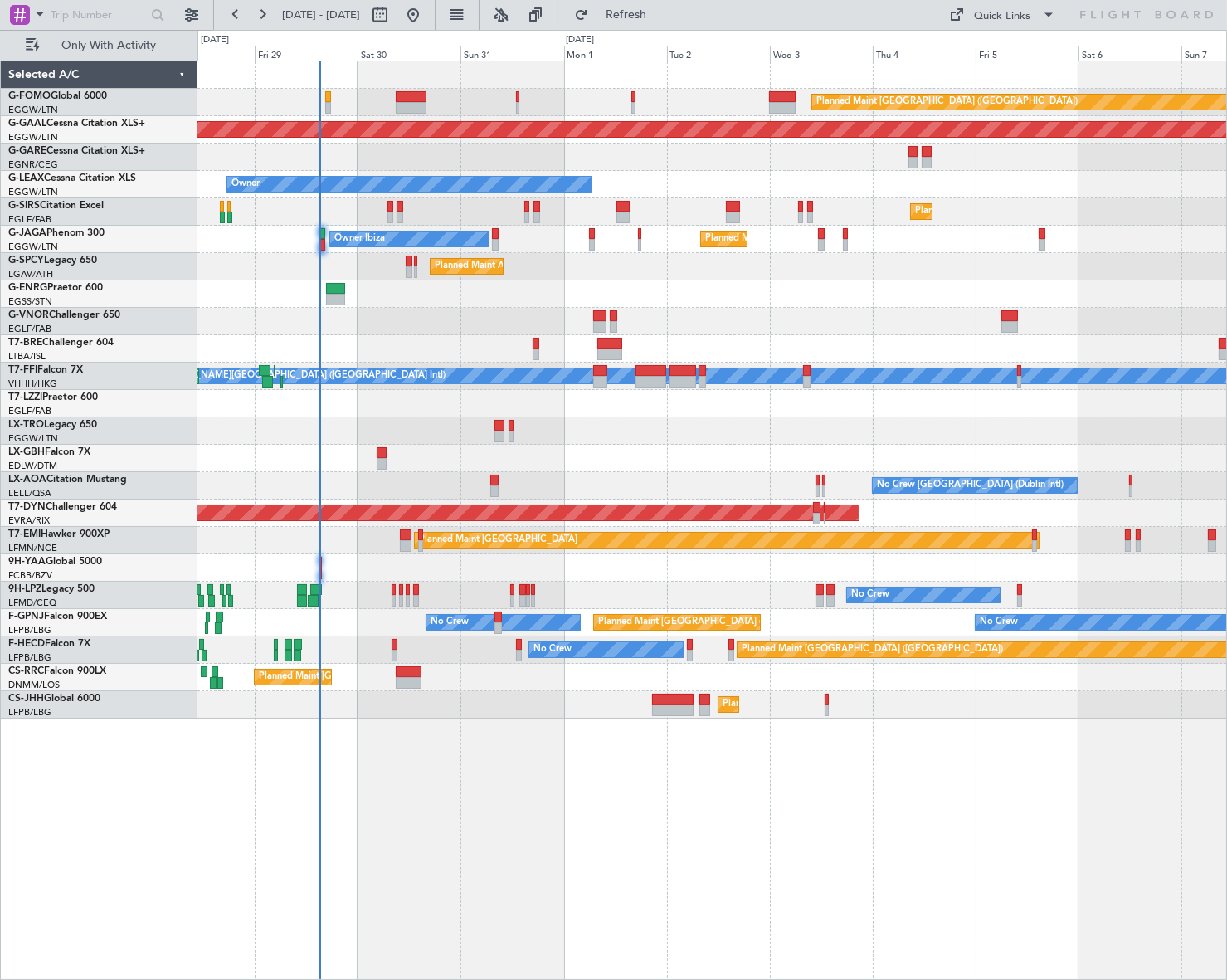
click at [593, 523] on div "Planned Maint London (Luton) Planned Maint Dusseldorf Owner Planned Maint Londo…" at bounding box center [711, 390] width 1028 height 657
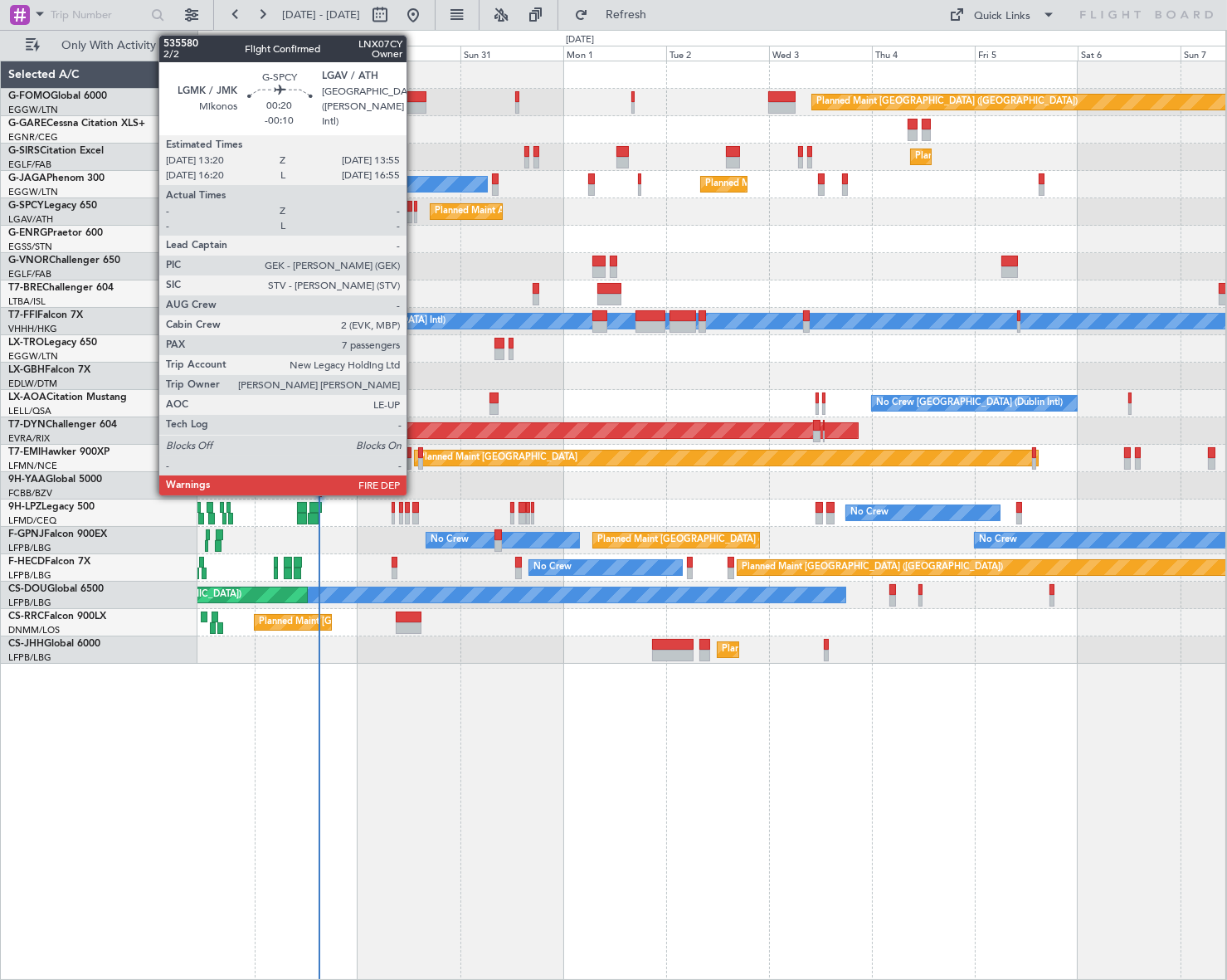
click at [414, 205] on div at bounding box center [416, 206] width 4 height 11
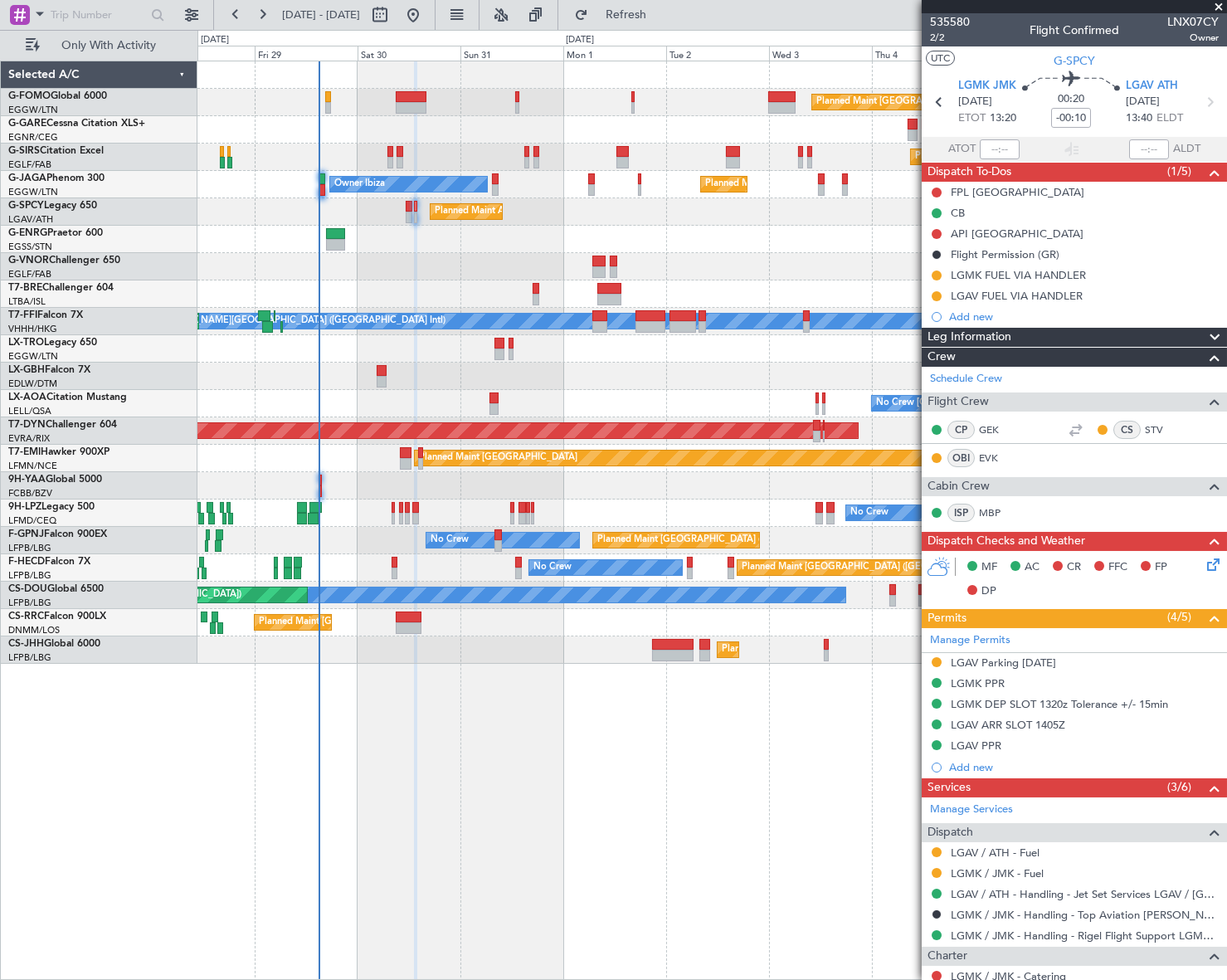
click at [721, 737] on div "Planned Maint London (Luton) Planned Maint London (Farnborough) Planned Maint L…" at bounding box center [711, 520] width 1028 height 919
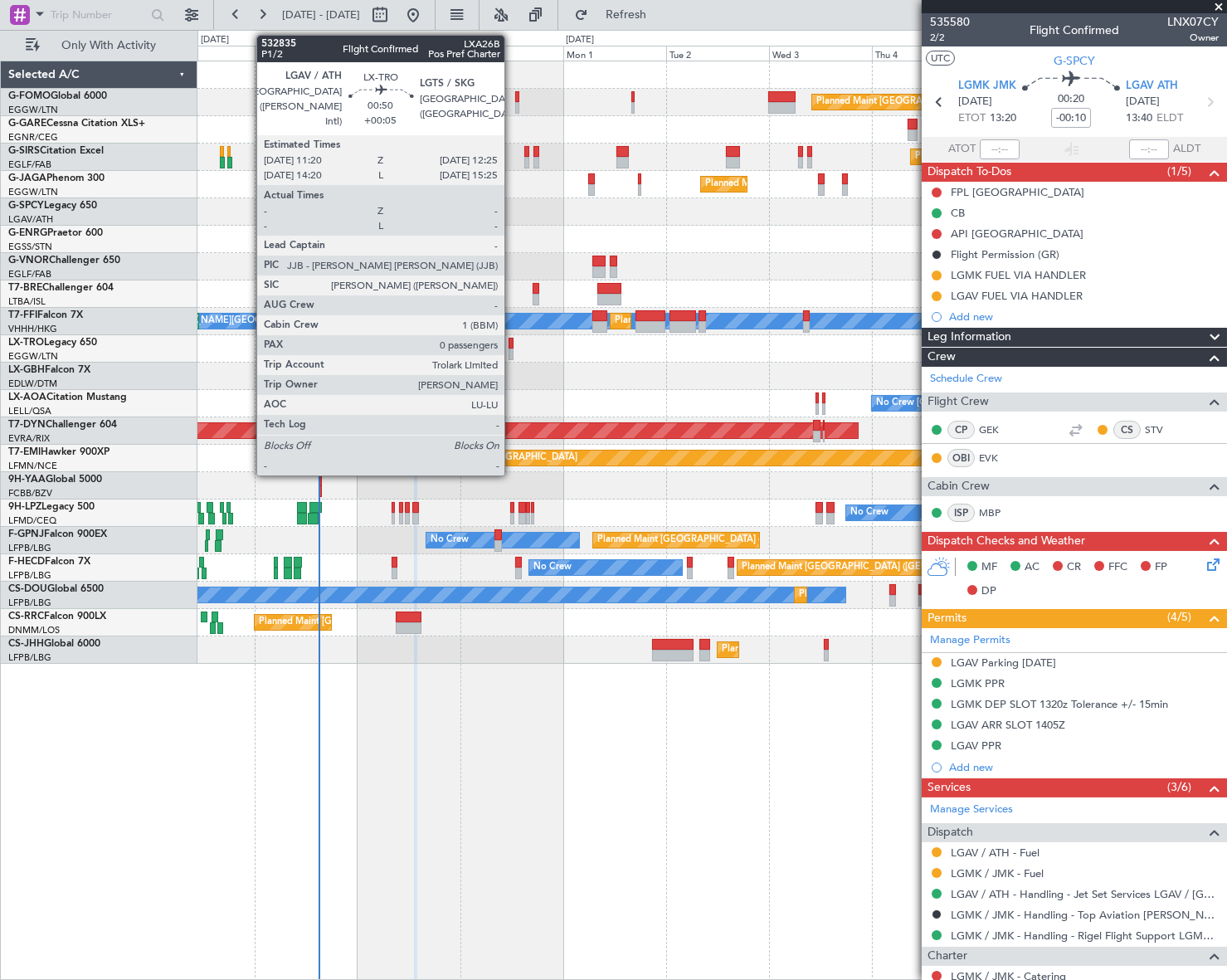
click at [512, 347] on div at bounding box center [511, 343] width 5 height 11
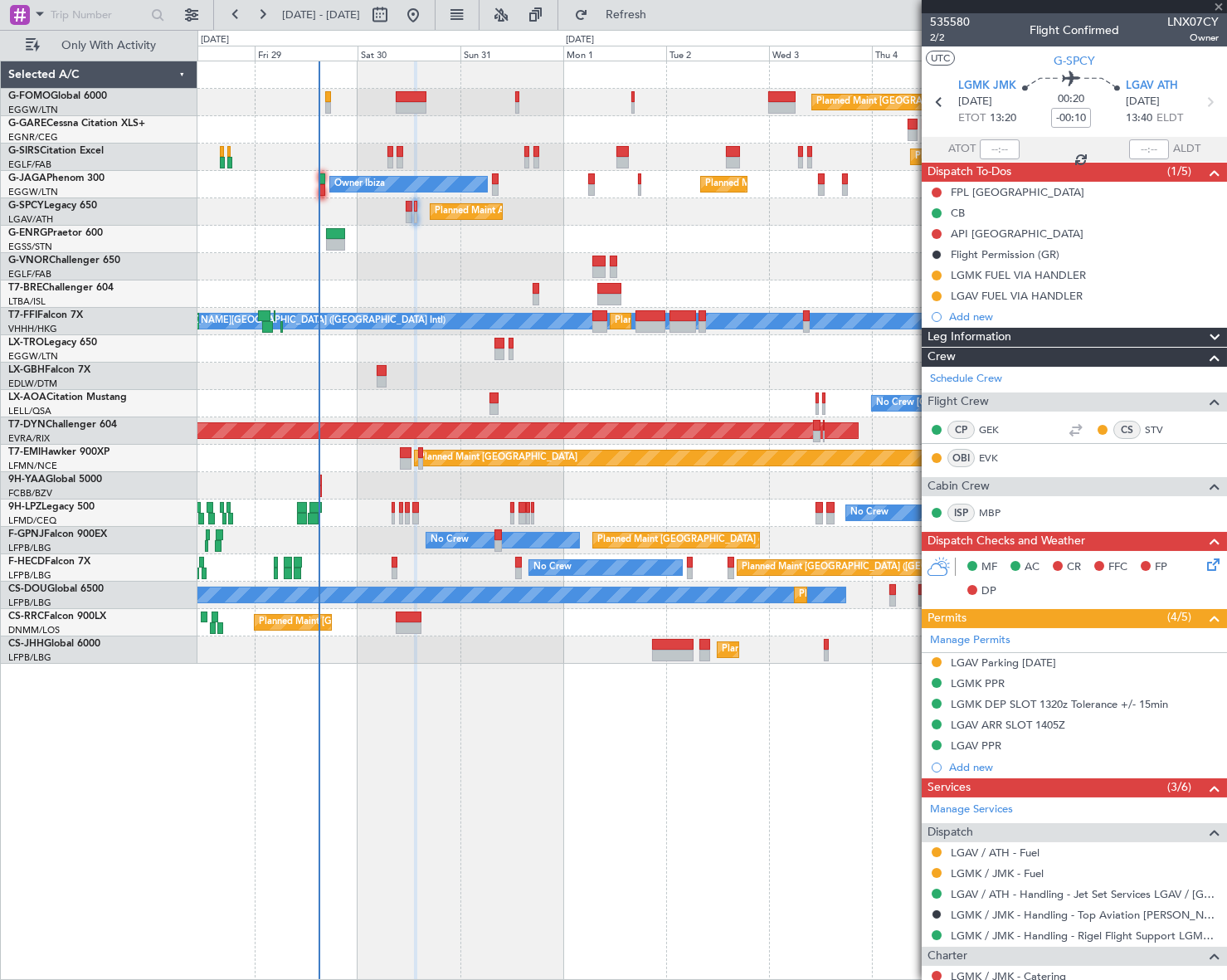
type input "+00:05"
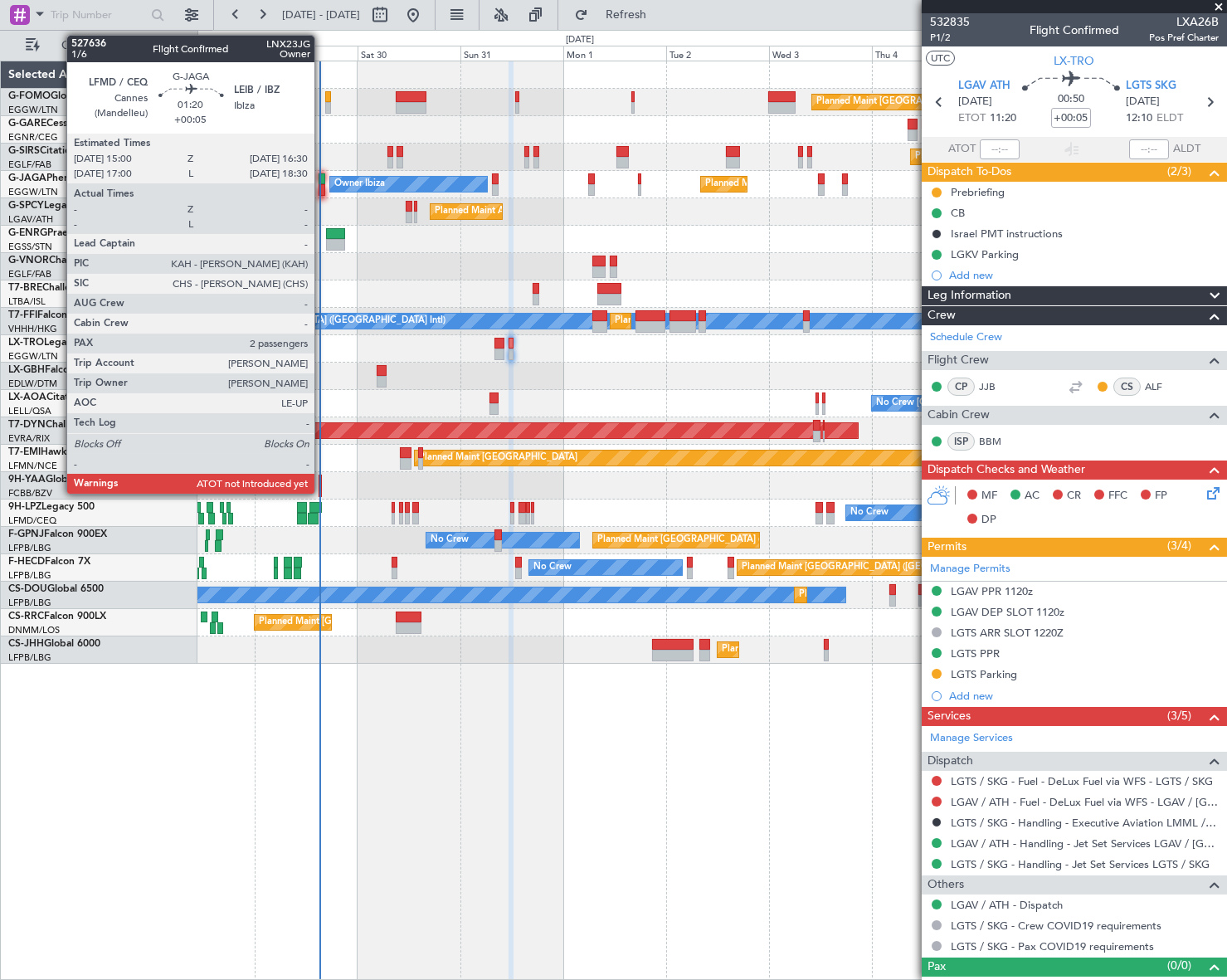
click at [322, 185] on div at bounding box center [322, 190] width 7 height 11
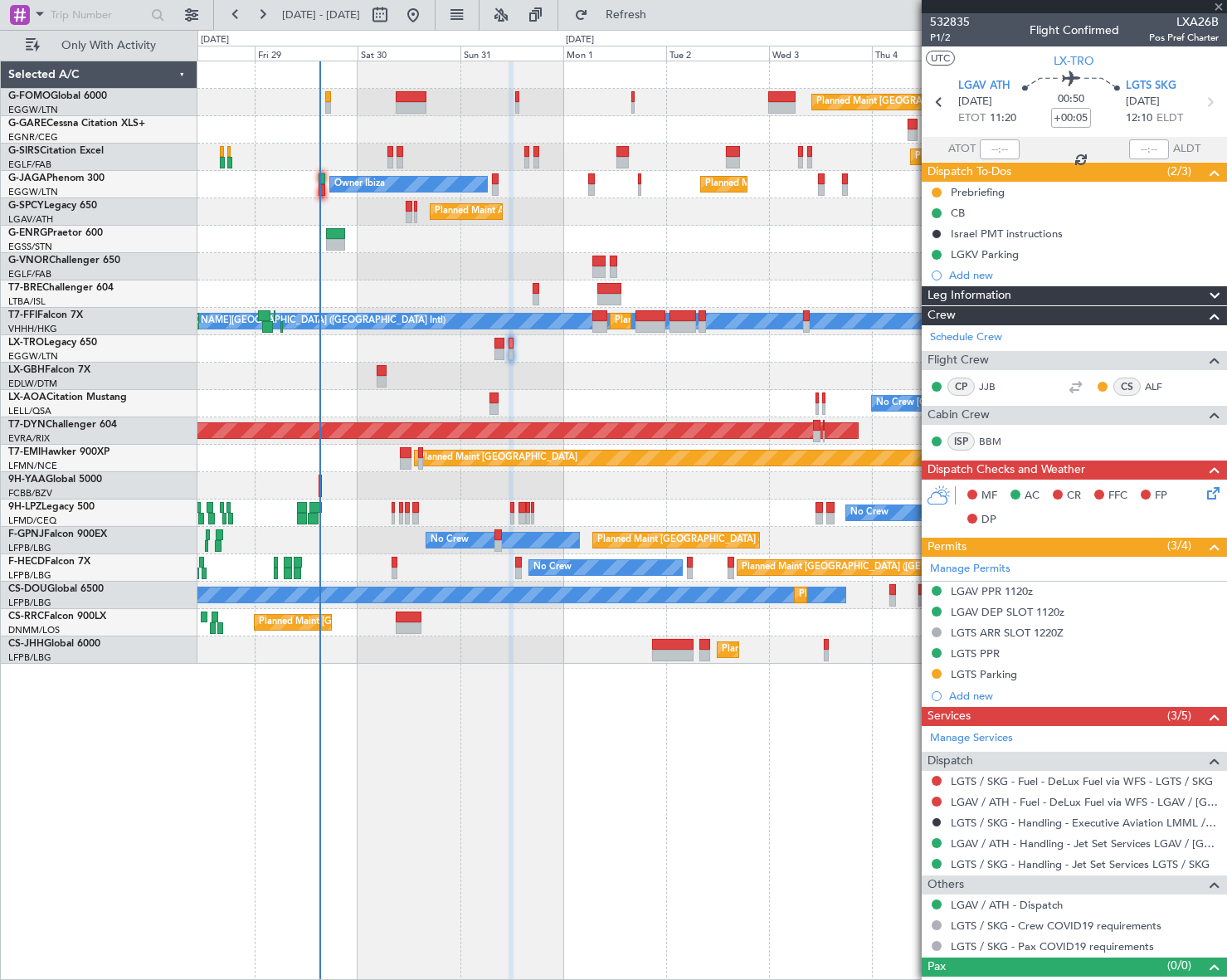
type input "2"
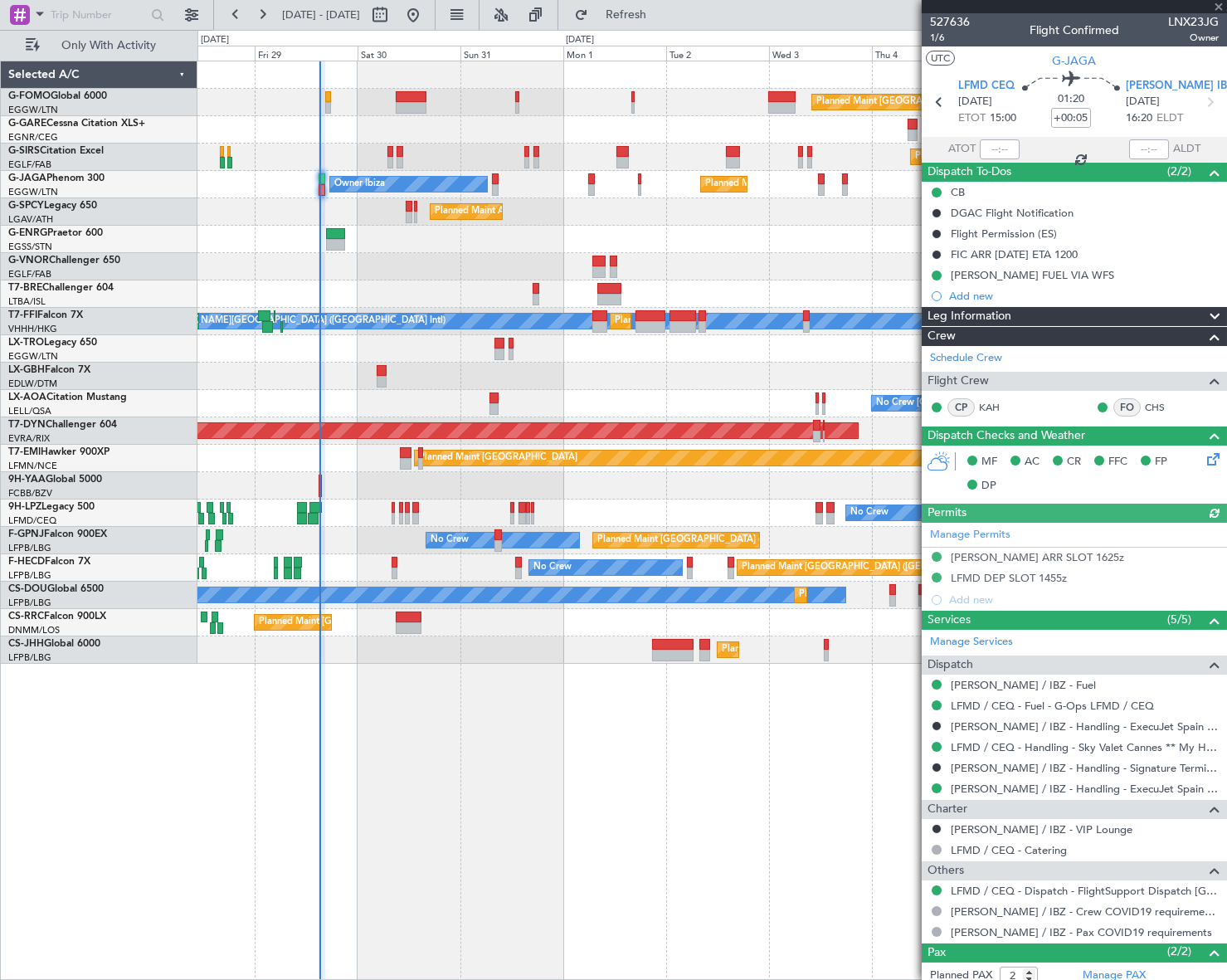
click at [1000, 149] on div at bounding box center [999, 149] width 40 height 20
click at [1003, 148] on div at bounding box center [999, 149] width 40 height 20
click at [998, 149] on input "text" at bounding box center [999, 149] width 40 height 20
click at [559, 754] on div "Planned Maint London (Luton) Planned Maint London (Farnborough) Planned Maint L…" at bounding box center [711, 520] width 1028 height 919
type input "15:06"
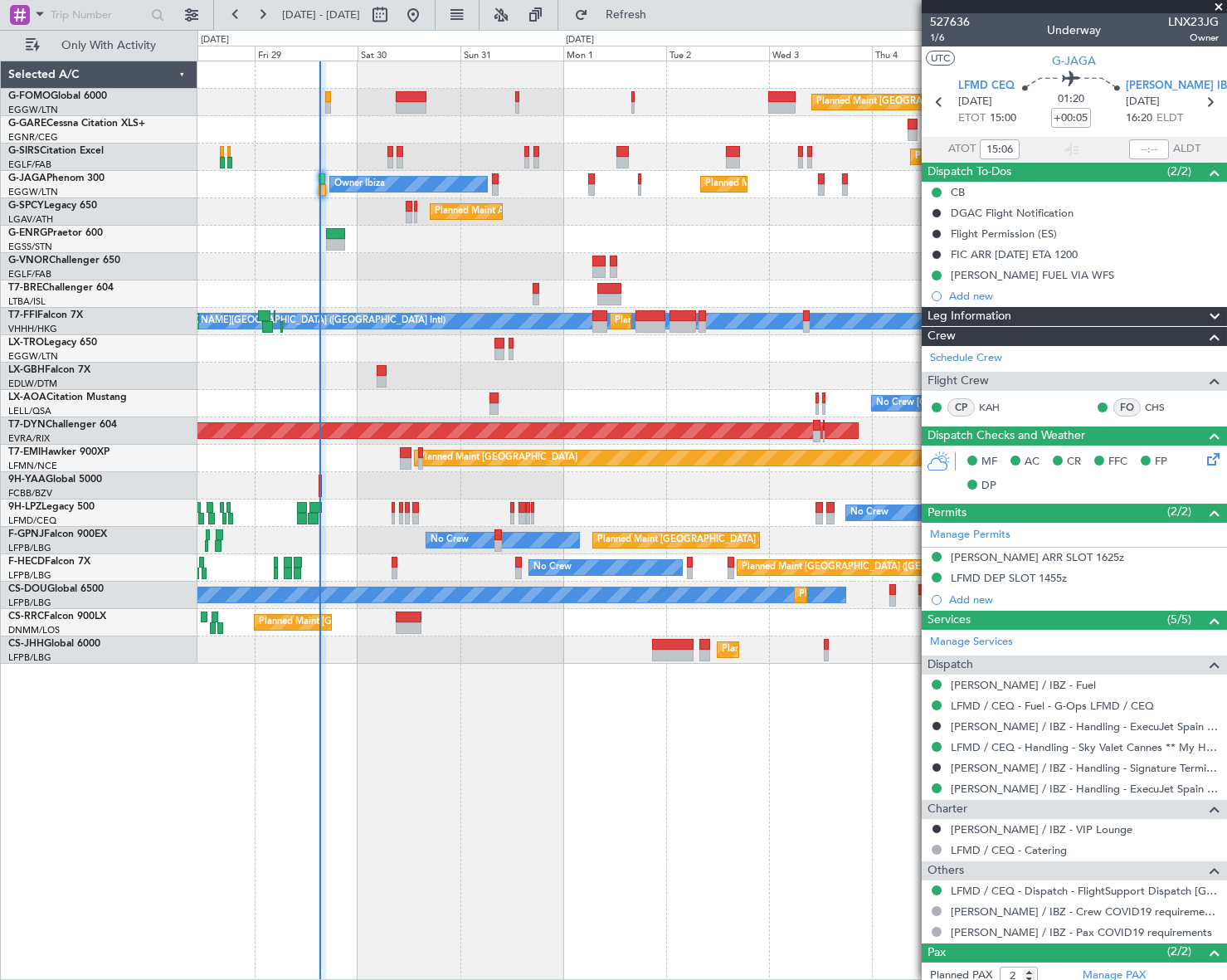
click at [547, 720] on div "Planned Maint London (Luton) Planned Maint London (Farnborough) Planned Maint L…" at bounding box center [711, 520] width 1028 height 919
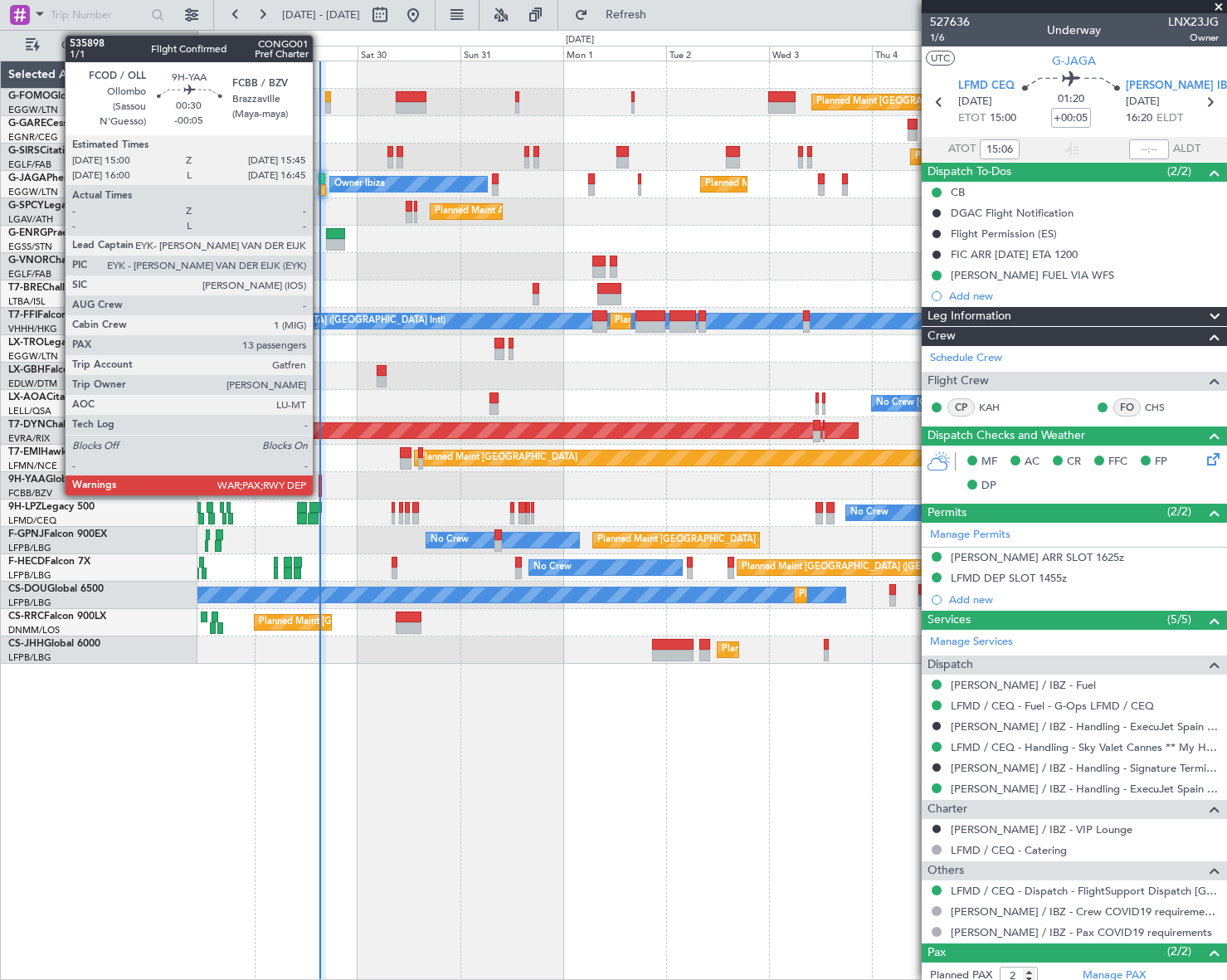
click at [320, 475] on div at bounding box center [320, 480] width 4 height 11
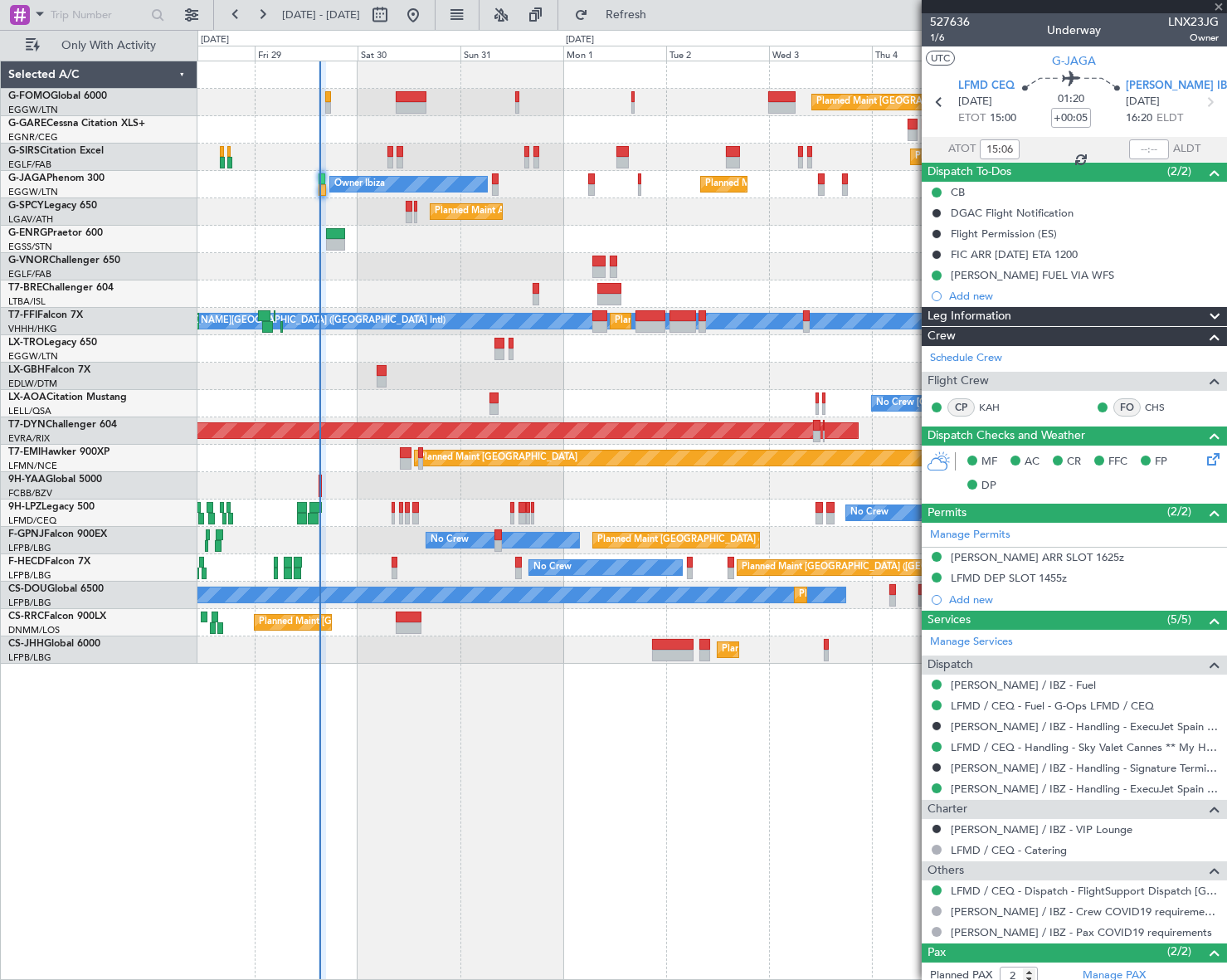
type input "-00:05"
type input "13"
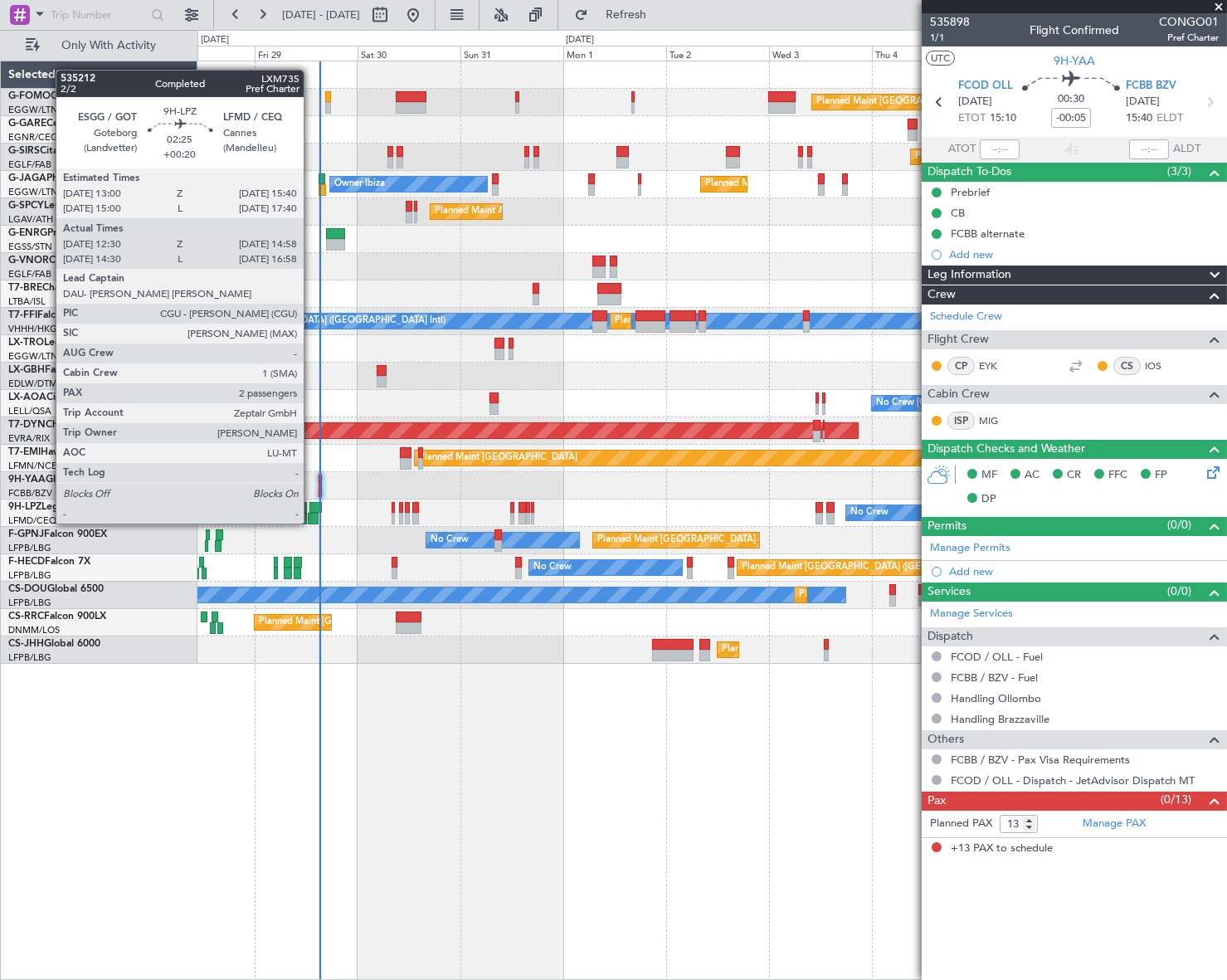
click at [311, 507] on div at bounding box center [315, 508] width 11 height 11
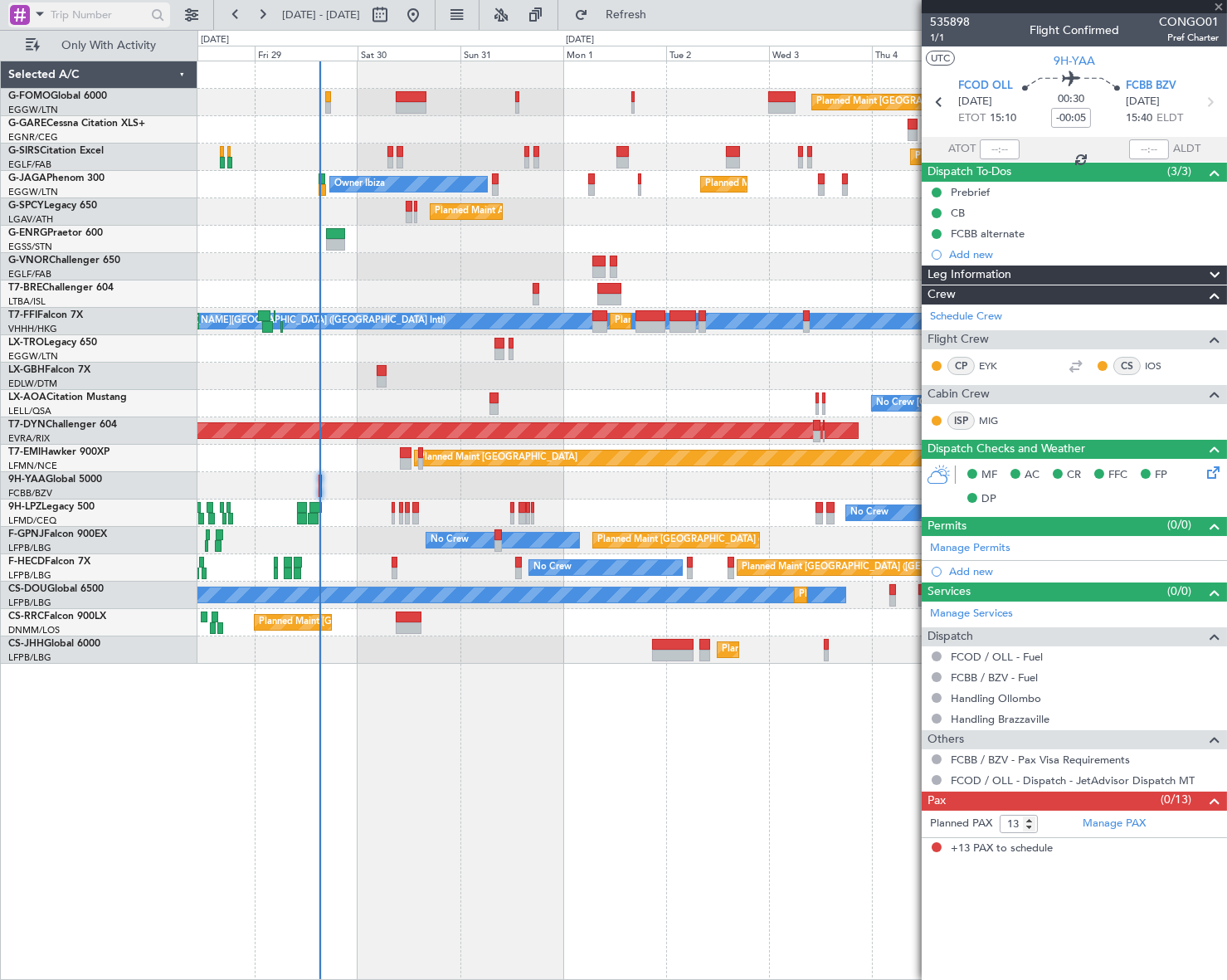
type input "+00:20"
type input "12:40"
type input "14:53"
type input "2"
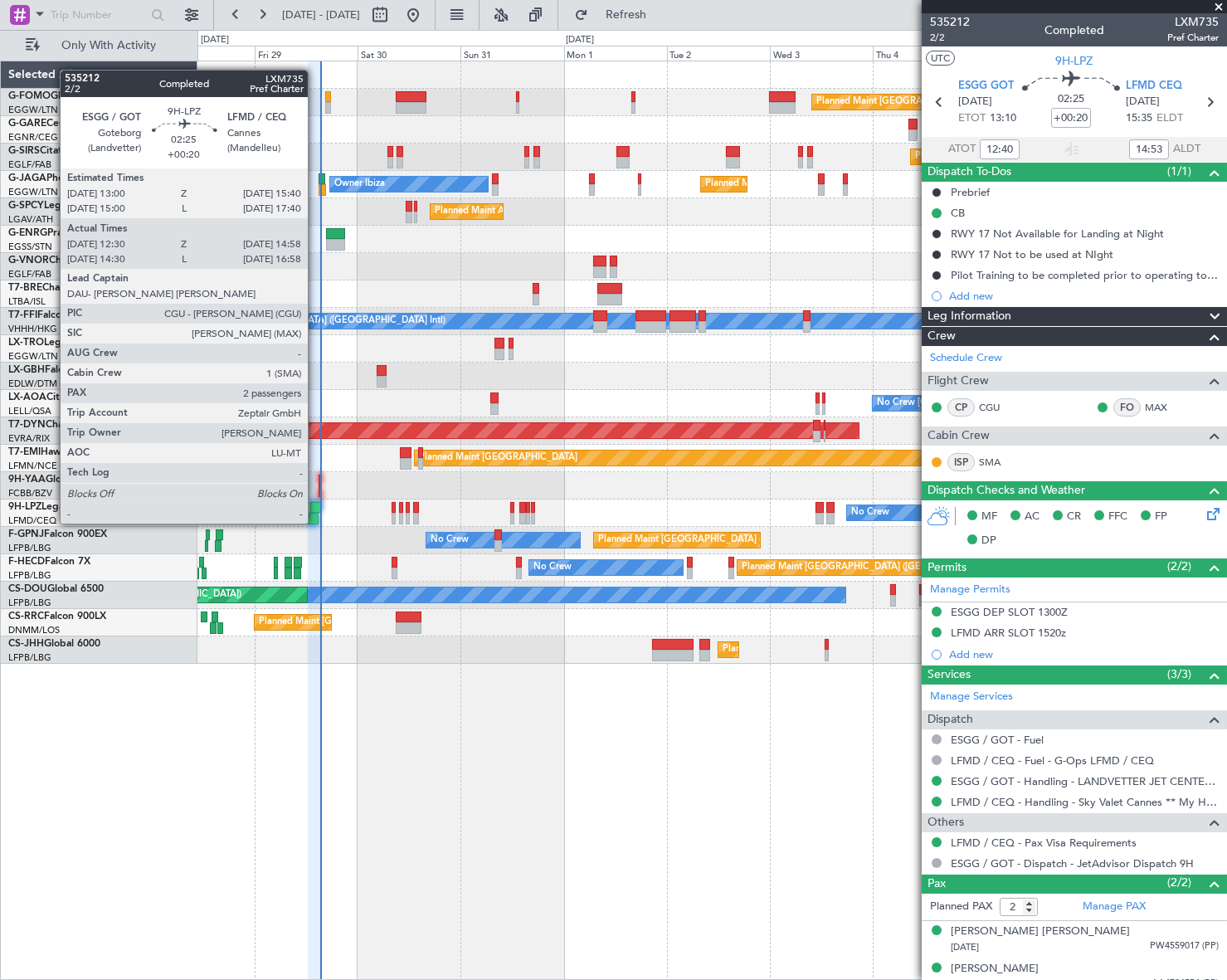
click at [315, 507] on div at bounding box center [315, 508] width 11 height 11
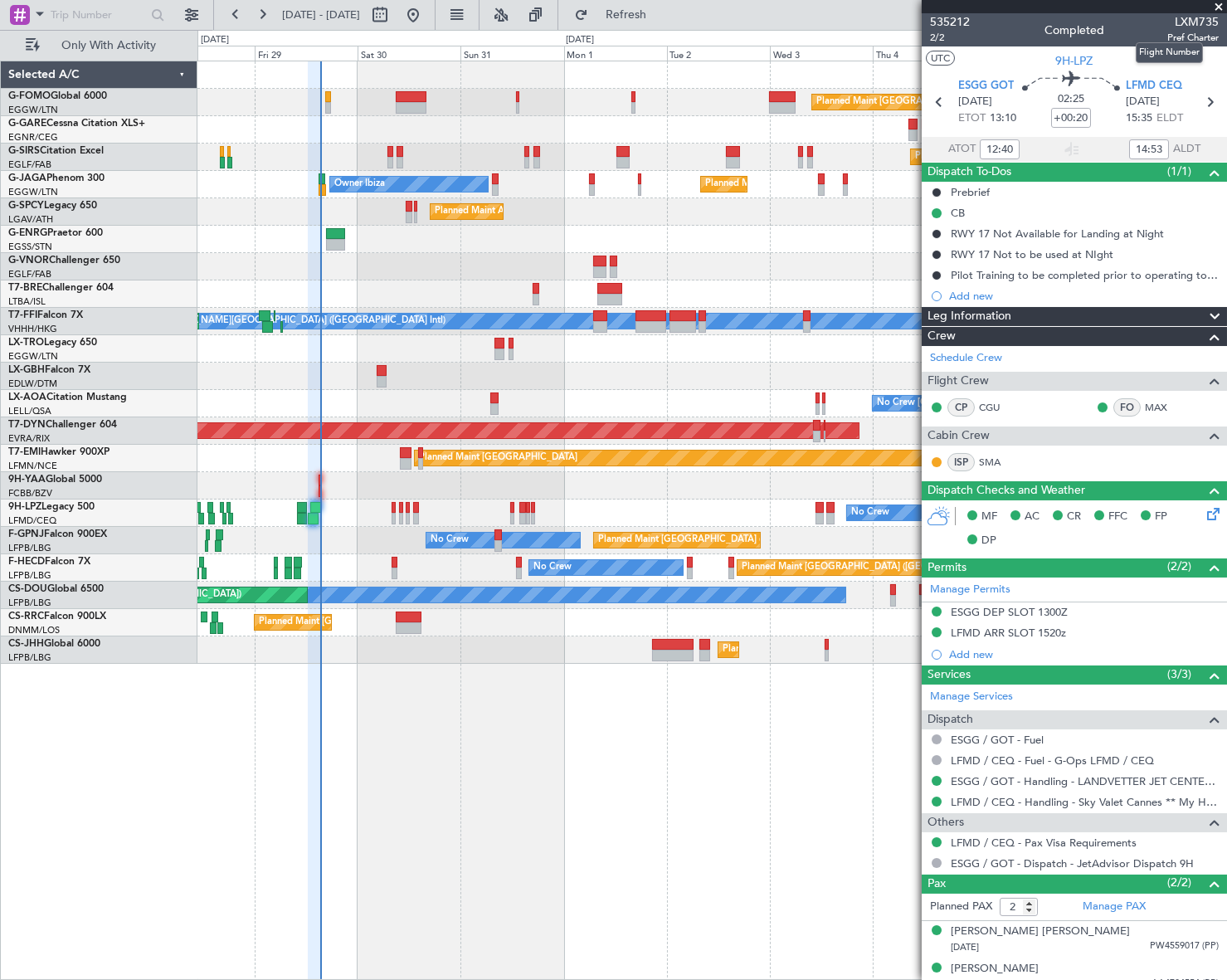
click at [1173, 18] on span "LXM735" at bounding box center [1193, 22] width 51 height 18
click at [1187, 13] on span "LXM735" at bounding box center [1193, 22] width 51 height 18
copy span "LXM735"
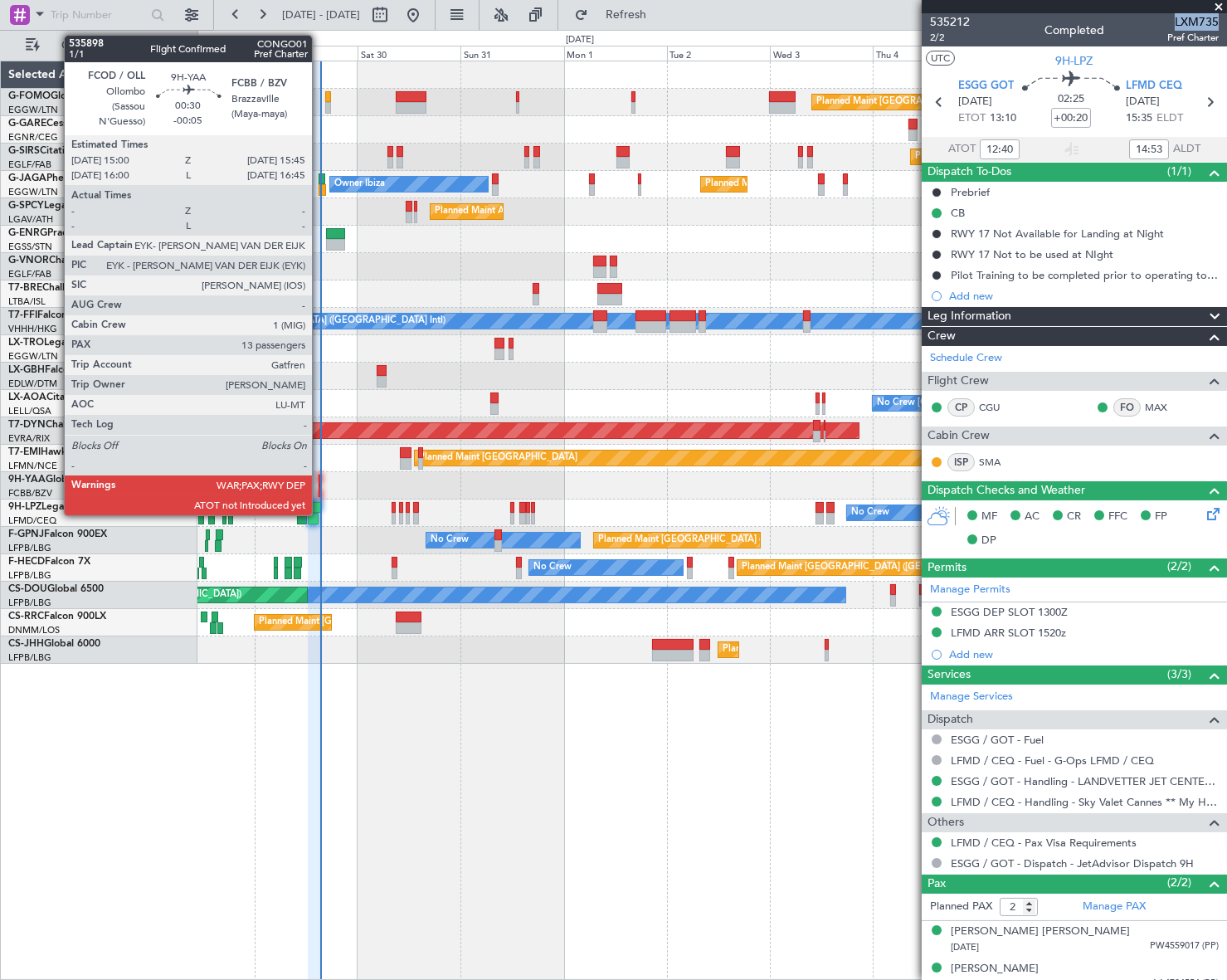
click at [320, 483] on div at bounding box center [320, 480] width 4 height 11
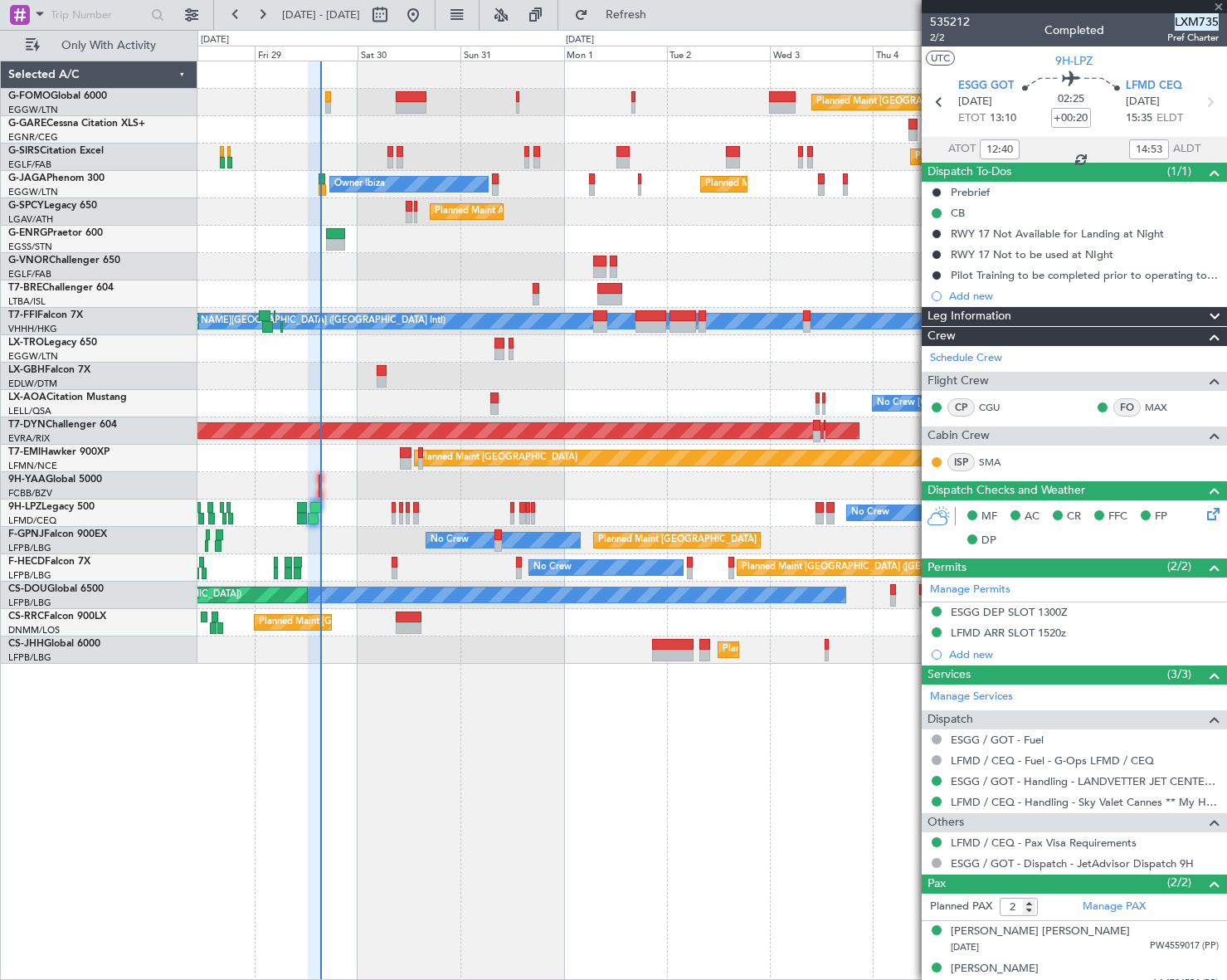
type input "-00:05"
type input "13"
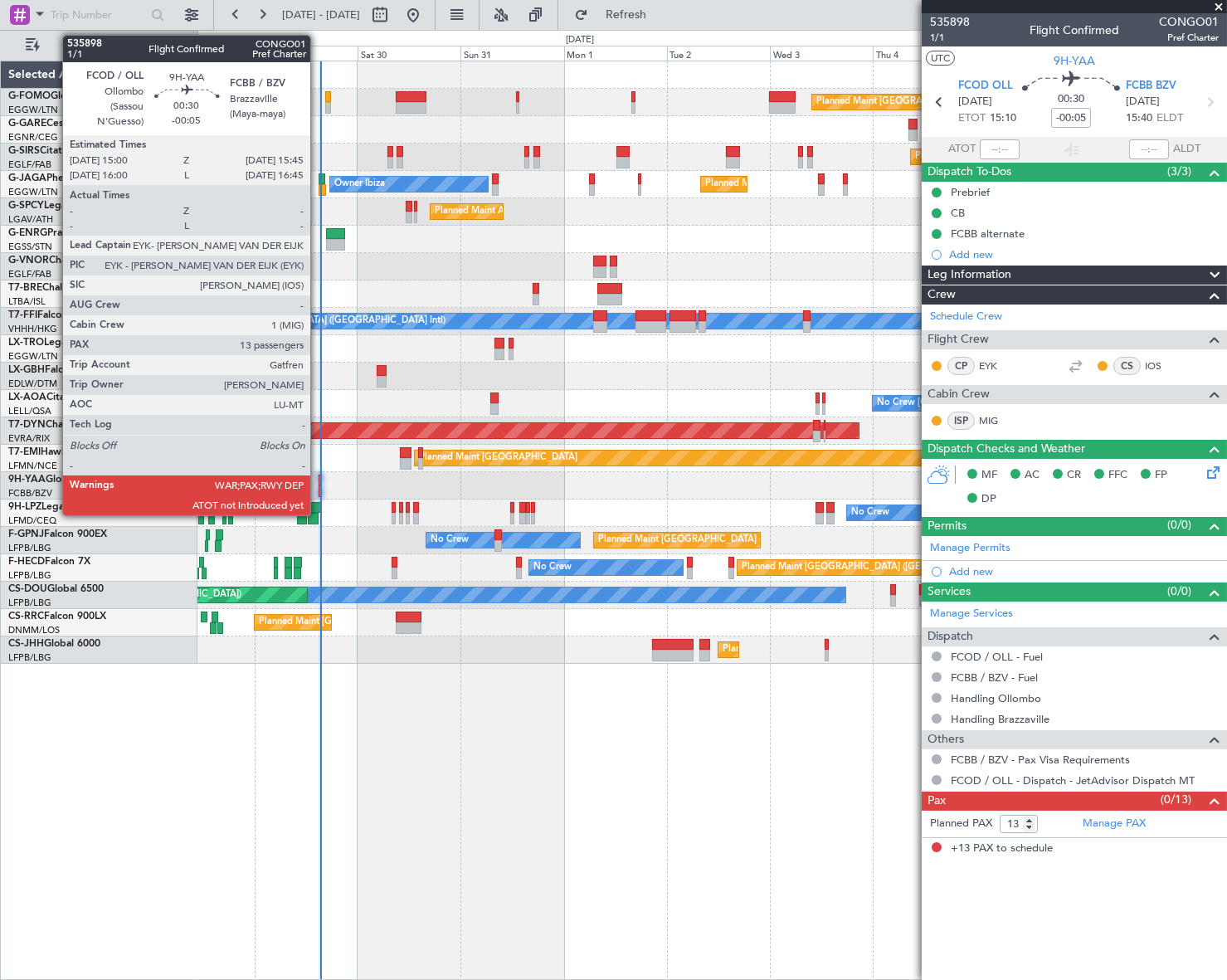
click at [319, 481] on div at bounding box center [320, 480] width 4 height 11
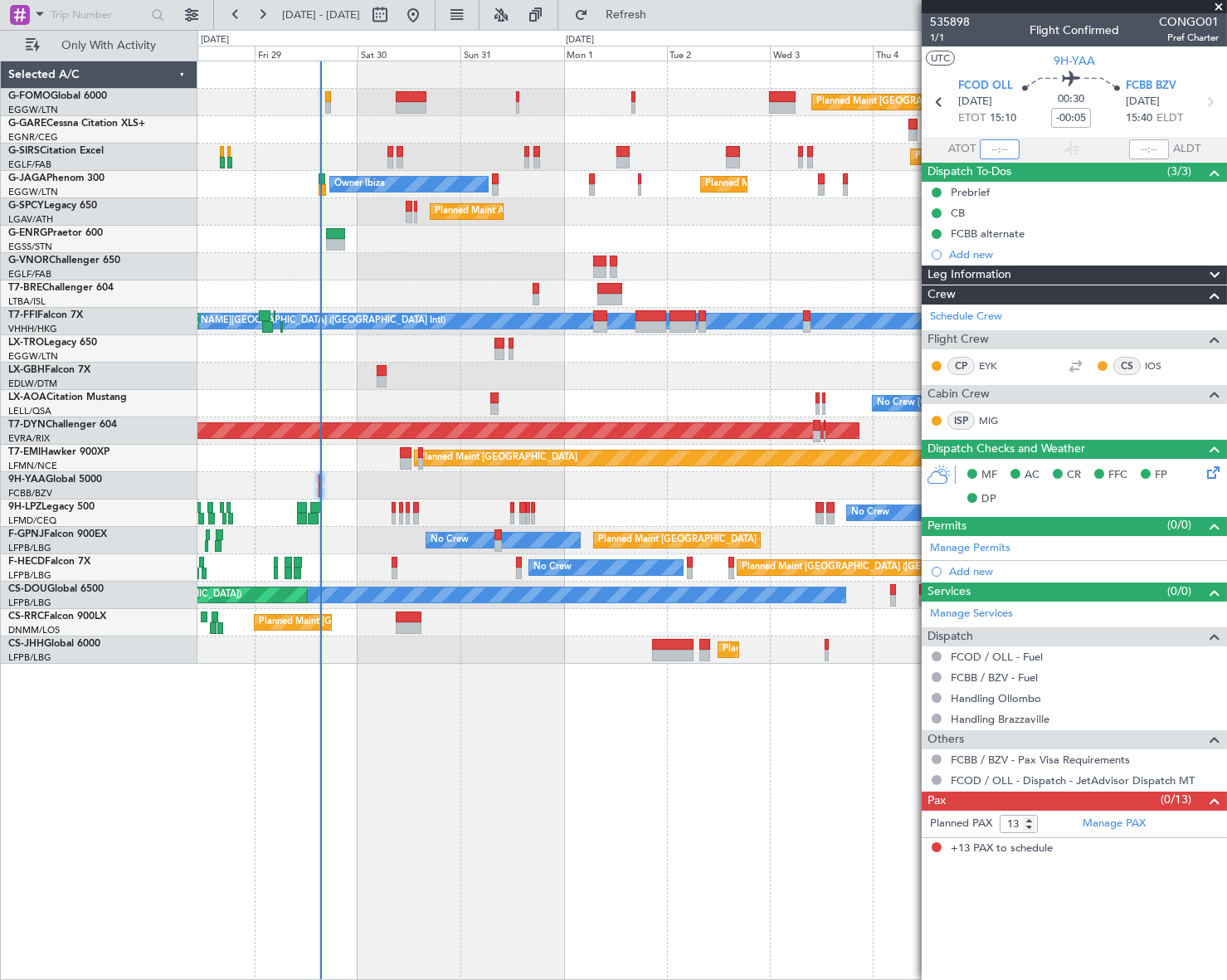
click at [1004, 143] on input "text" at bounding box center [999, 149] width 40 height 20
click at [1005, 147] on mat-tooltip-component "Ollombo (Sassou N'Guesso) Cat A" at bounding box center [985, 122] width 147 height 57
click at [1010, 147] on input "text" at bounding box center [999, 149] width 40 height 20
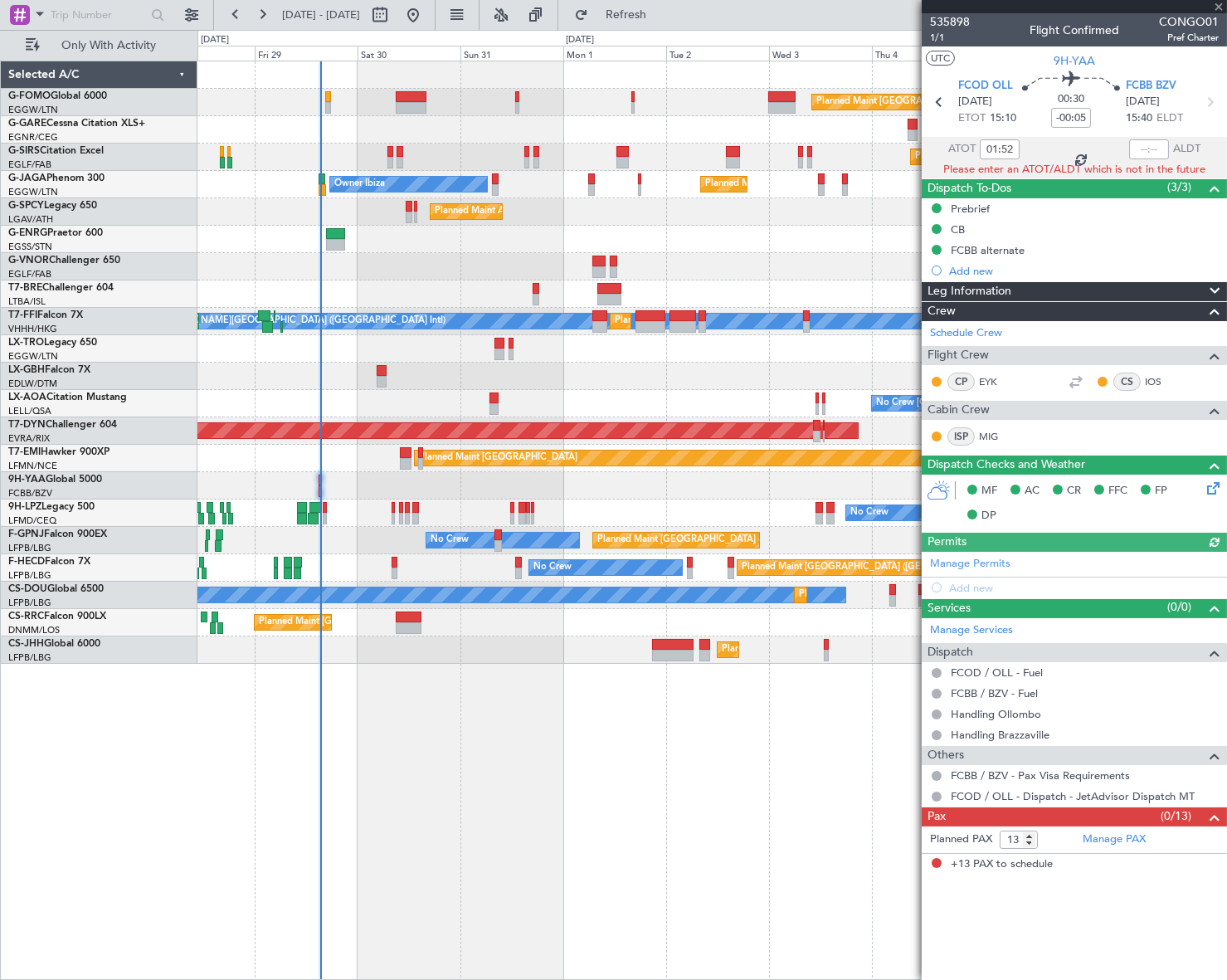
click at [1011, 147] on div "01:52" at bounding box center [999, 149] width 40 height 20
click at [1005, 146] on input "01:52" at bounding box center [999, 149] width 40 height 20
click at [674, 861] on div "Planned Maint London (Luton) Planned Maint London (Farnborough) Planned Maint L…" at bounding box center [711, 520] width 1028 height 919
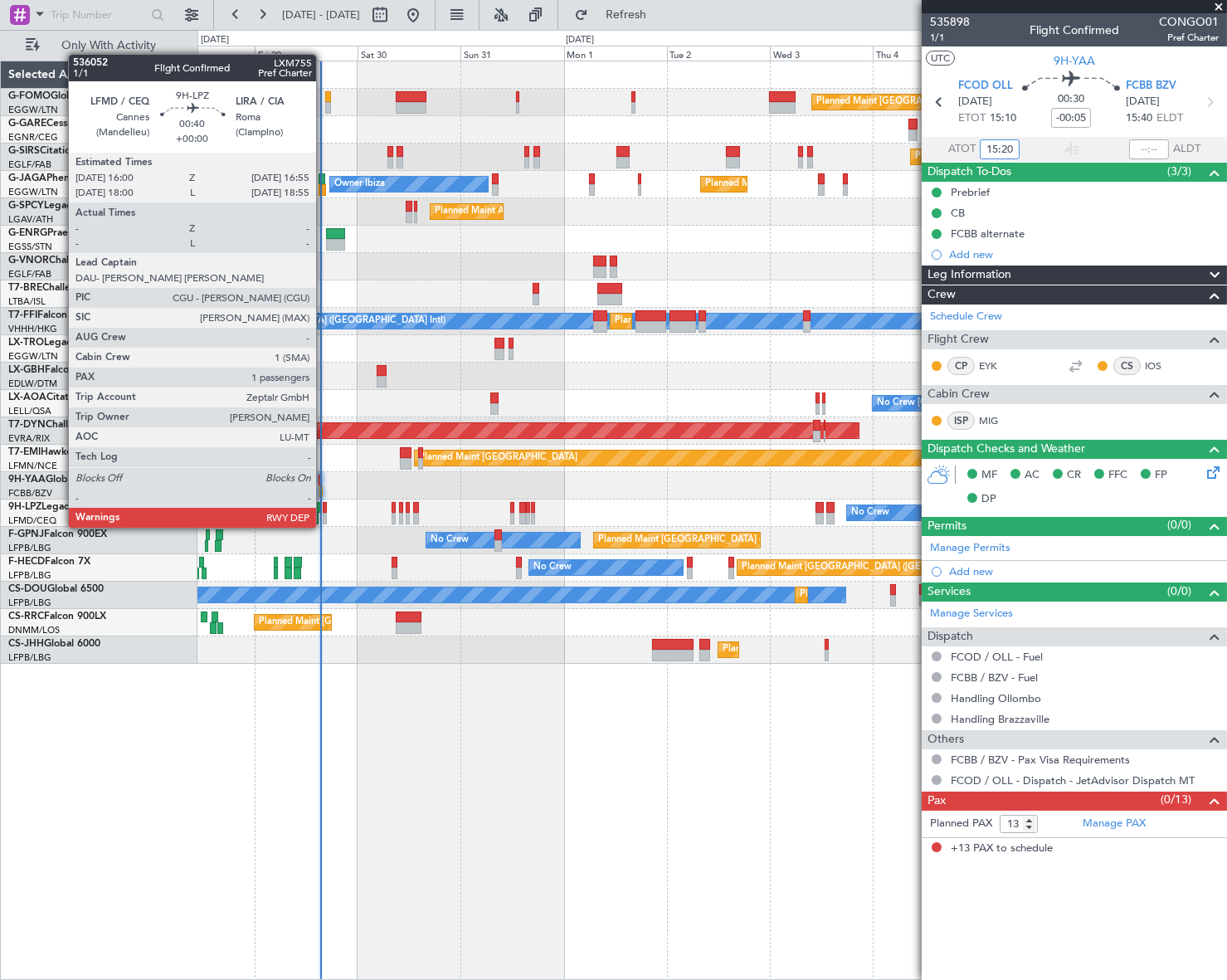
click at [324, 511] on div at bounding box center [325, 508] width 4 height 11
type input "15:20"
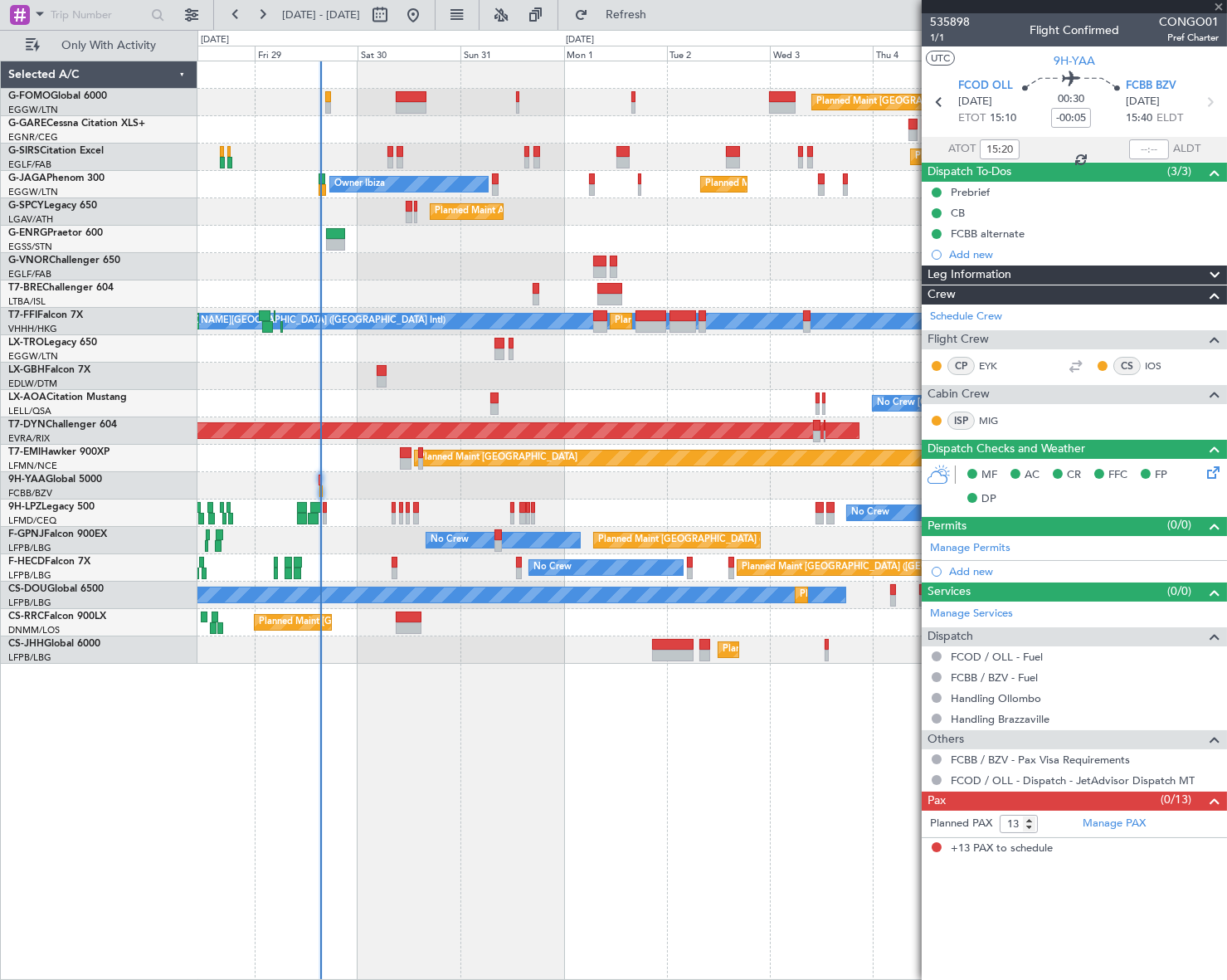
type input "1"
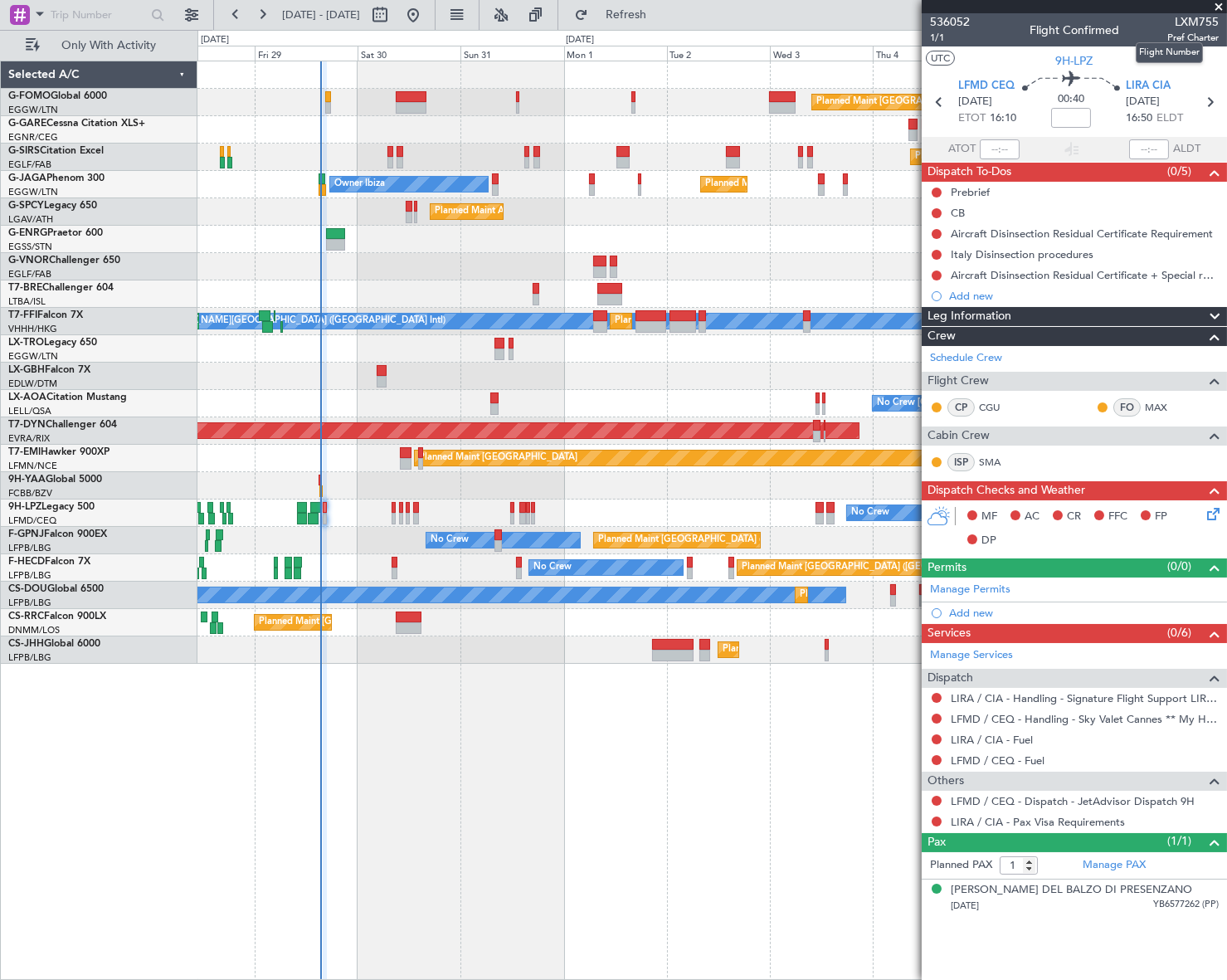
click at [1191, 16] on span "LXM755" at bounding box center [1193, 22] width 51 height 18
copy span "LXM755"
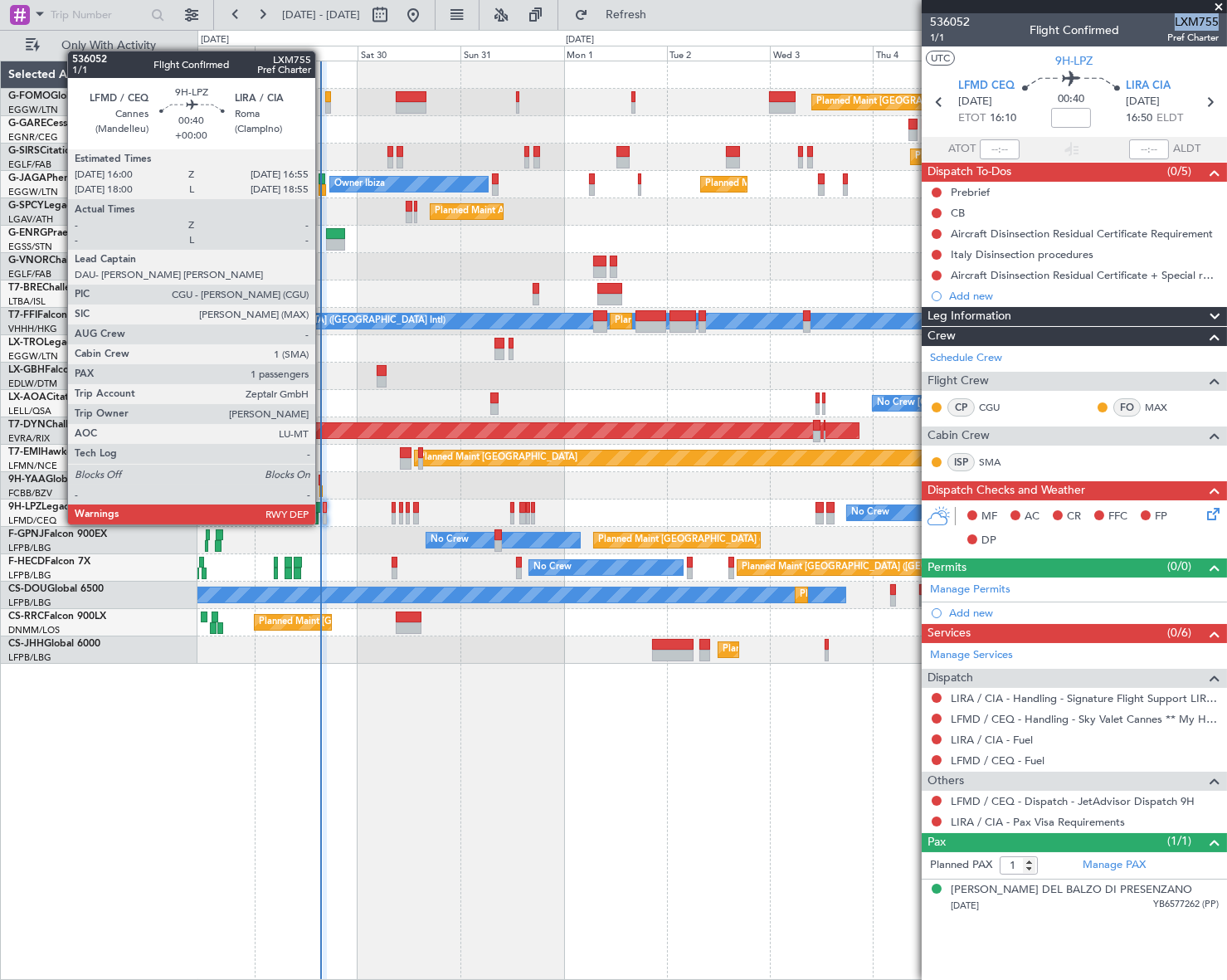
click at [323, 508] on div at bounding box center [325, 508] width 4 height 11
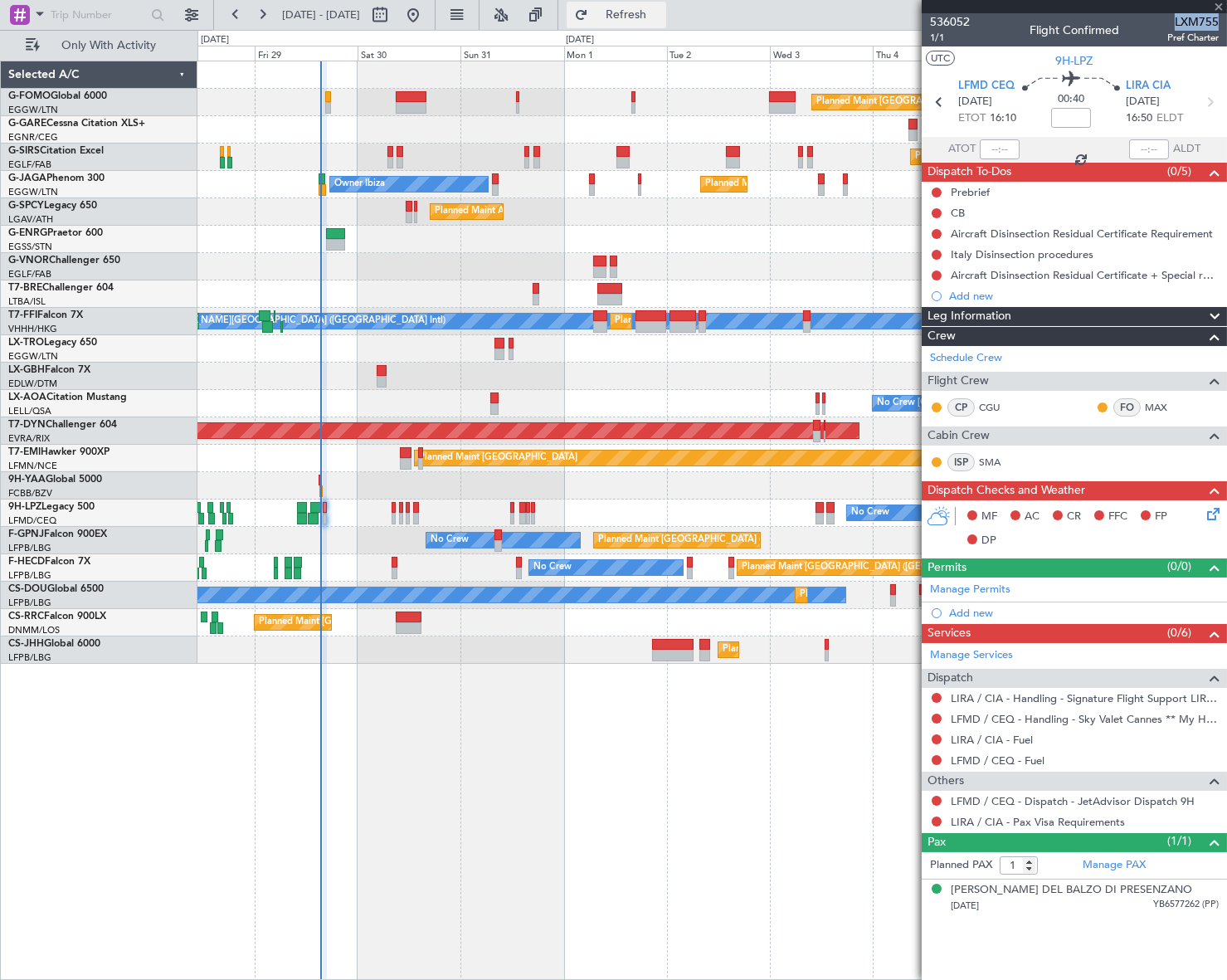
click at [661, 11] on span "Refresh" at bounding box center [626, 14] width 70 height 11
click at [982, 614] on div "Add new" at bounding box center [1076, 613] width 255 height 14
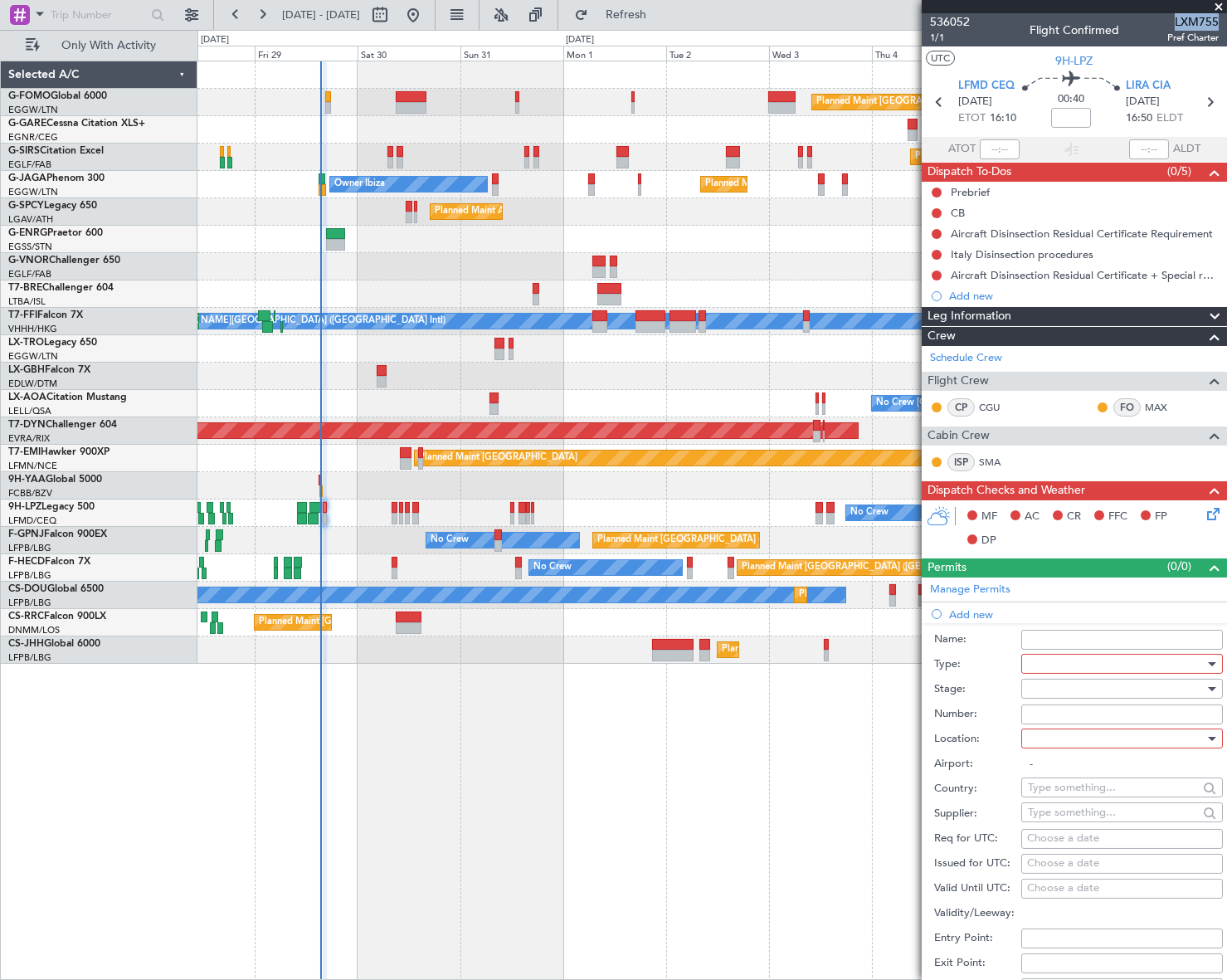
click at [1065, 660] on div at bounding box center [1116, 664] width 177 height 25
click at [1063, 818] on span "Slot" at bounding box center [1116, 820] width 176 height 25
click at [1188, 689] on div at bounding box center [1116, 689] width 177 height 25
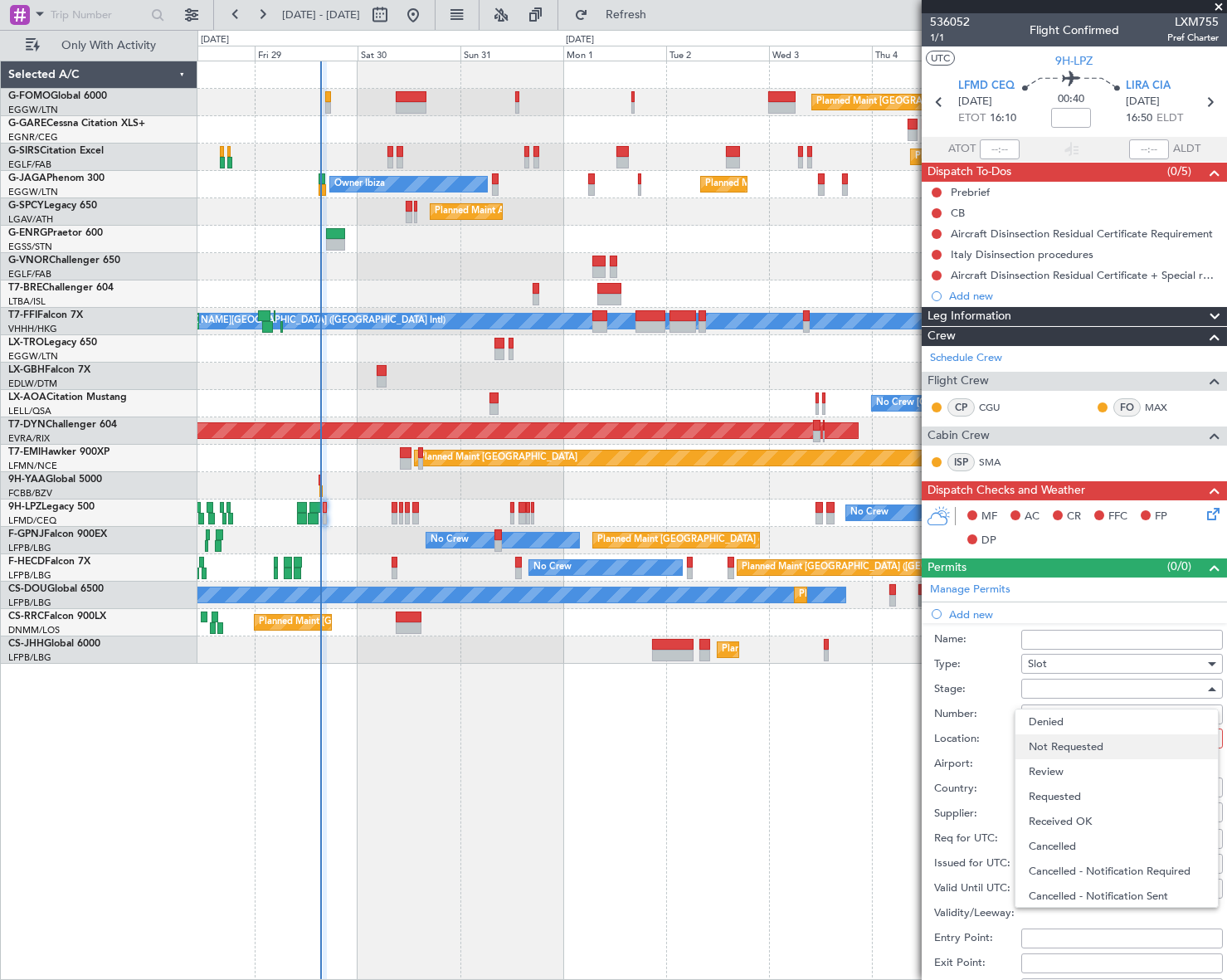
click at [1085, 750] on span "Not Requested" at bounding box center [1116, 747] width 176 height 25
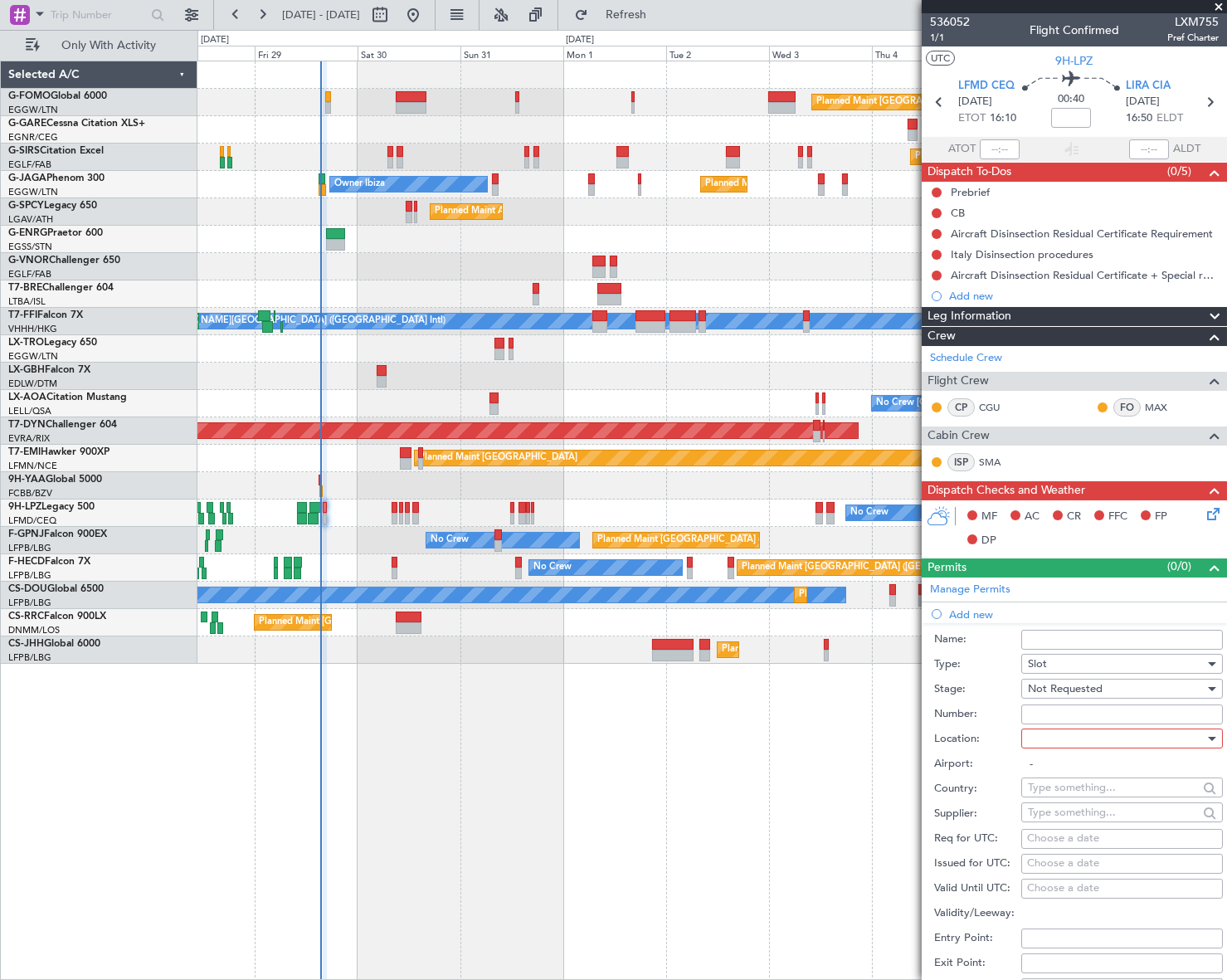
click at [1205, 738] on div at bounding box center [1210, 738] width 11 height 13
click at [1080, 769] on span "Departure" at bounding box center [1116, 772] width 176 height 25
type input "LFMD / CEQ"
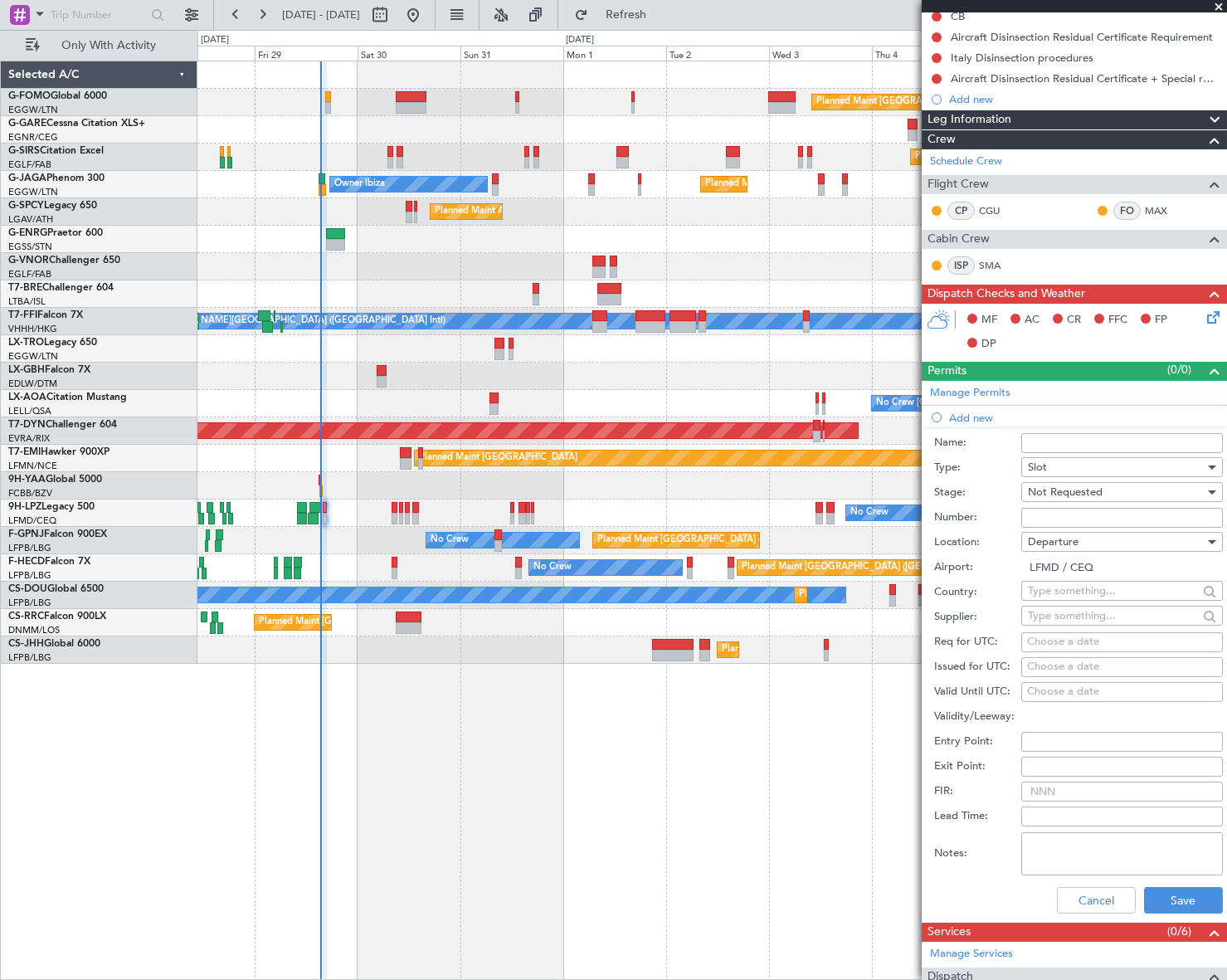
scroll to position [301, 0]
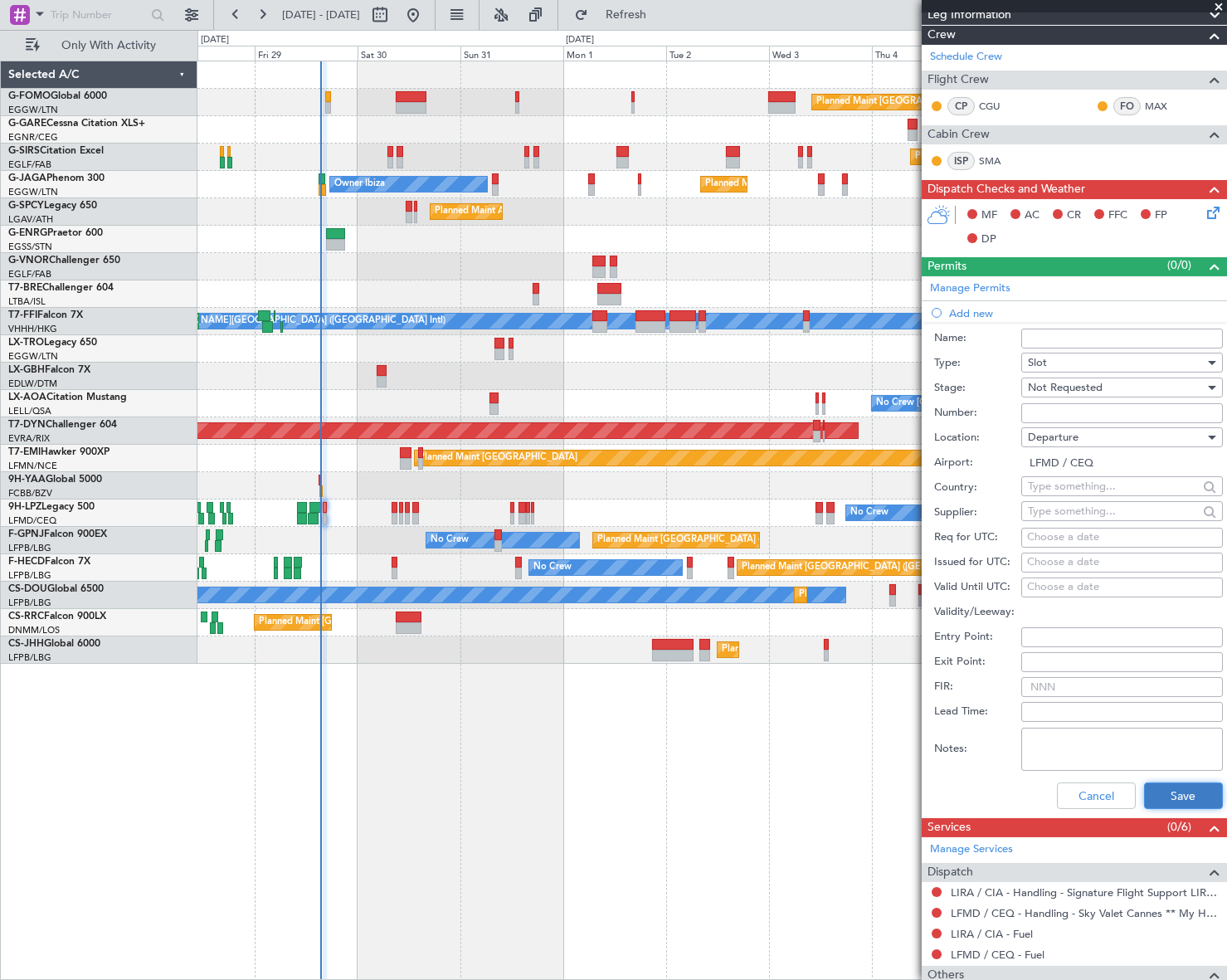
click at [1178, 784] on button "Save" at bounding box center [1183, 795] width 79 height 26
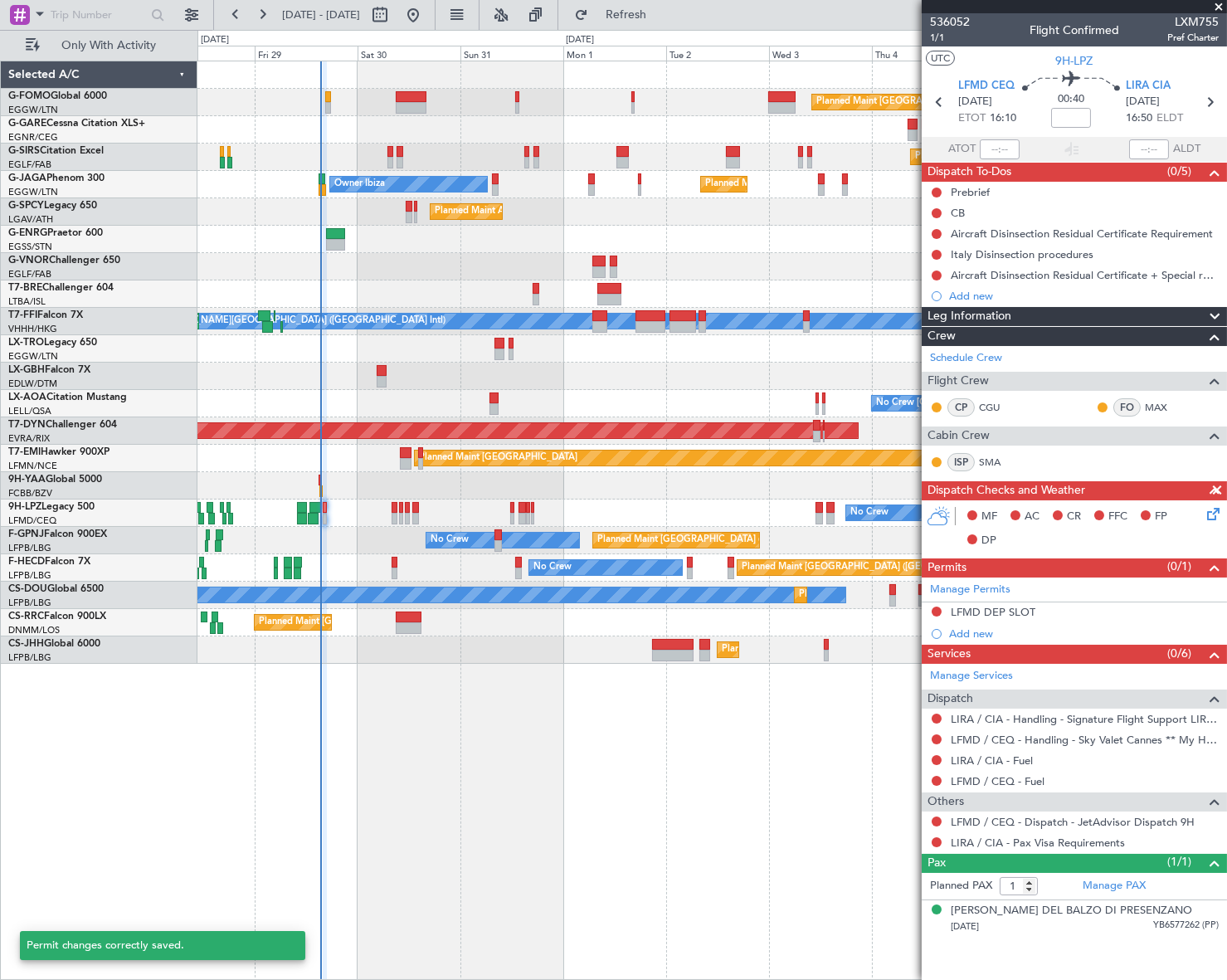
scroll to position [0, 0]
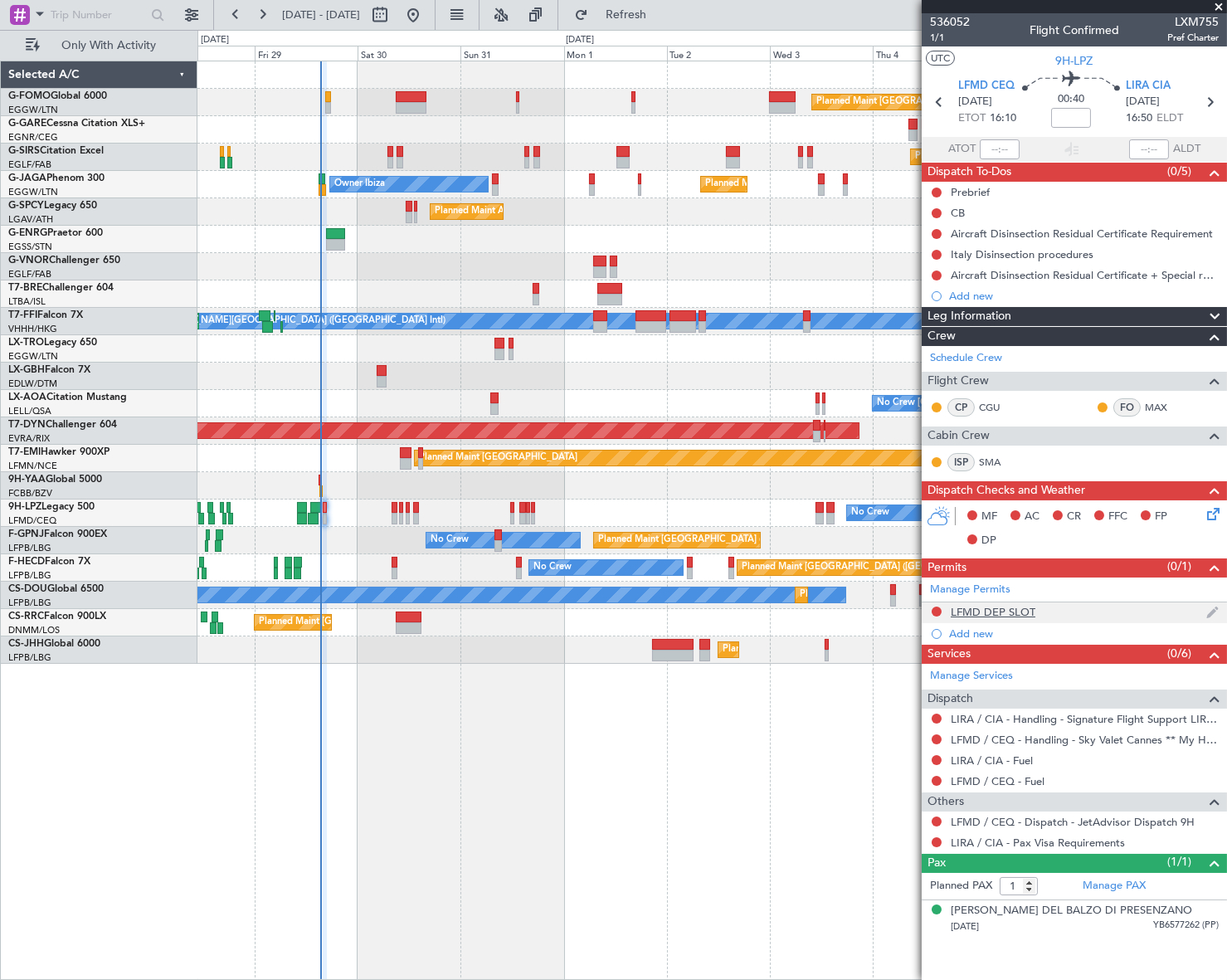
click at [997, 608] on div "LFMD DEP SLOT" at bounding box center [993, 612] width 85 height 14
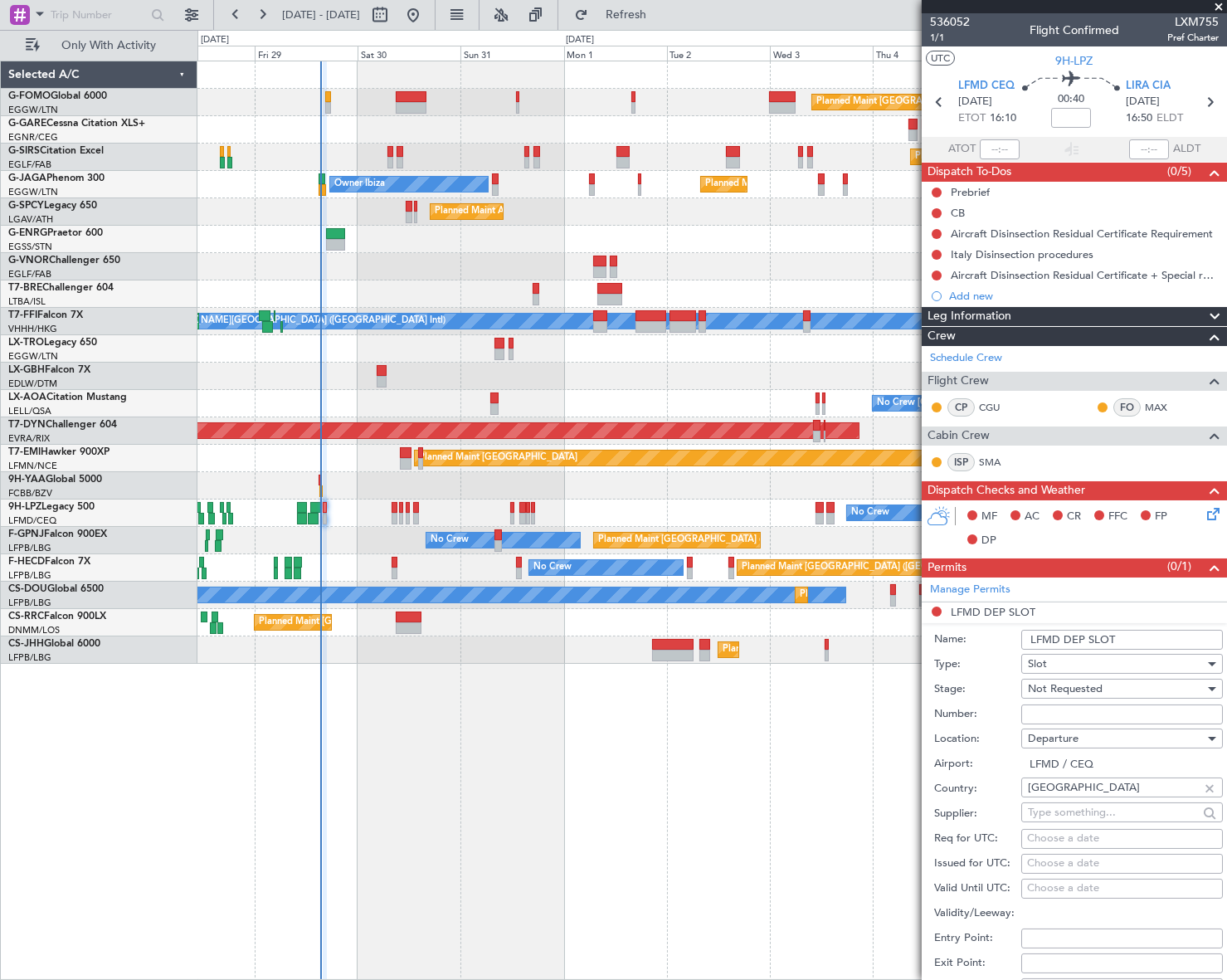
click at [1133, 639] on input "LFMD DEP SLOT" at bounding box center [1122, 639] width 201 height 20
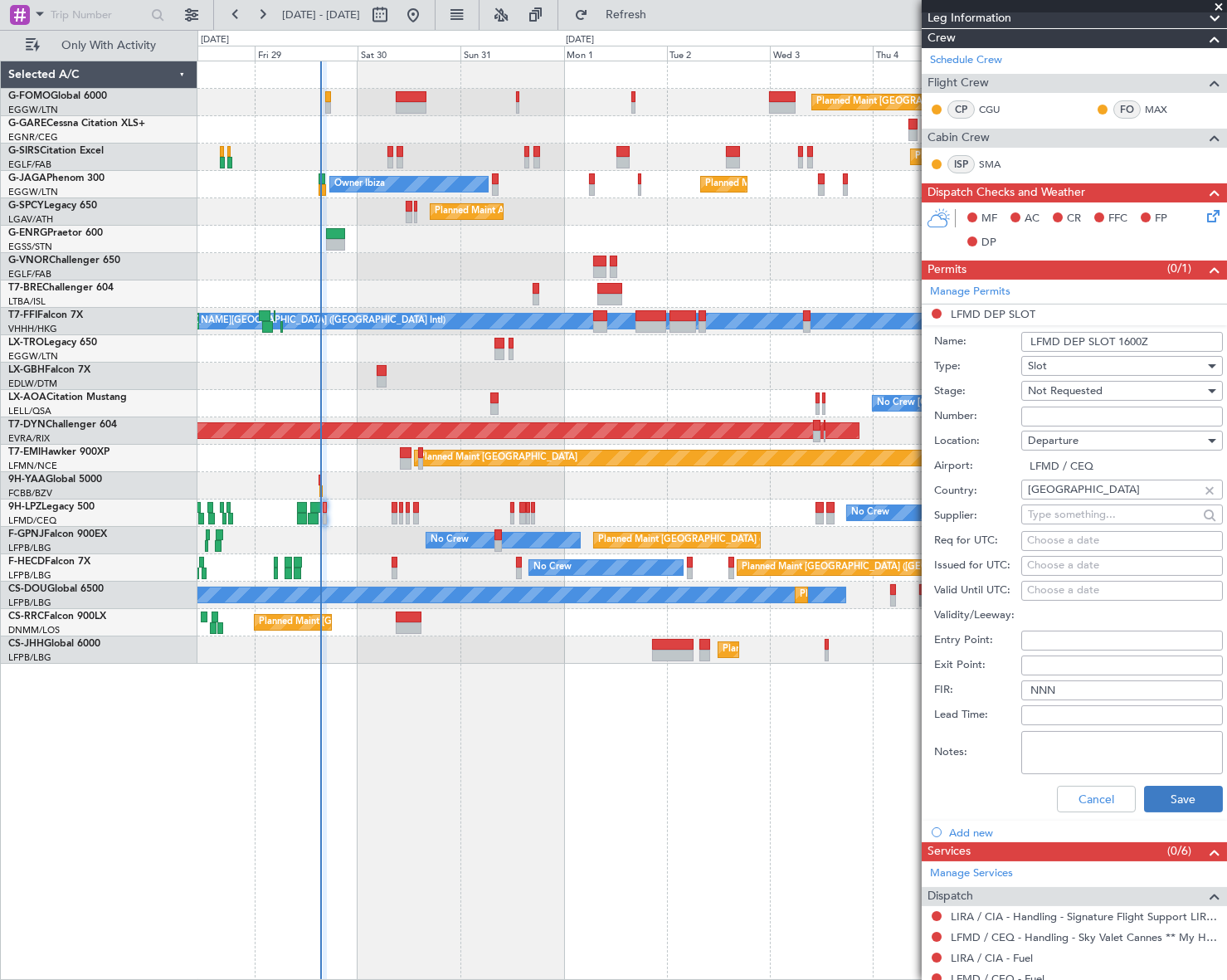
scroll to position [301, 0]
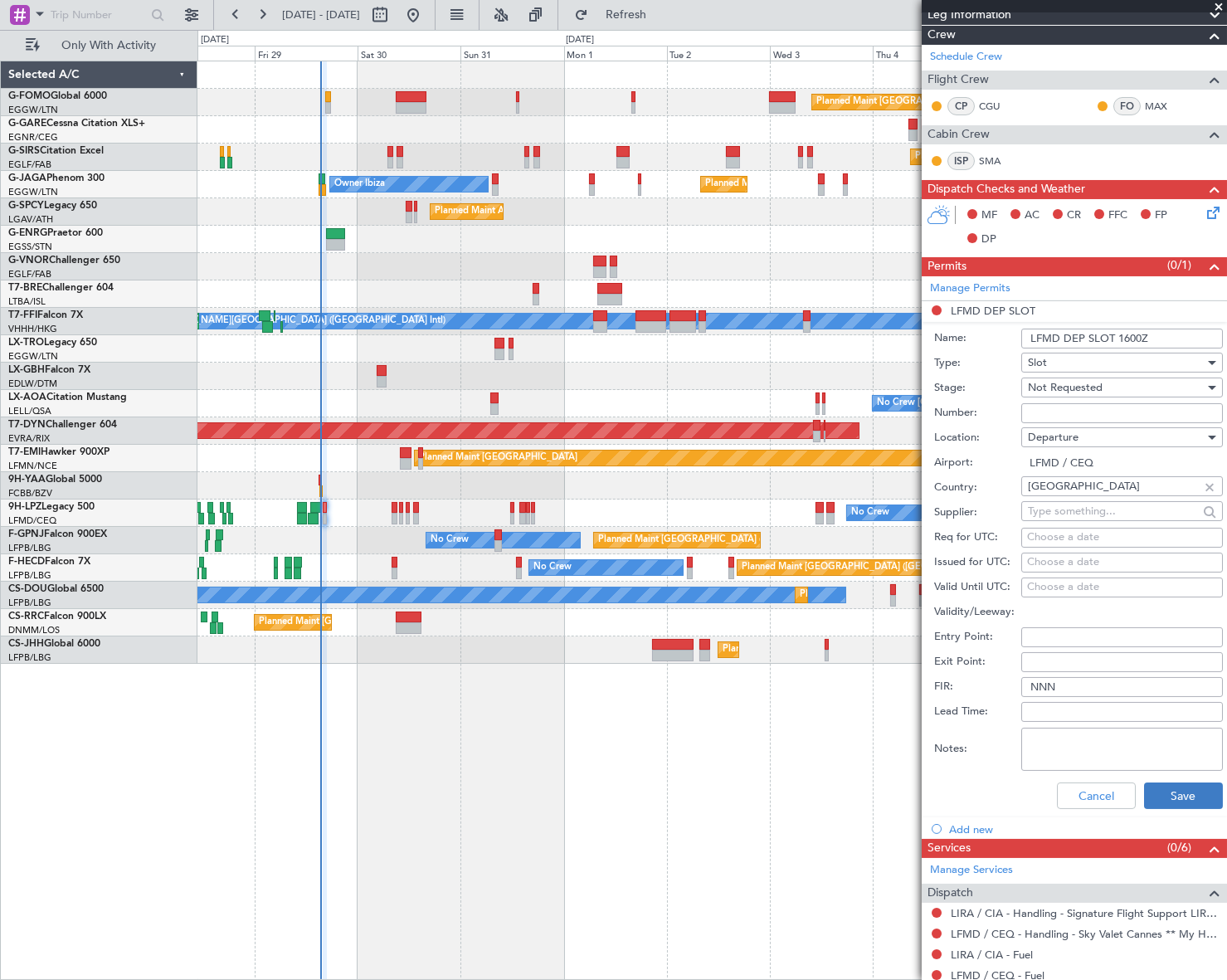
type input "LFMD DEP SLOT 1600Z"
click at [1172, 794] on button "Save" at bounding box center [1183, 795] width 79 height 26
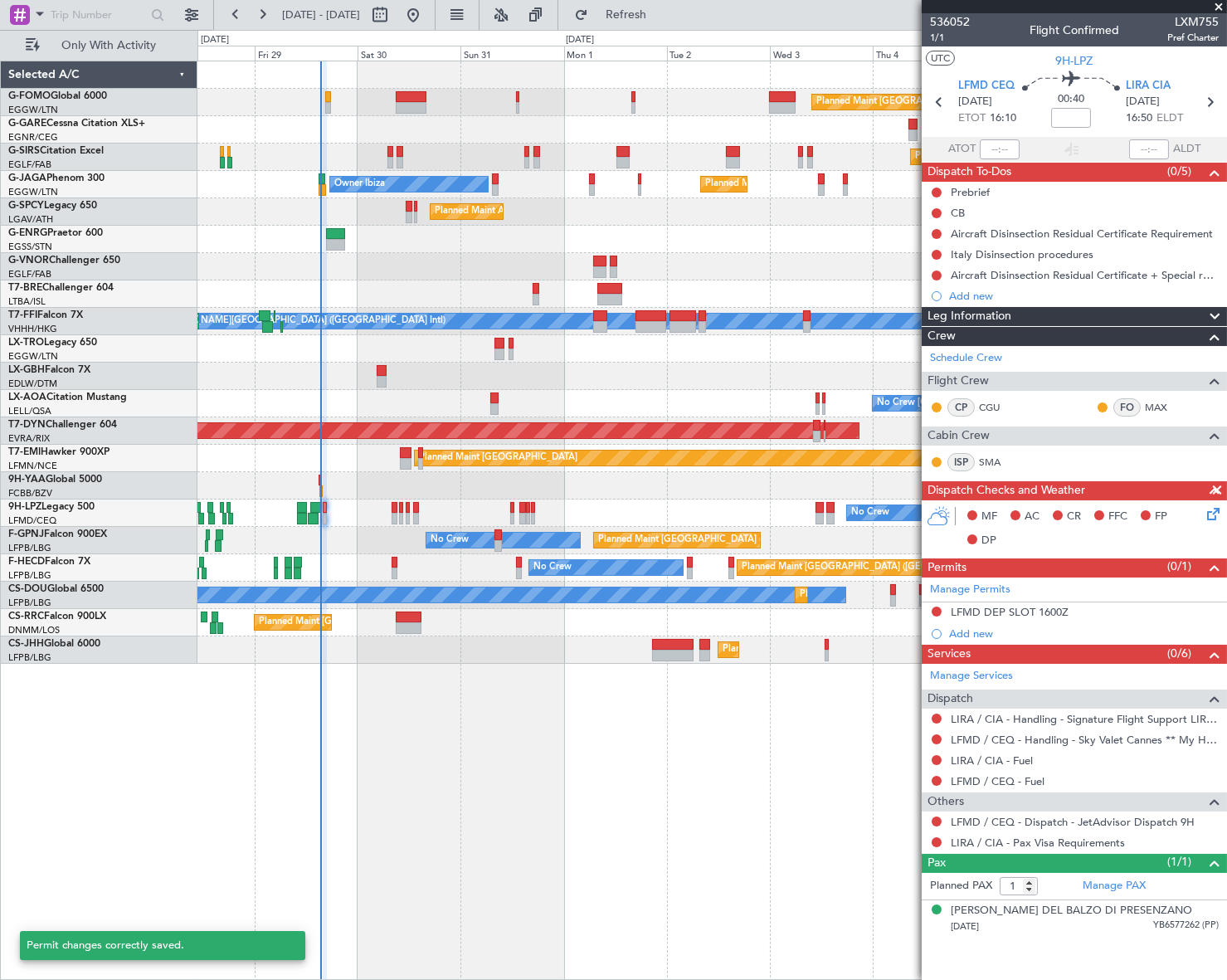
scroll to position [0, 0]
click at [938, 817] on button at bounding box center [936, 821] width 10 height 10
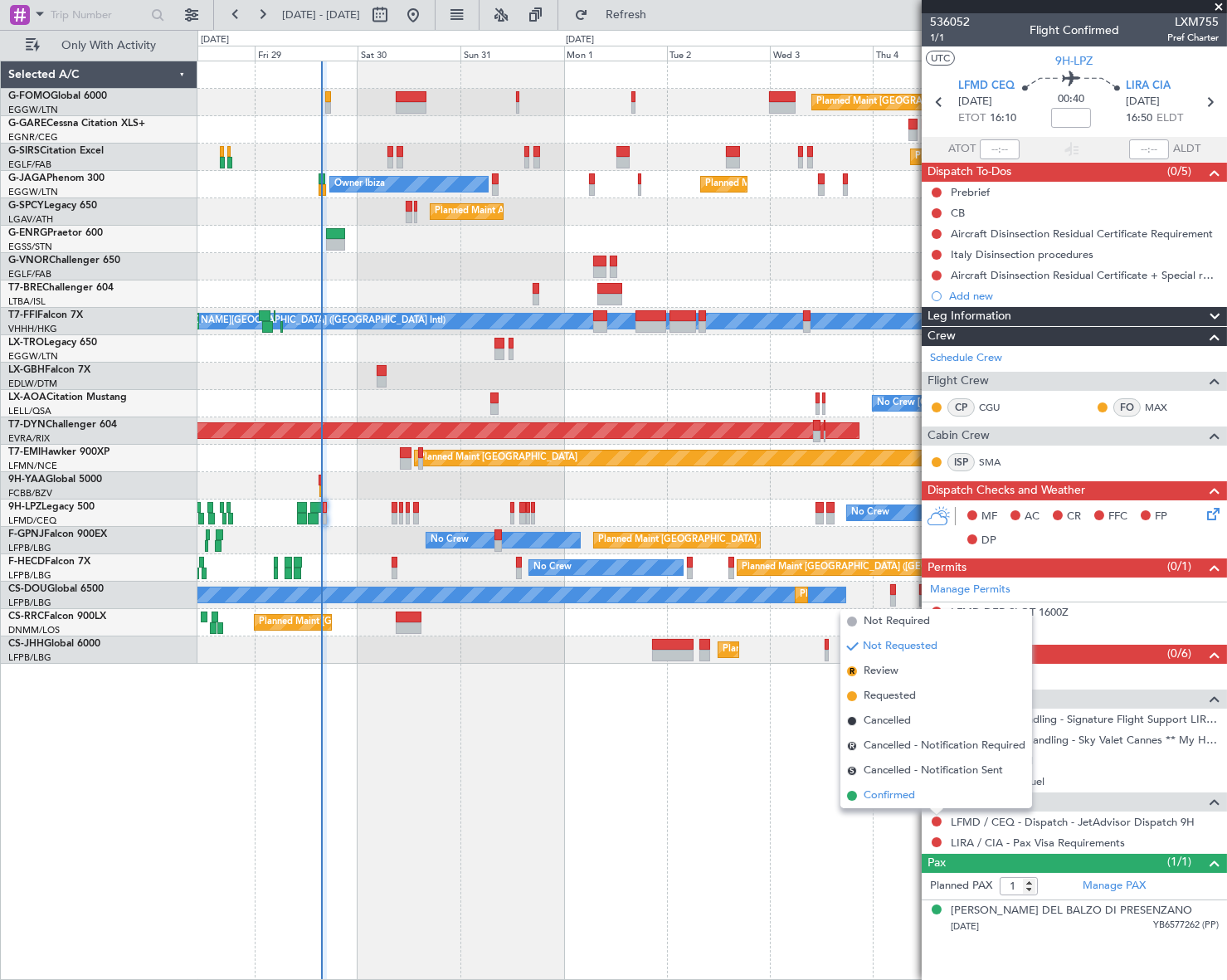
click at [884, 800] on span "Confirmed" at bounding box center [889, 795] width 51 height 17
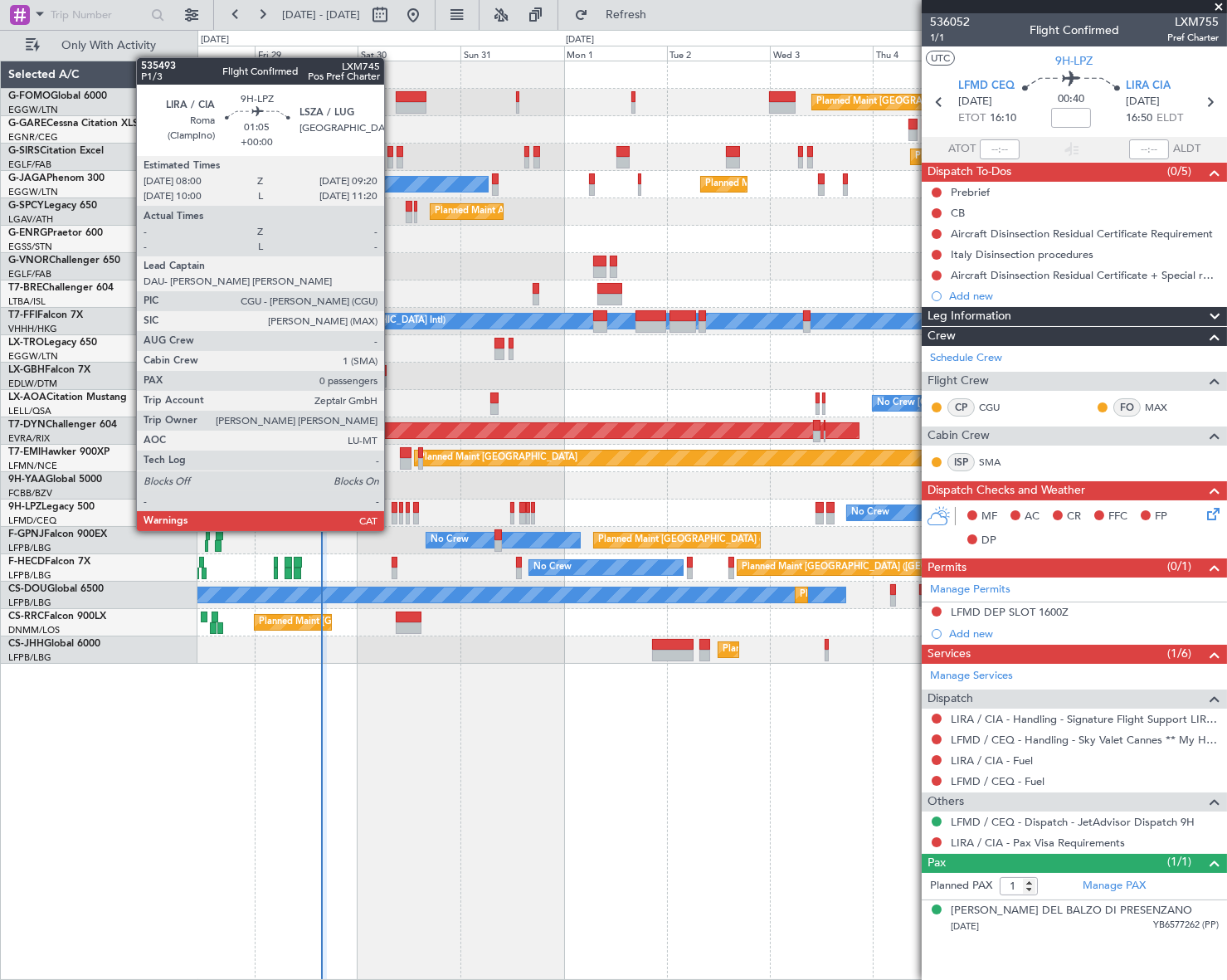
click at [392, 515] on div at bounding box center [395, 518] width 6 height 11
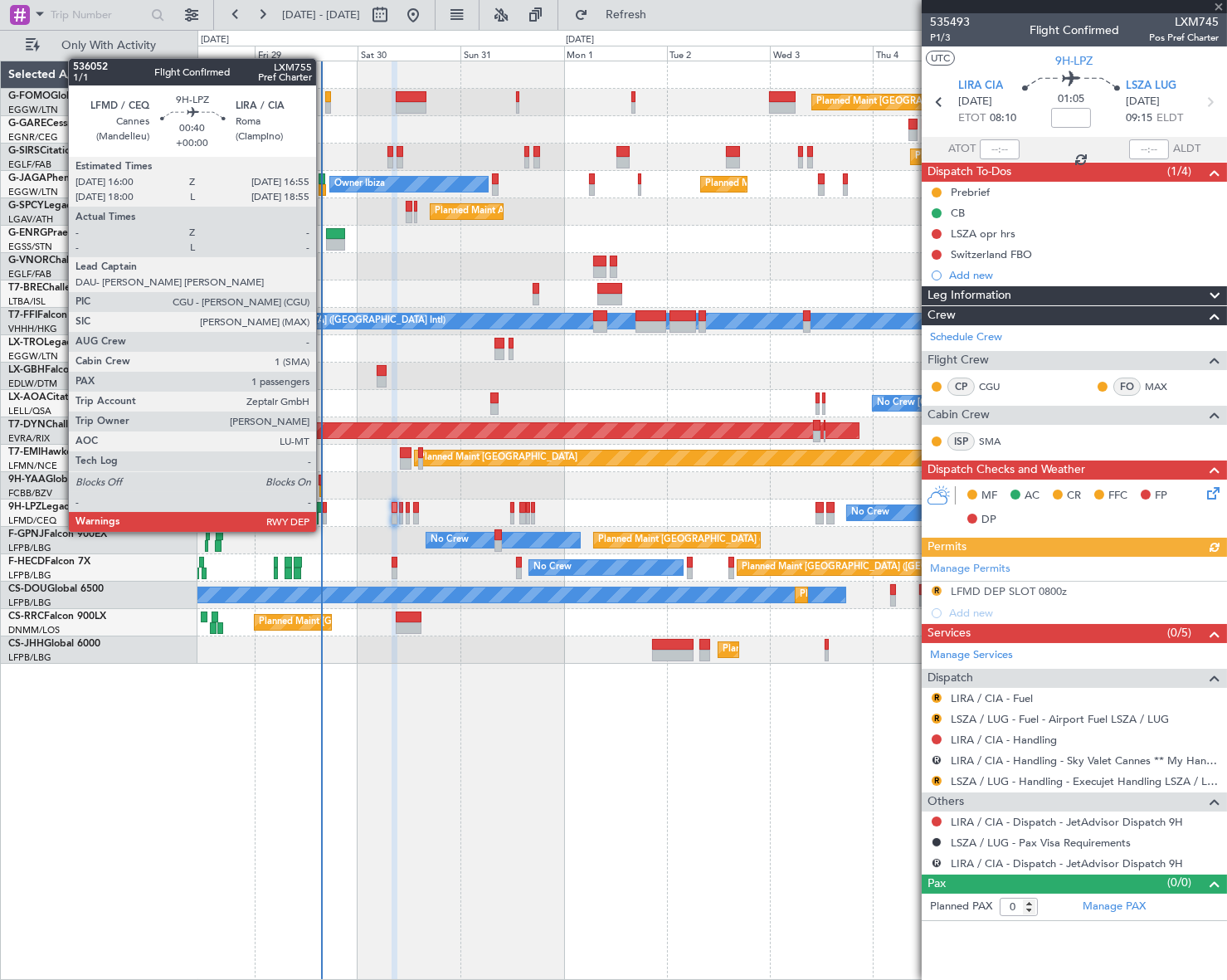
click at [324, 516] on div at bounding box center [325, 518] width 4 height 11
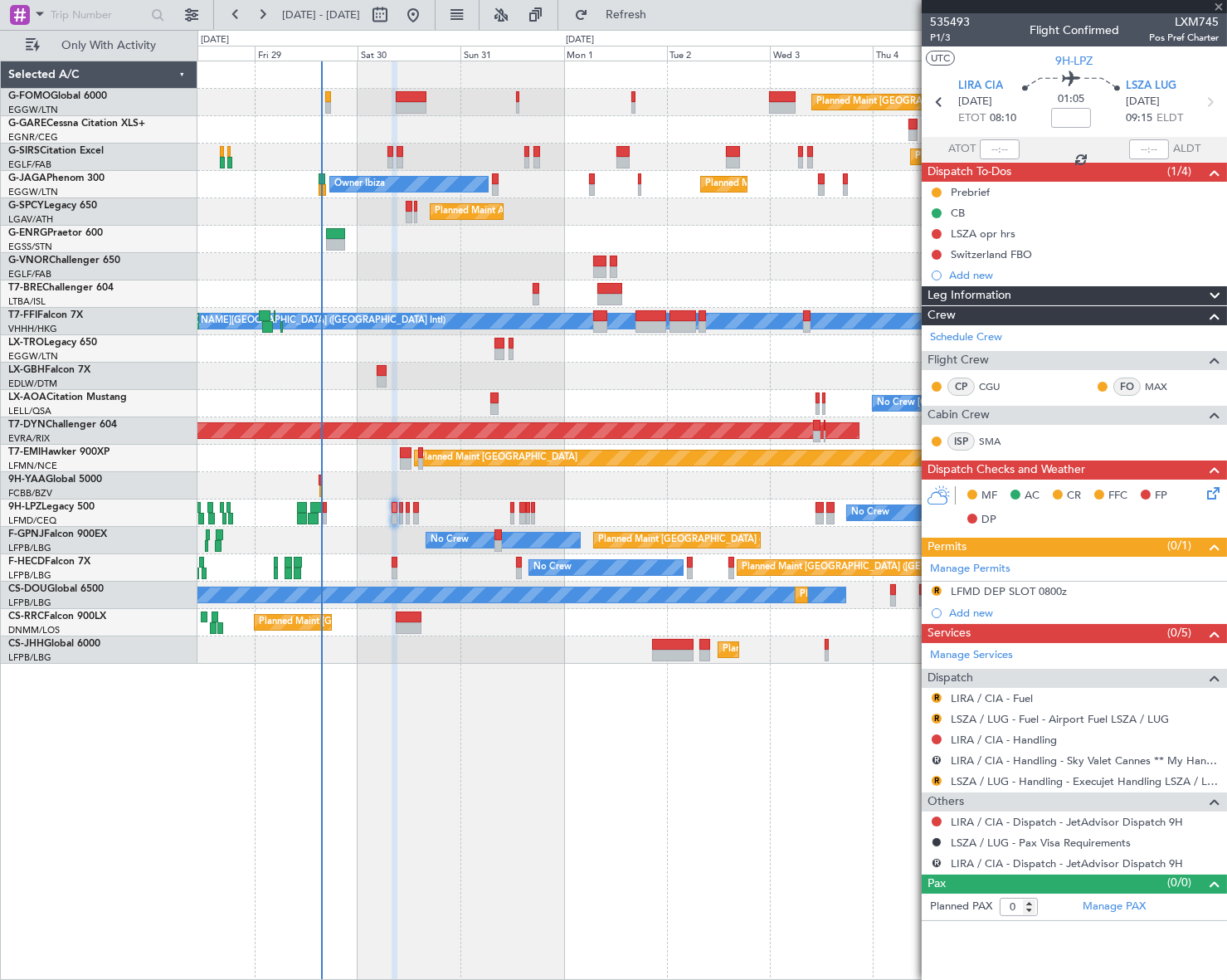
type input "1"
